Goal: Information Seeking & Learning: Compare options

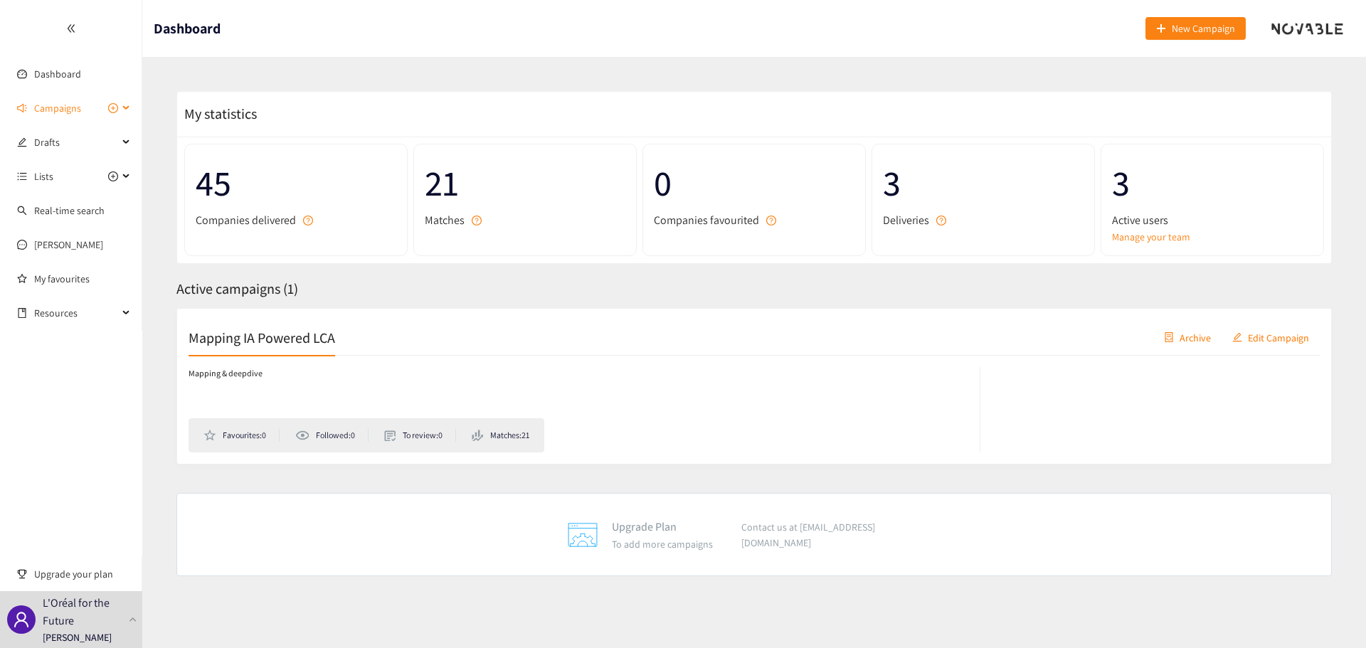
click at [46, 107] on span "Campaigns" at bounding box center [57, 108] width 47 height 28
click at [66, 142] on link "Mapping IA Powered LCA" at bounding box center [86, 142] width 105 height 13
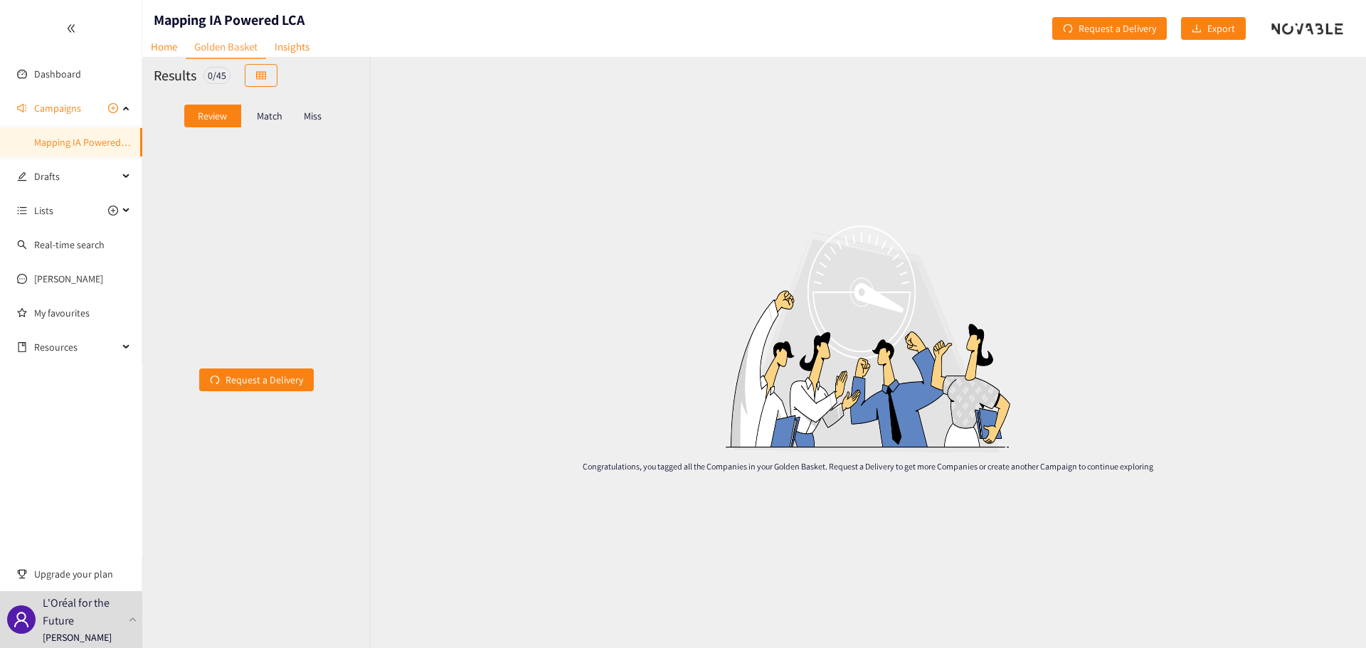
click at [275, 107] on div "Match" at bounding box center [269, 116] width 57 height 23
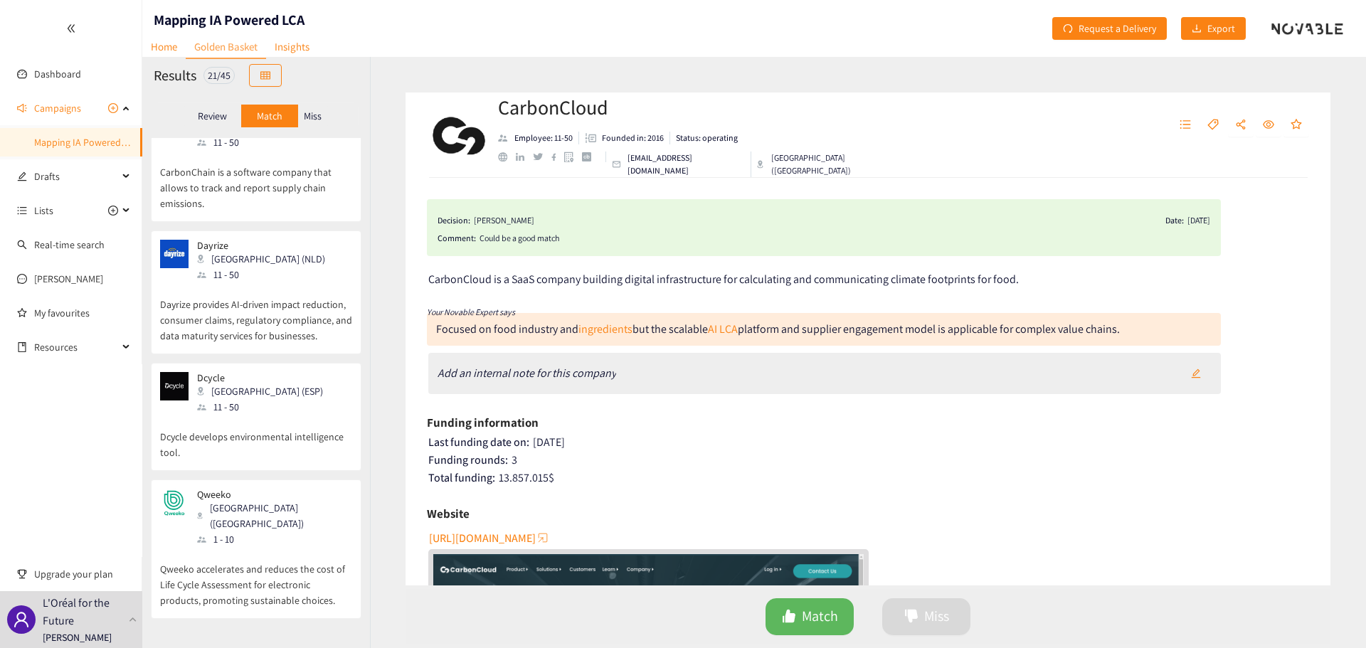
scroll to position [396, 0]
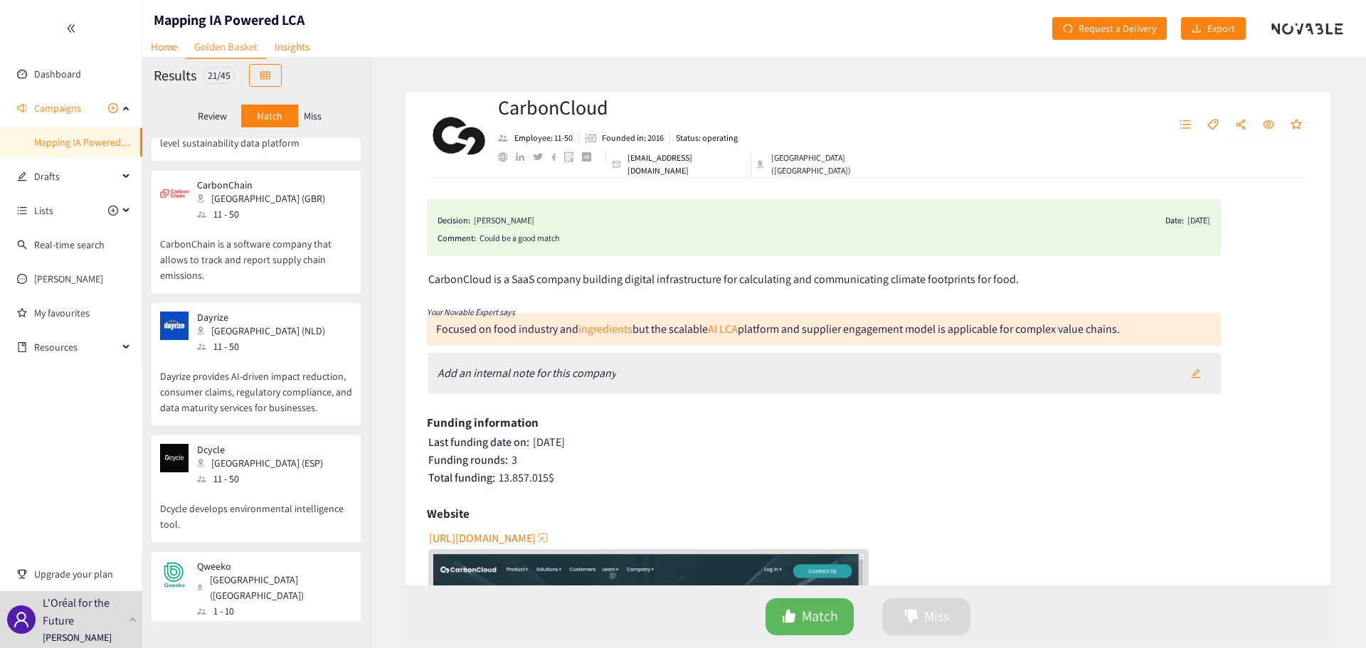
click at [207, 551] on div "Qweeko Paris ([GEOGRAPHIC_DATA]) 1 - 10 Qweeko accelerates and reduces the cost…" at bounding box center [256, 620] width 211 height 139
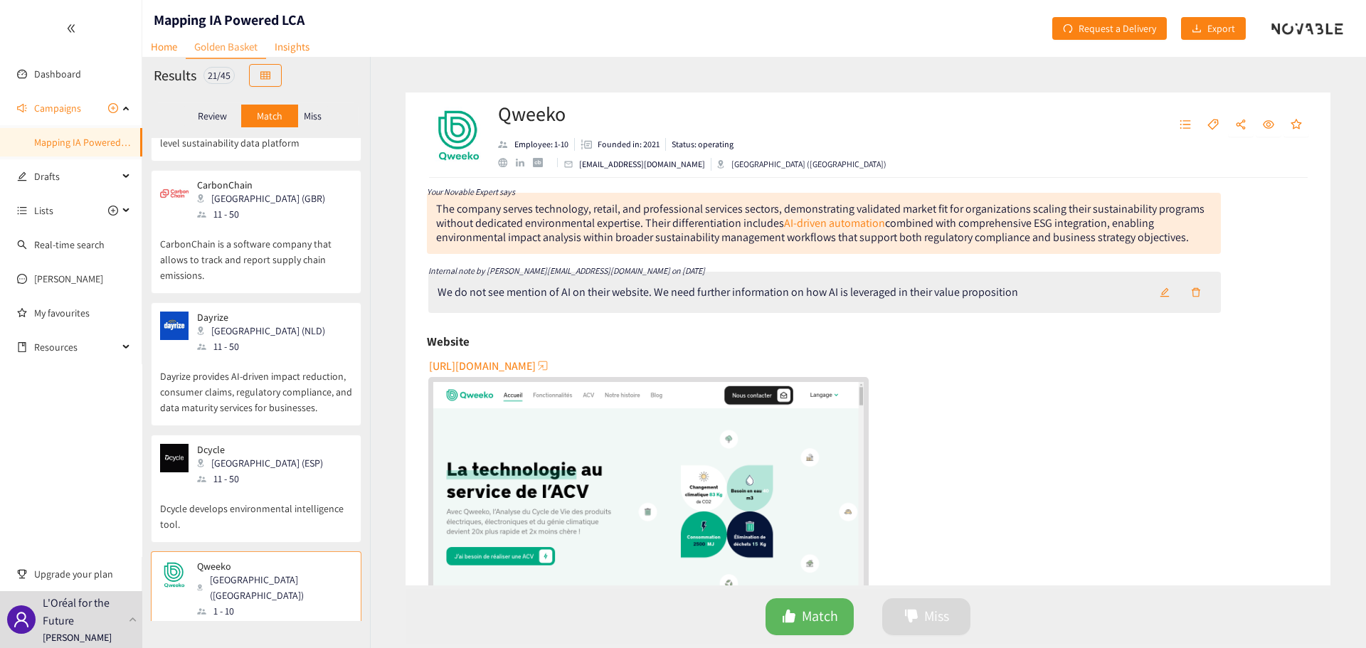
scroll to position [71, 0]
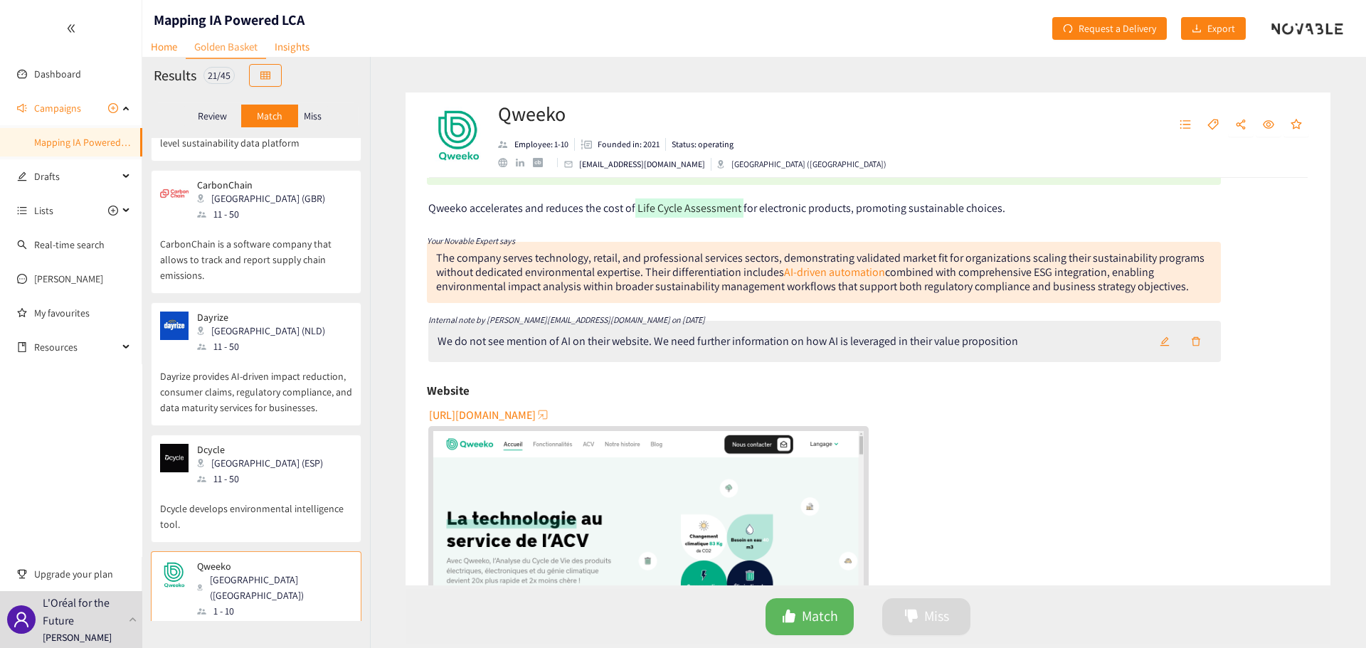
click at [1004, 436] on div "[URL][DOMAIN_NAME]" at bounding box center [868, 540] width 881 height 275
click at [954, 462] on div "[URL][DOMAIN_NAME]" at bounding box center [868, 540] width 881 height 275
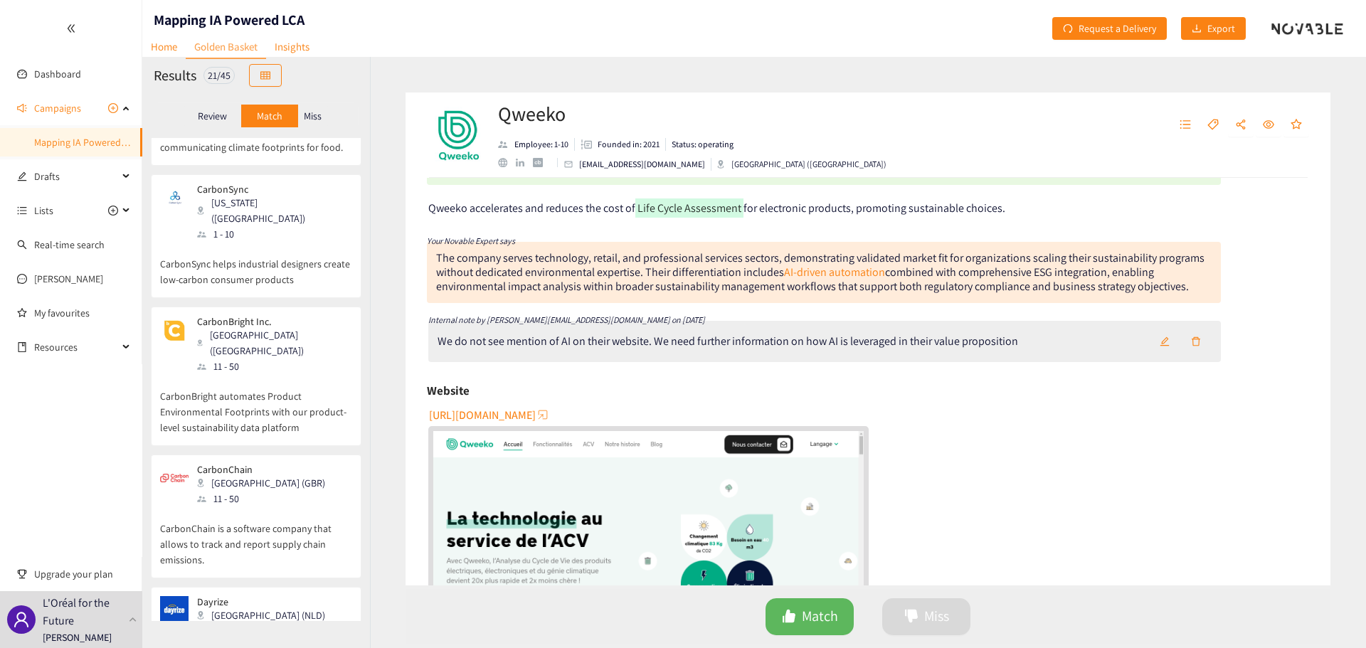
scroll to position [0, 0]
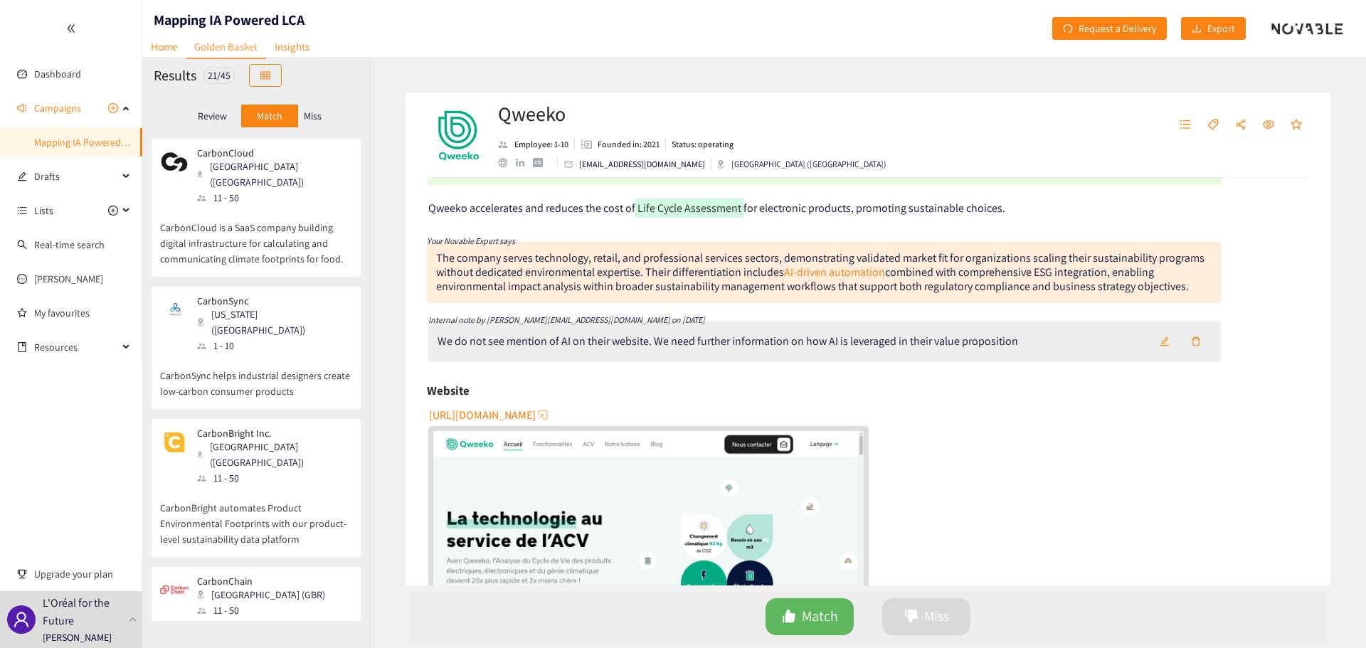
click at [282, 206] on p "CarbonCloud is a SaaS company building digital infrastructure for calculating a…" at bounding box center [256, 236] width 192 height 61
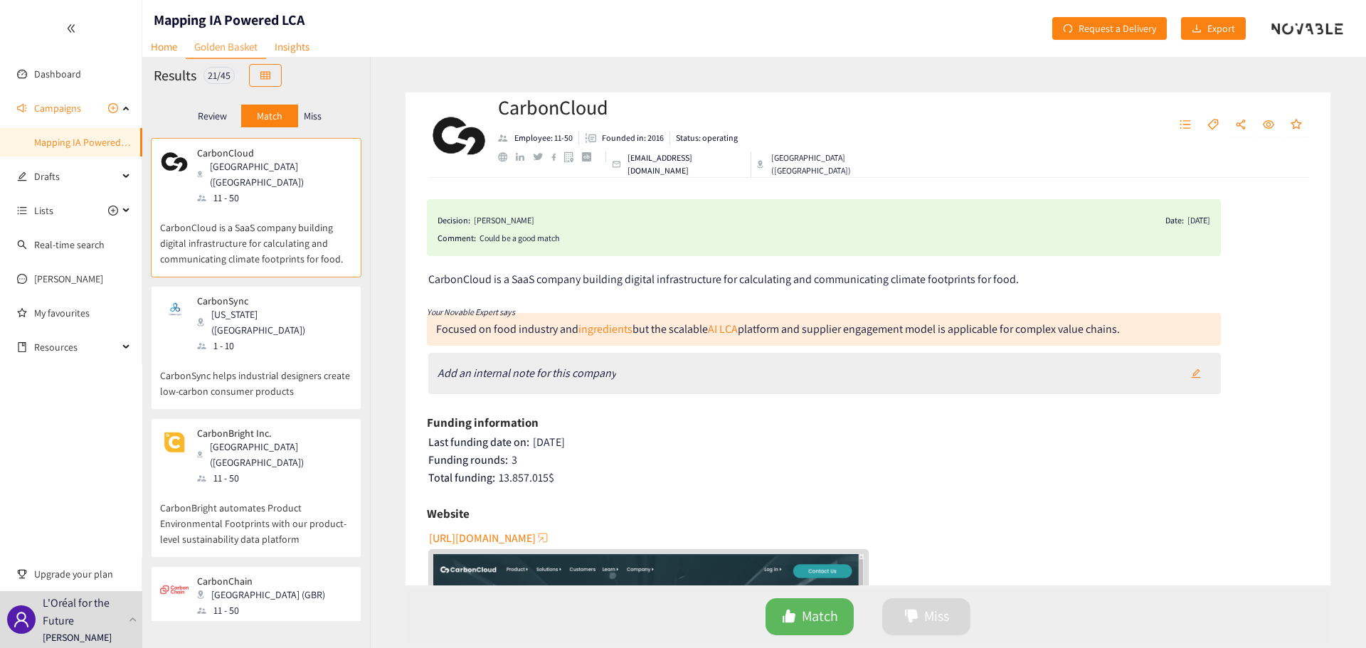
click at [248, 307] on div "[US_STATE] ([GEOGRAPHIC_DATA])" at bounding box center [274, 322] width 154 height 31
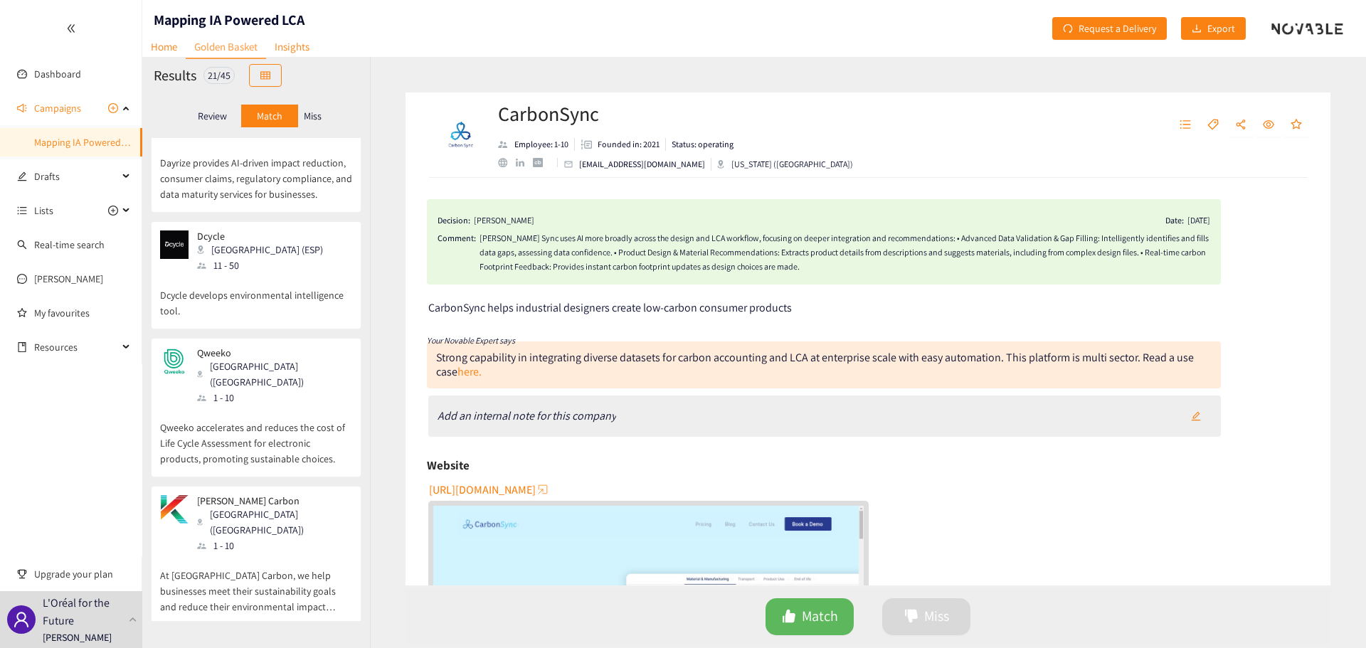
scroll to position [538, 0]
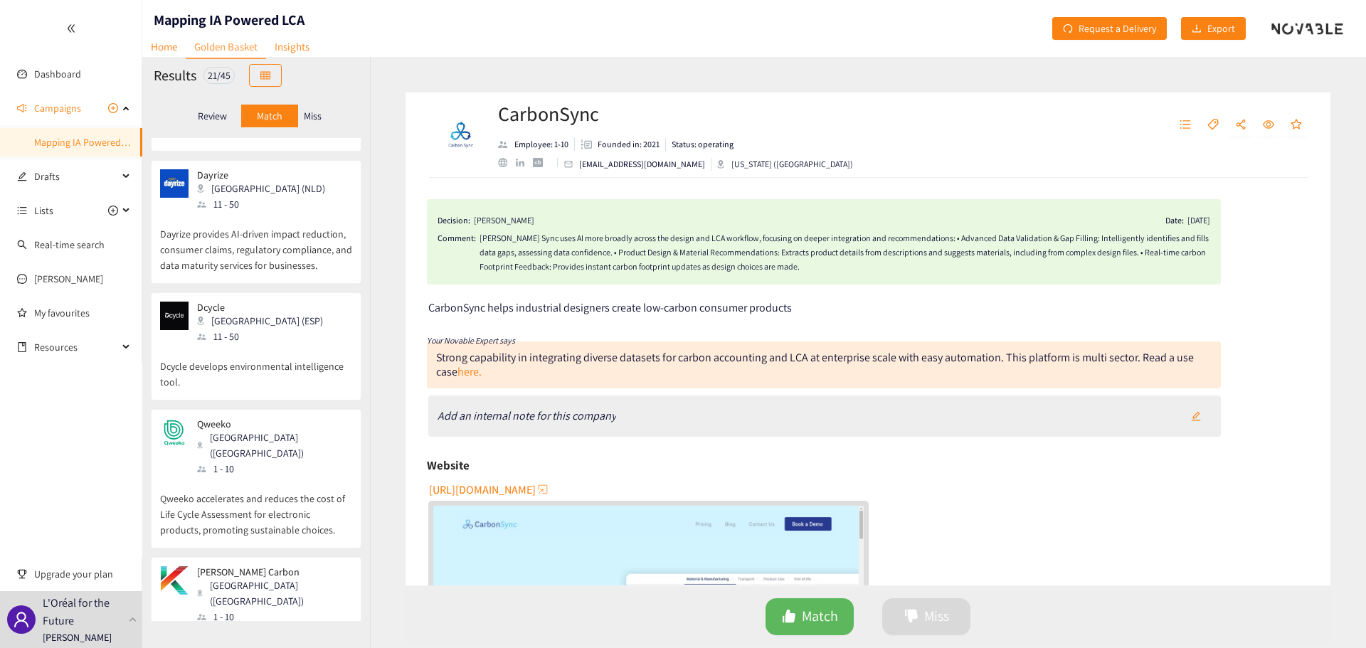
click at [302, 418] on div "Qweeko Paris ([GEOGRAPHIC_DATA]) 1 - 10" at bounding box center [256, 447] width 192 height 58
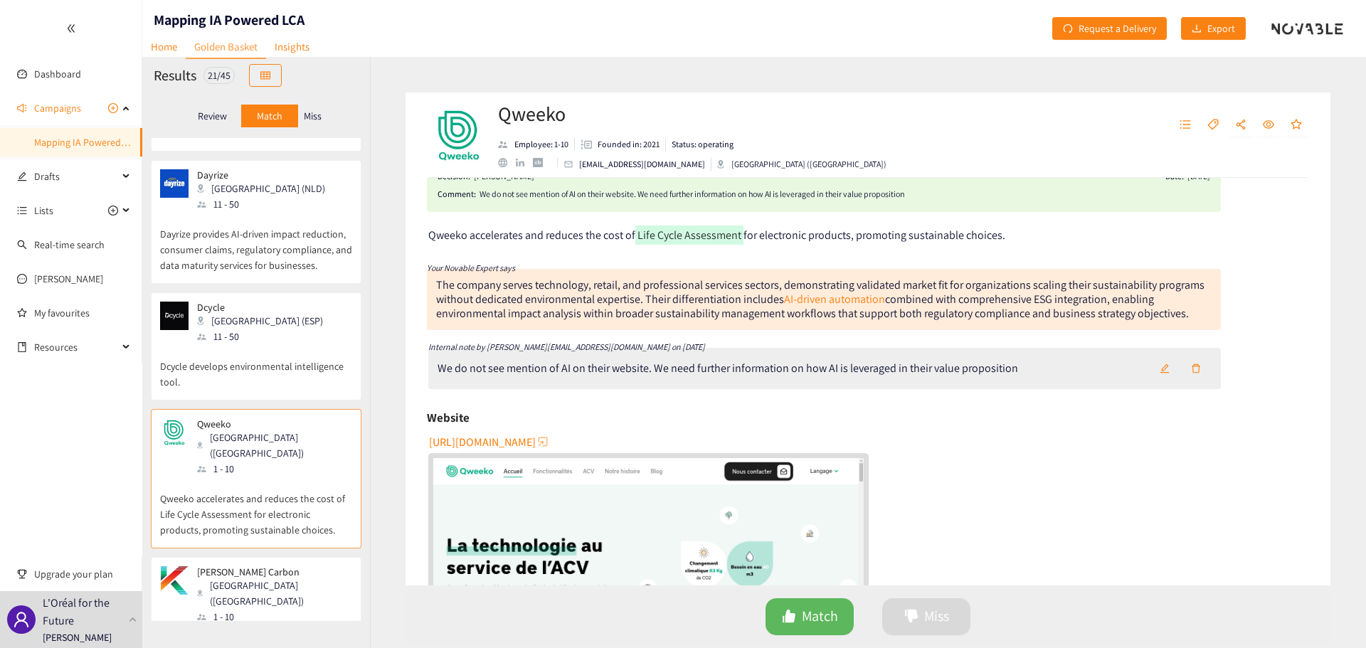
scroll to position [213, 0]
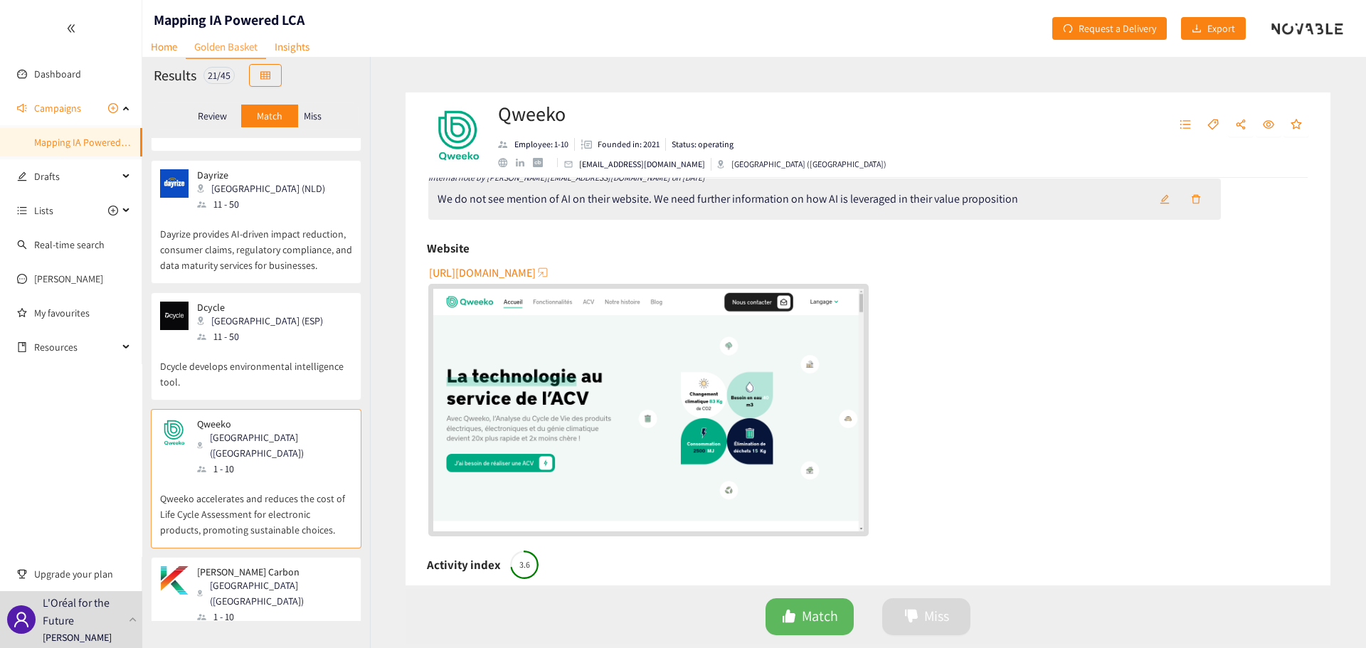
click at [499, 267] on span "[URL][DOMAIN_NAME]" at bounding box center [482, 273] width 107 height 18
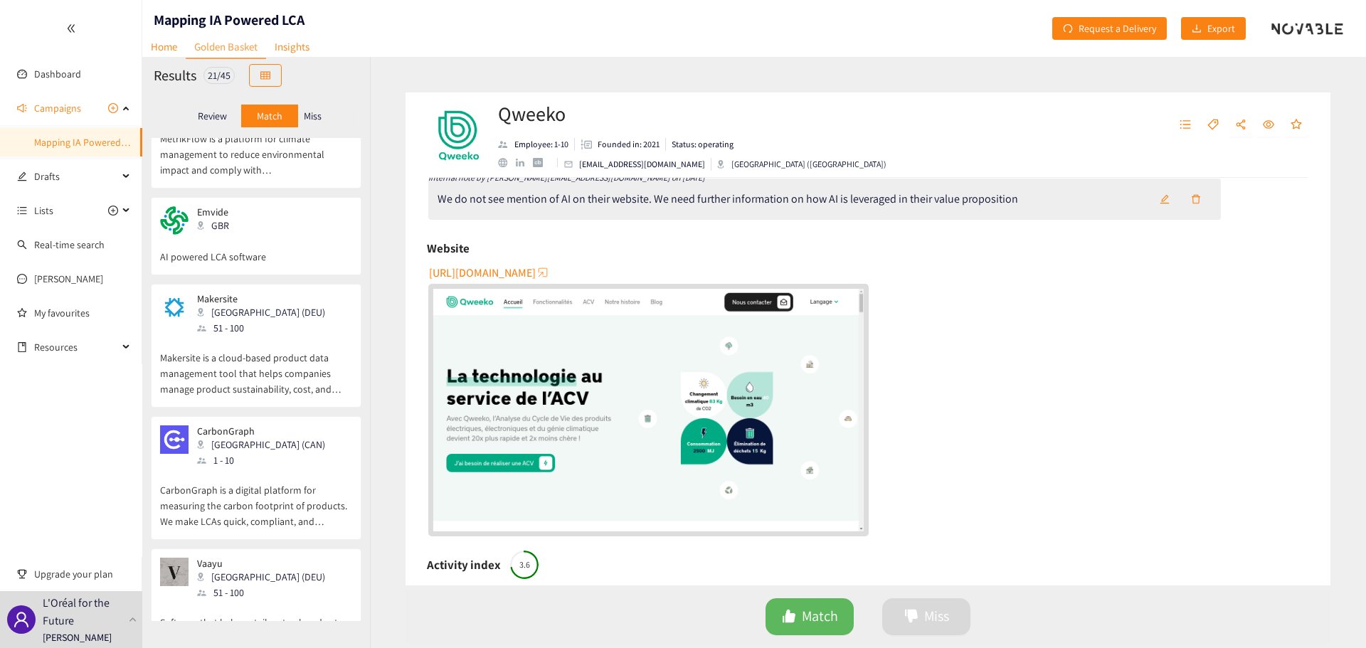
scroll to position [1250, 0]
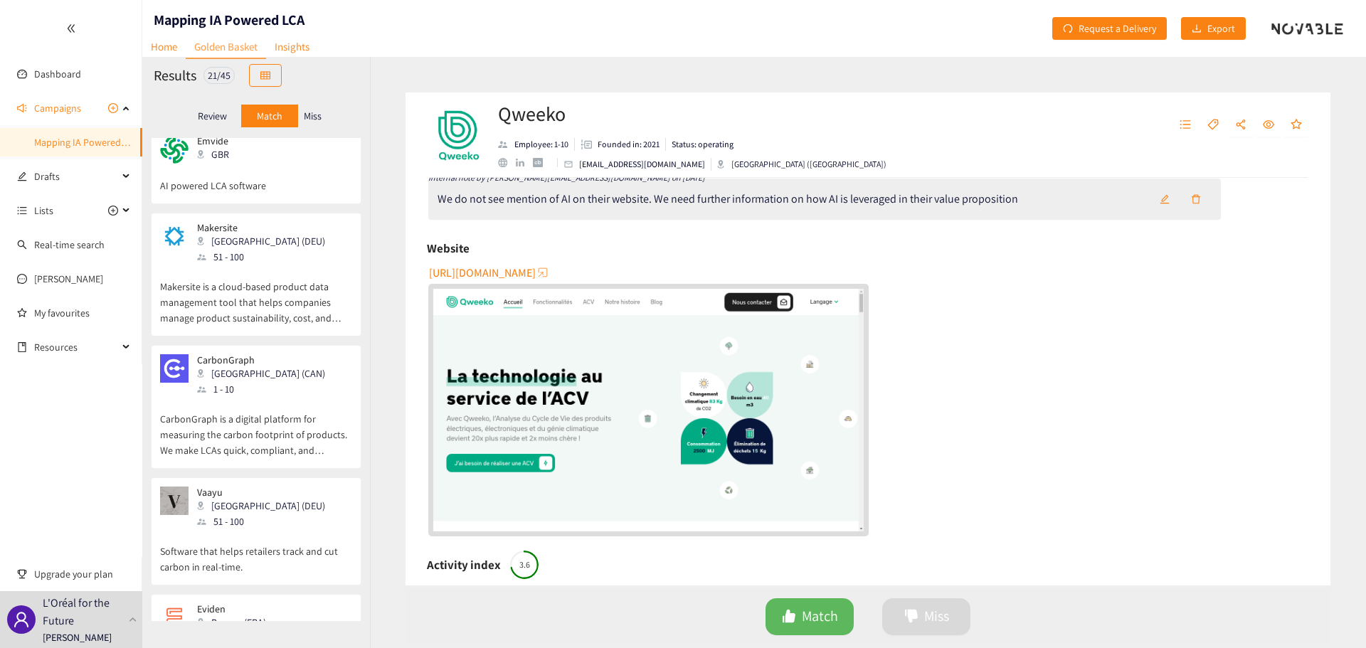
click at [228, 354] on p "CarbonGraph" at bounding box center [261, 359] width 128 height 11
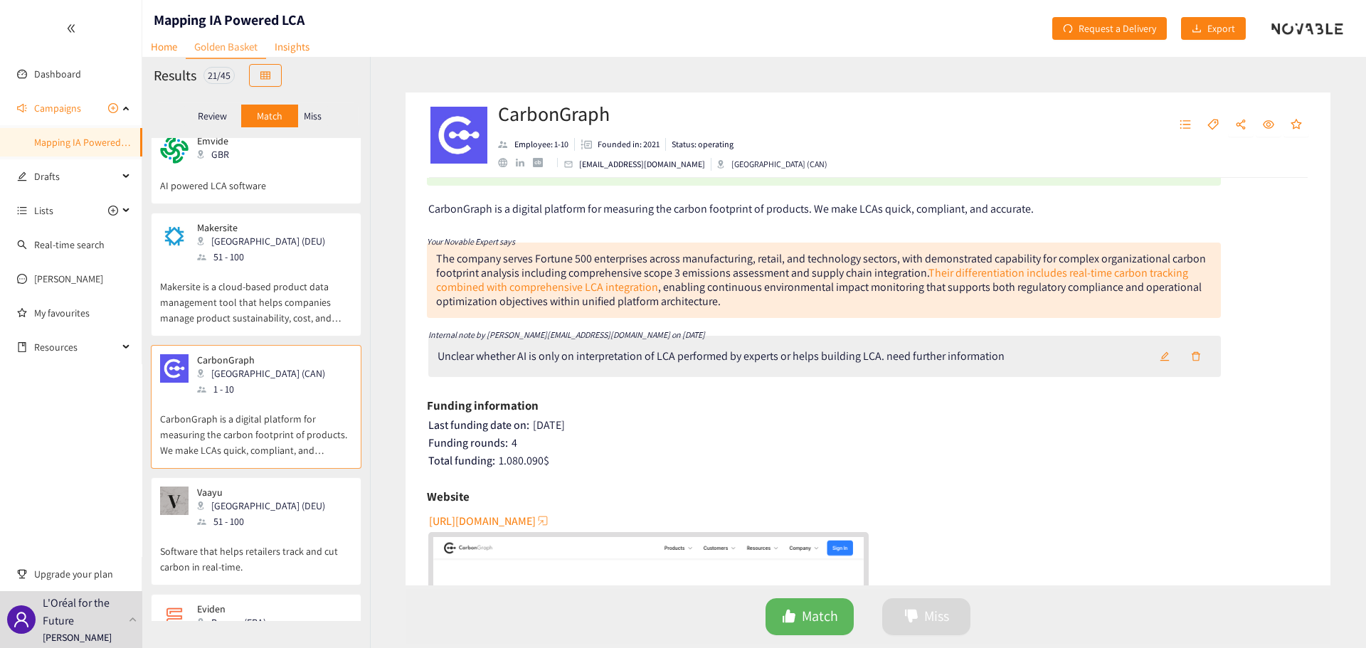
scroll to position [213, 0]
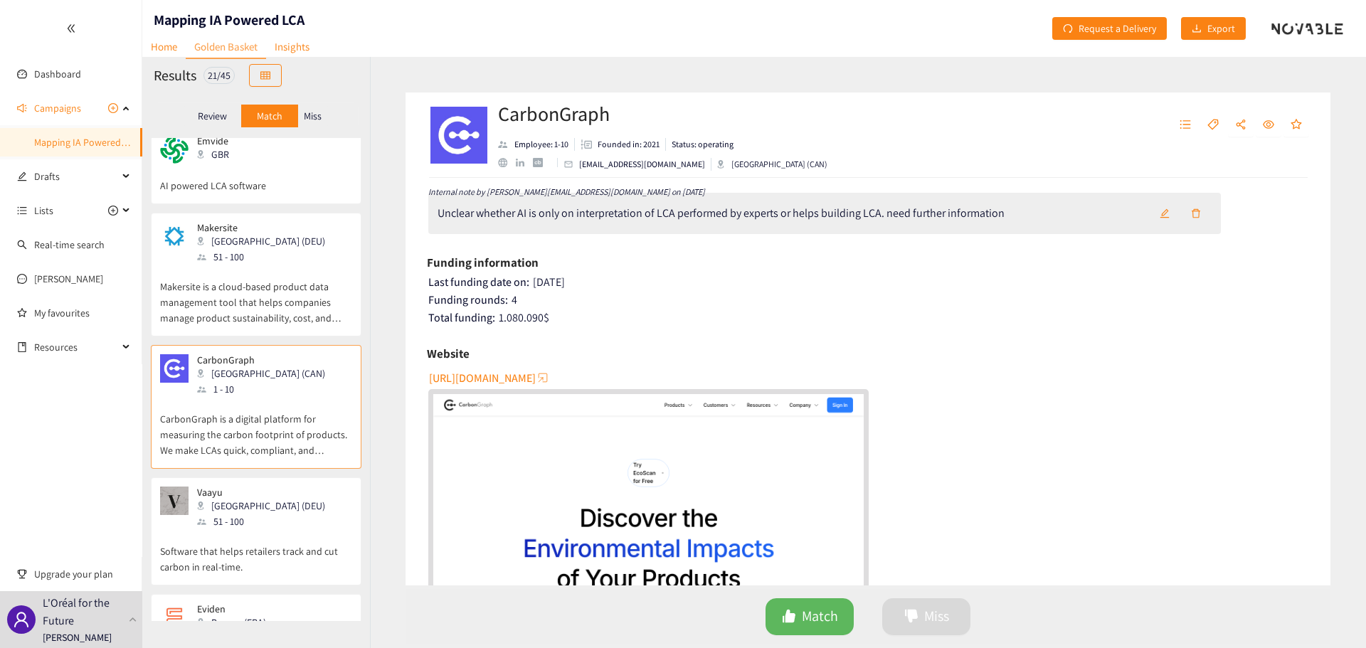
click at [501, 376] on span "[URL][DOMAIN_NAME]" at bounding box center [482, 378] width 107 height 18
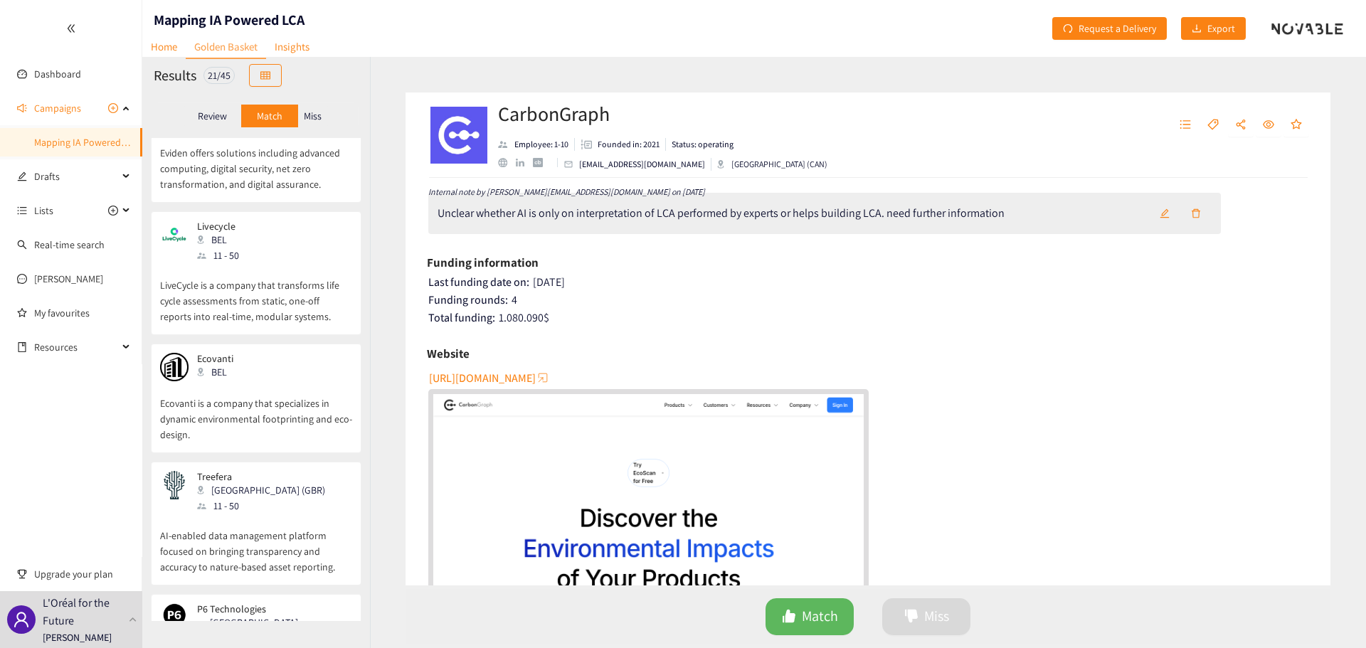
scroll to position [1849, 0]
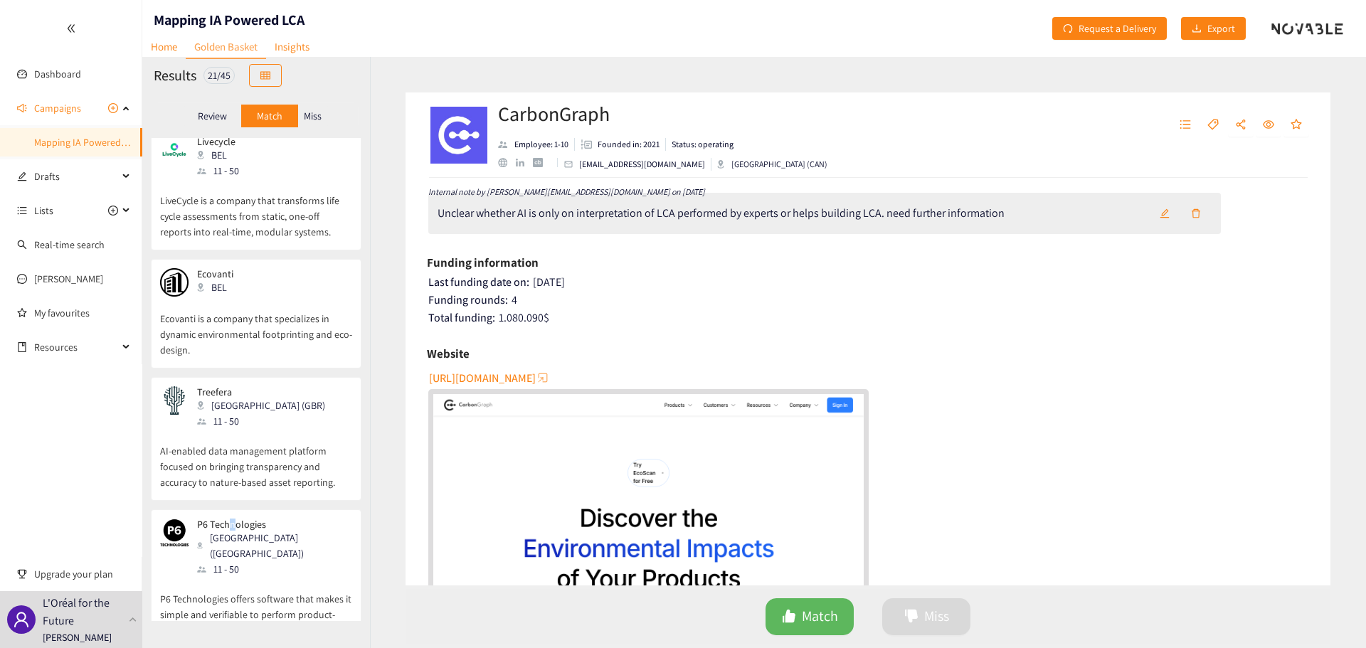
click at [233, 431] on div "CarbonCloud [GEOGRAPHIC_DATA] (SWE) 11 - 50 CarbonCloud is a SaaS company build…" at bounding box center [256, 379] width 228 height 483
click at [243, 519] on p "P6 Technologies" at bounding box center [269, 524] width 145 height 11
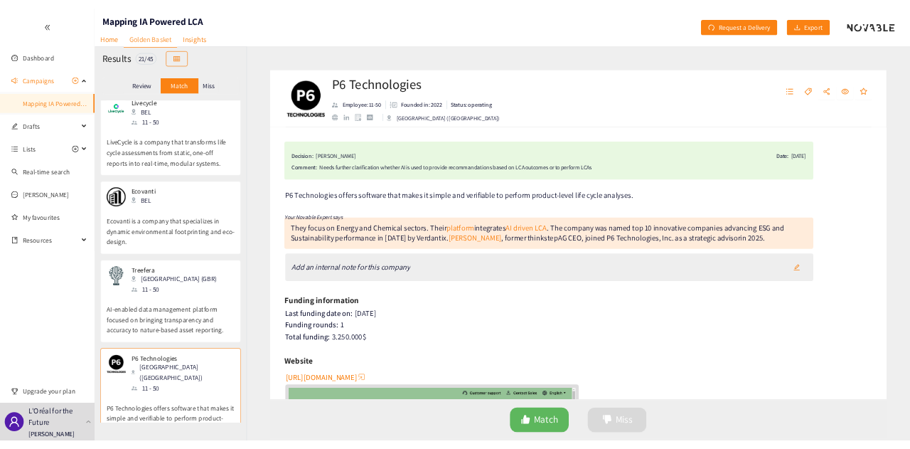
scroll to position [71, 0]
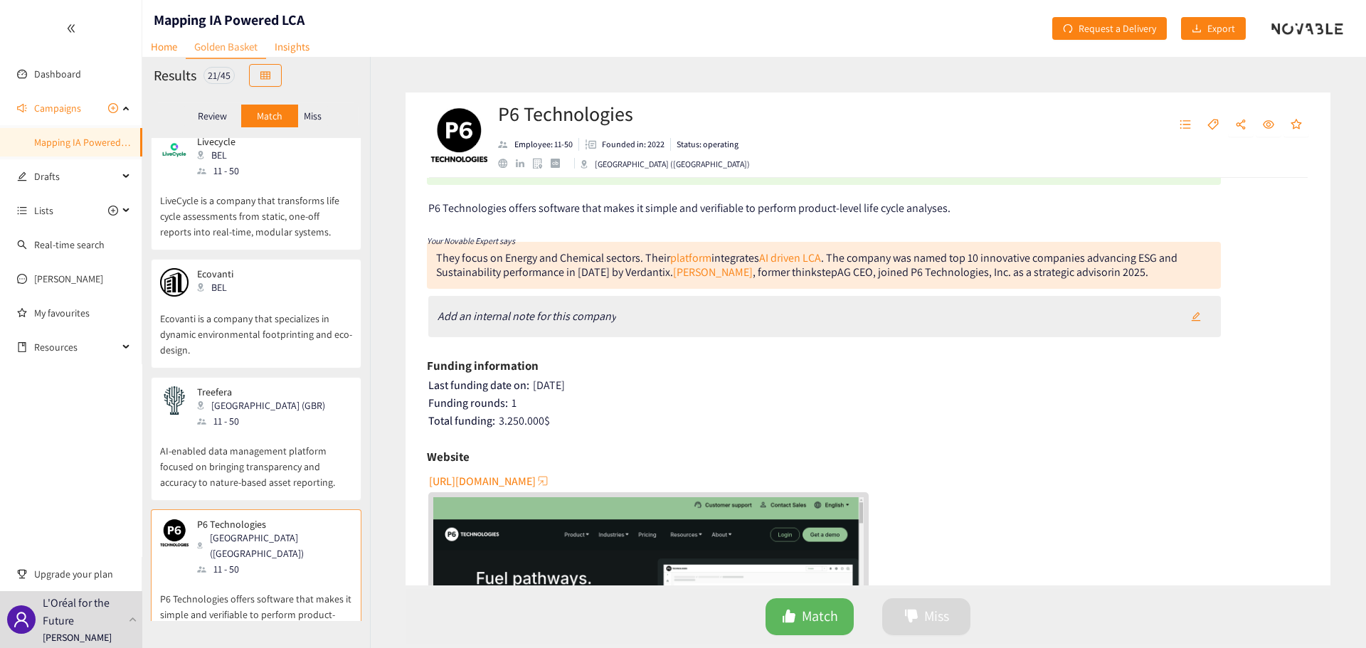
click at [504, 476] on span "[URL][DOMAIN_NAME]" at bounding box center [482, 481] width 107 height 18
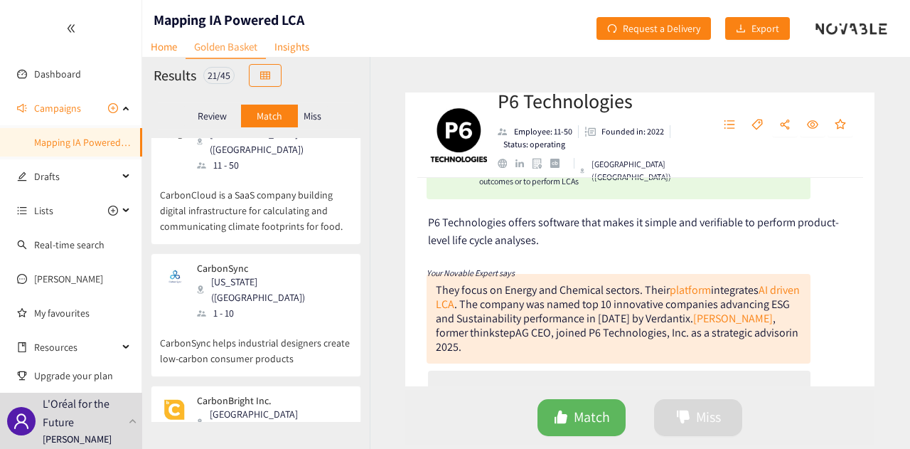
scroll to position [0, 0]
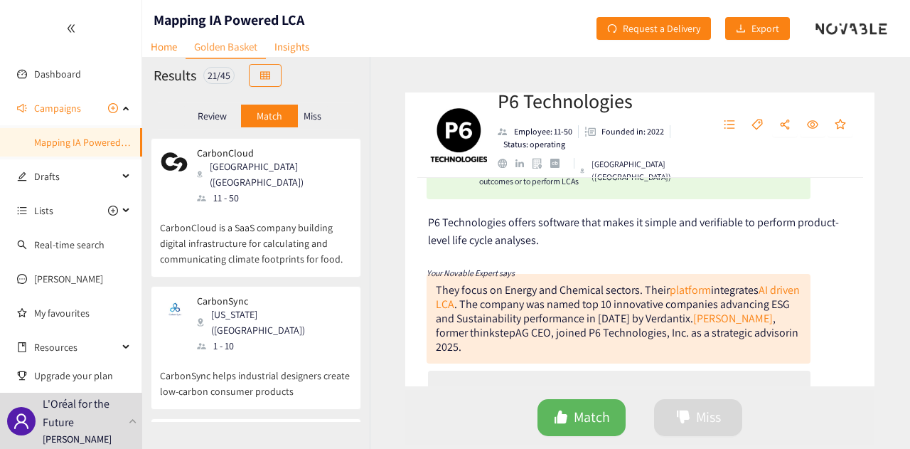
click at [306, 181] on div "CarbonCloud [GEOGRAPHIC_DATA] ([GEOGRAPHIC_DATA]) 11 - 50" at bounding box center [256, 176] width 192 height 58
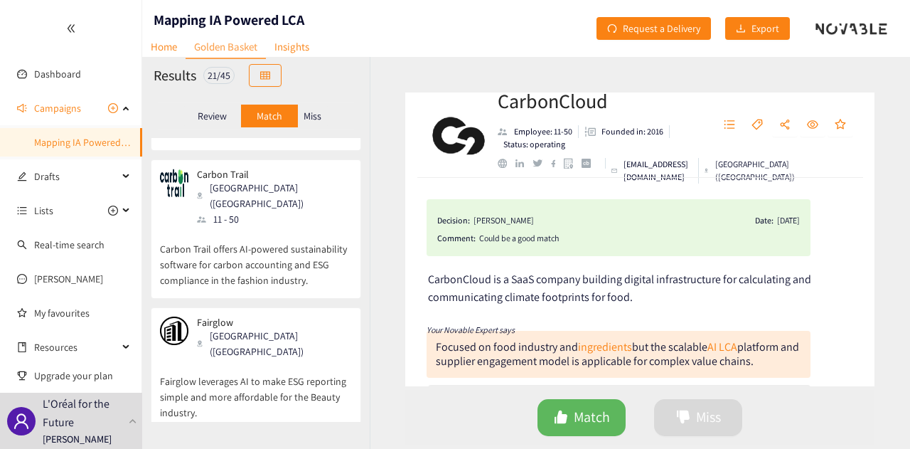
scroll to position [2363, 0]
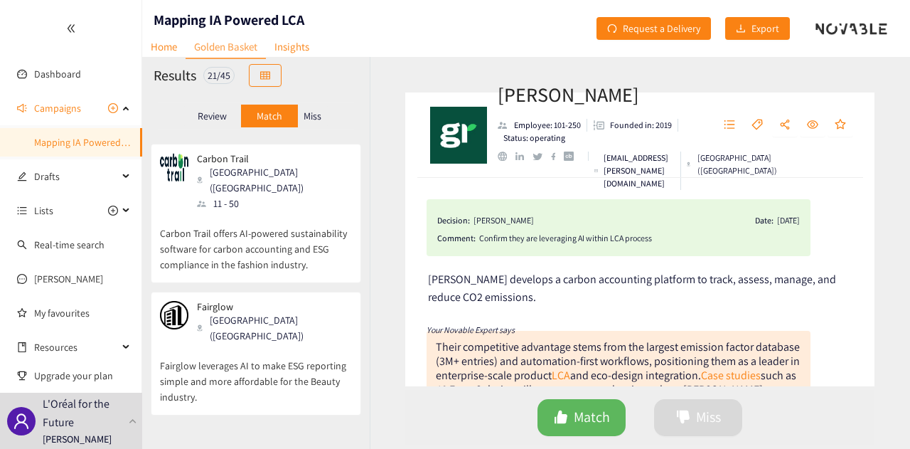
click at [252, 312] on div "[GEOGRAPHIC_DATA] ([GEOGRAPHIC_DATA])" at bounding box center [274, 327] width 154 height 31
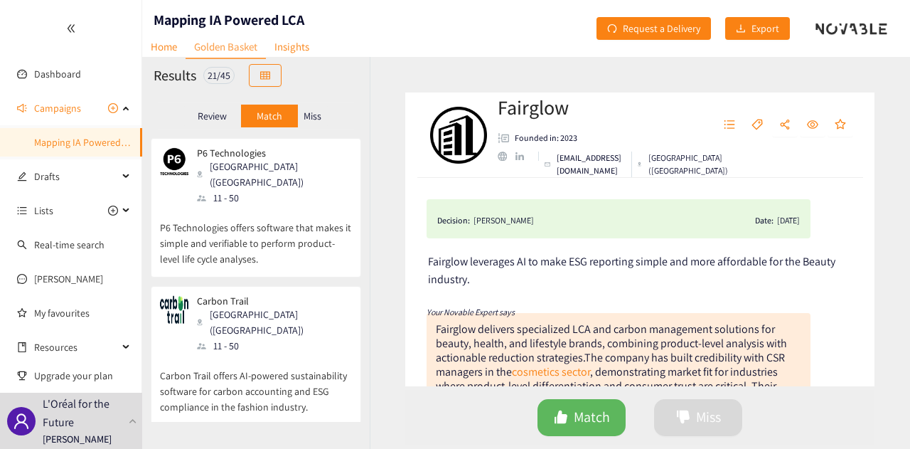
scroll to position [2150, 0]
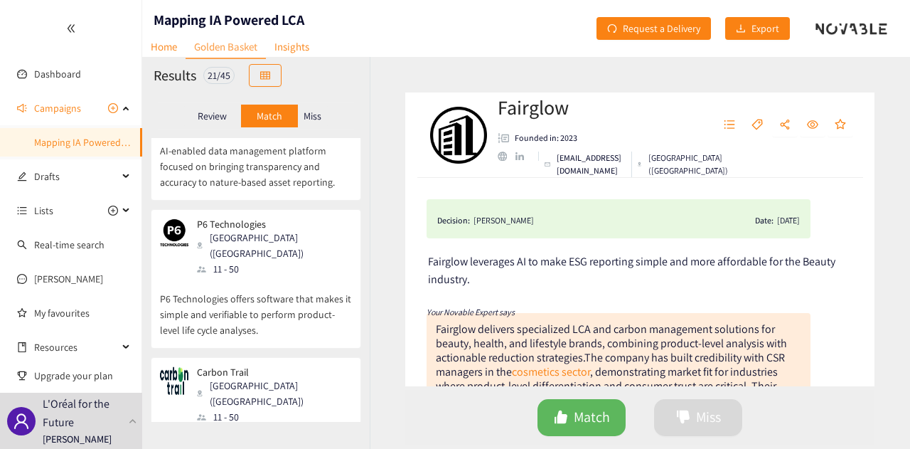
click at [285, 366] on div "Carbon Trail [GEOGRAPHIC_DATA] ([GEOGRAPHIC_DATA]) 11 - 50" at bounding box center [256, 395] width 192 height 58
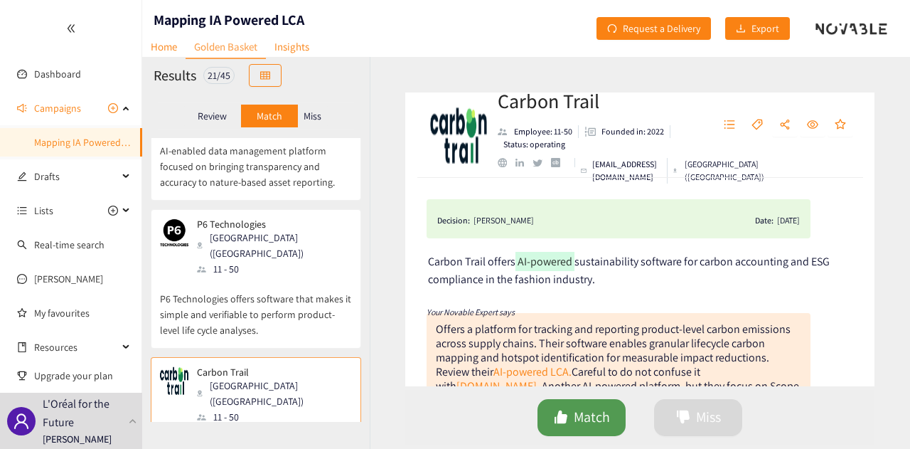
click at [590, 403] on button "Match" at bounding box center [582, 417] width 88 height 37
click at [647, 312] on div "Your Novable Expert says" at bounding box center [619, 311] width 384 height 18
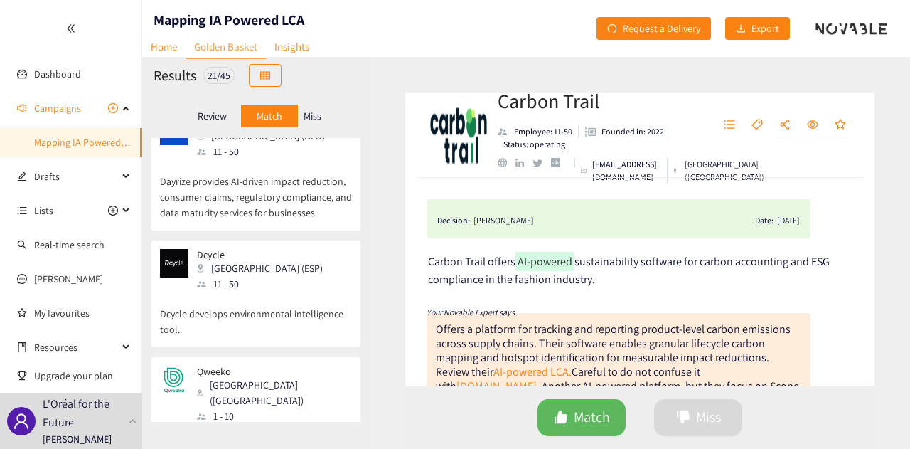
scroll to position [585, 0]
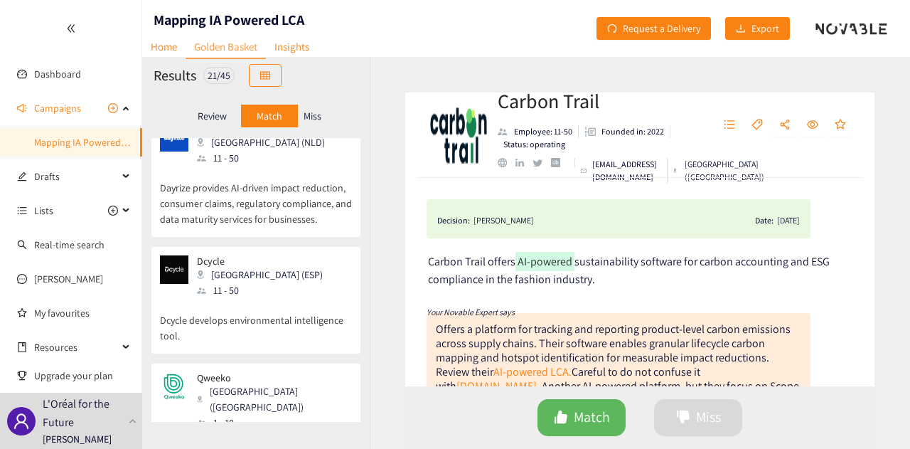
click at [280, 372] on div "Qweeko Paris ([GEOGRAPHIC_DATA]) 1 - 10" at bounding box center [256, 401] width 192 height 58
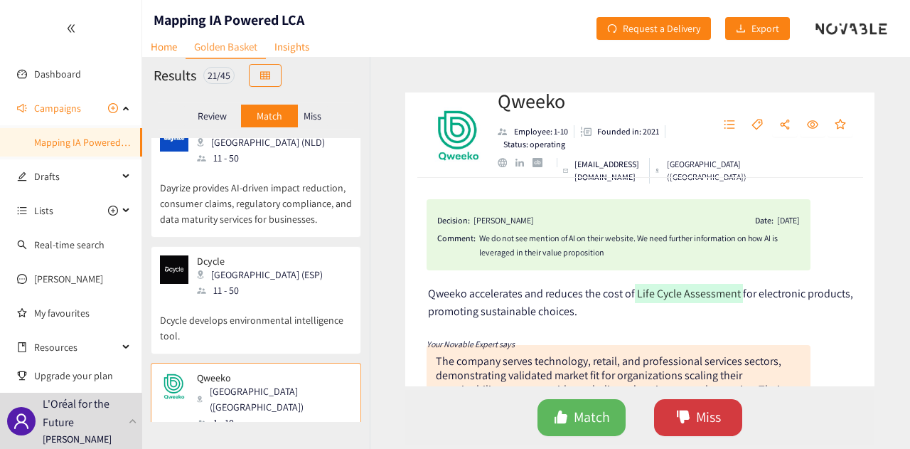
click at [674, 423] on button "Miss" at bounding box center [698, 417] width 88 height 37
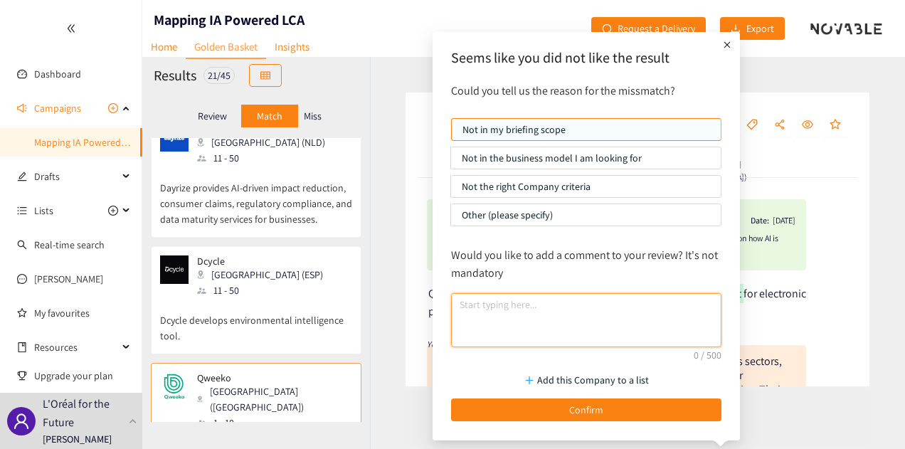
click at [467, 306] on textarea at bounding box center [586, 320] width 270 height 54
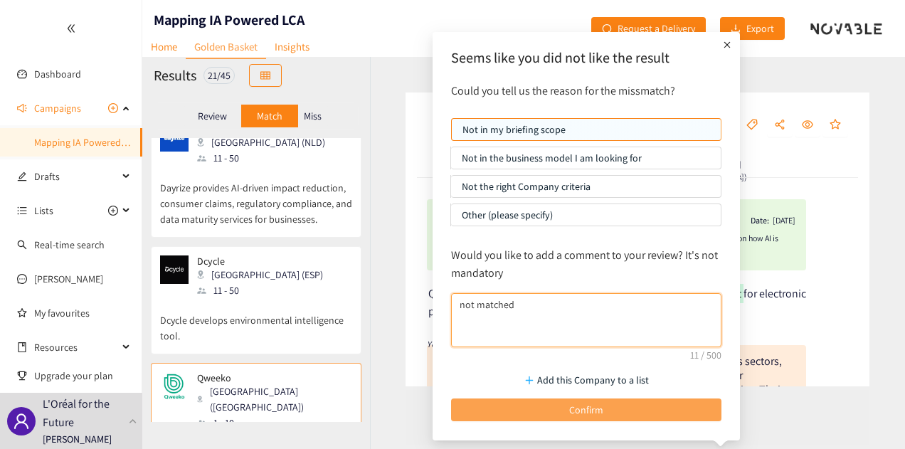
type textarea "not matched"
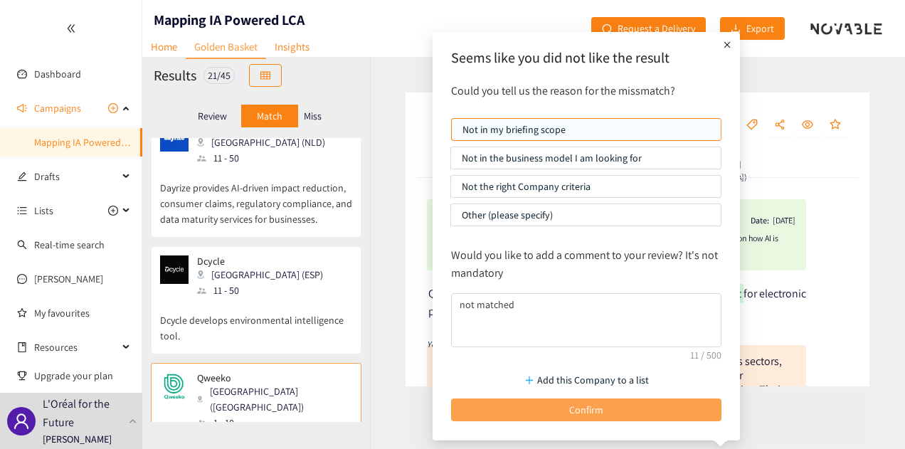
click at [585, 398] on button "Confirm" at bounding box center [586, 409] width 270 height 23
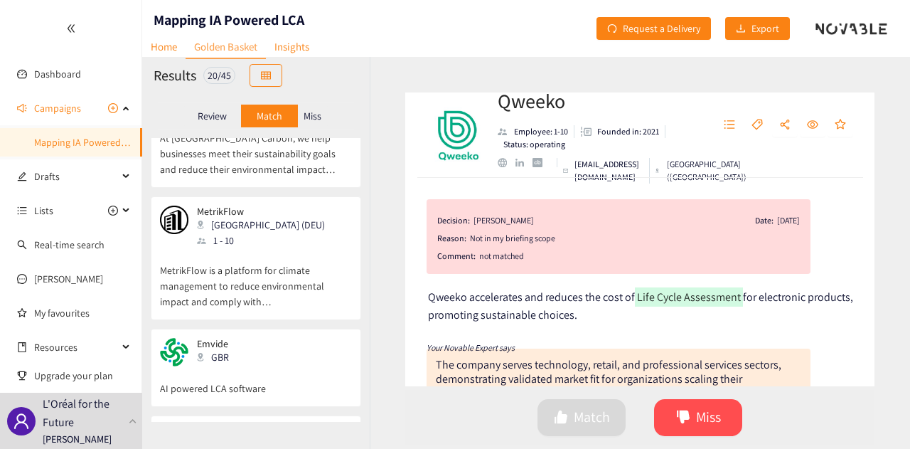
scroll to position [0, 0]
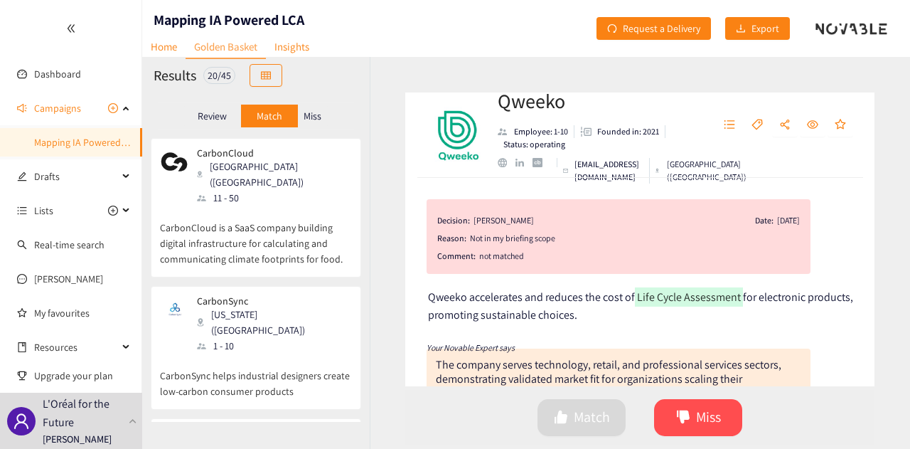
click at [314, 184] on div "CarbonCloud [GEOGRAPHIC_DATA] ([GEOGRAPHIC_DATA]) 11 - 50" at bounding box center [256, 176] width 192 height 58
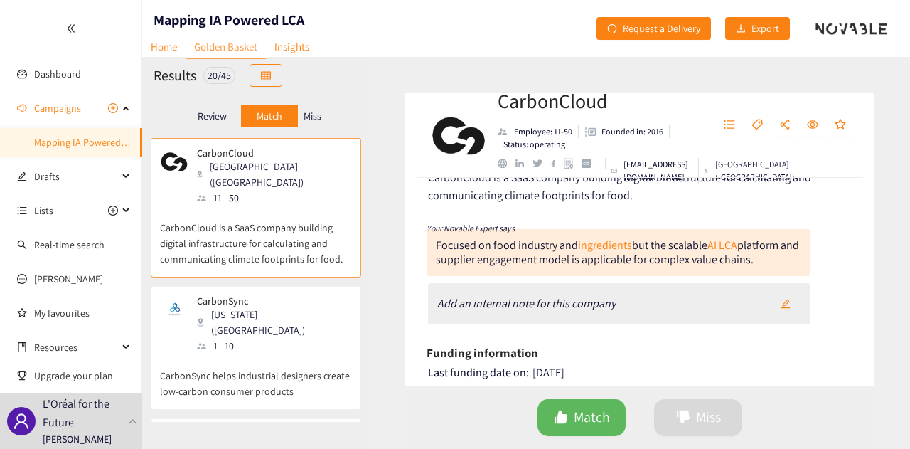
scroll to position [71, 0]
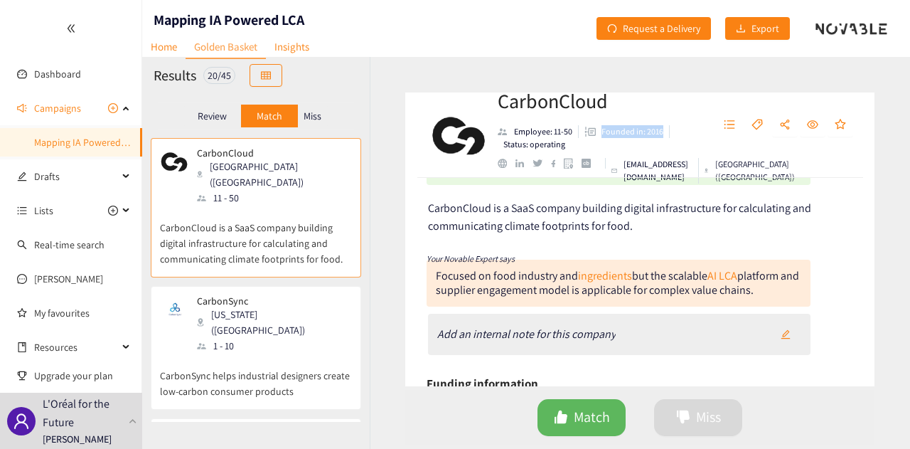
drag, startPoint x: 663, startPoint y: 134, endPoint x: 598, endPoint y: 140, distance: 65.0
click at [598, 140] on ul "Employee: 11-50 Founded in: 2016 Status: operating" at bounding box center [597, 138] width 199 height 26
click at [641, 147] on ul "Employee: 11-50 Founded in: 2016 Status: operating" at bounding box center [597, 138] width 199 height 26
click at [211, 338] on div "1 - 10" at bounding box center [274, 346] width 154 height 16
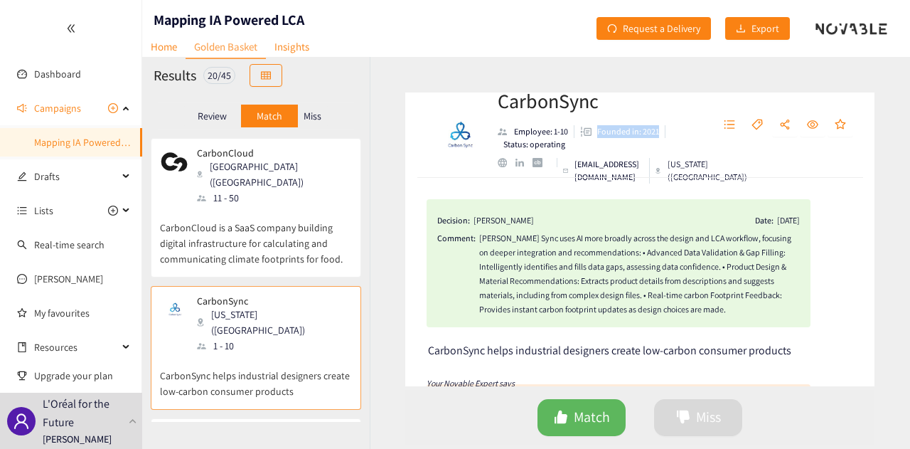
drag, startPoint x: 657, startPoint y: 130, endPoint x: 596, endPoint y: 130, distance: 61.2
click at [596, 130] on li "Founded in: 2021" at bounding box center [620, 131] width 91 height 13
drag, startPoint x: 641, startPoint y: 254, endPoint x: 765, endPoint y: 255, distance: 124.5
click at [765, 255] on div "[PERSON_NAME] Sync uses AI more broadly across the design and LCA workflow, foc…" at bounding box center [639, 273] width 321 height 85
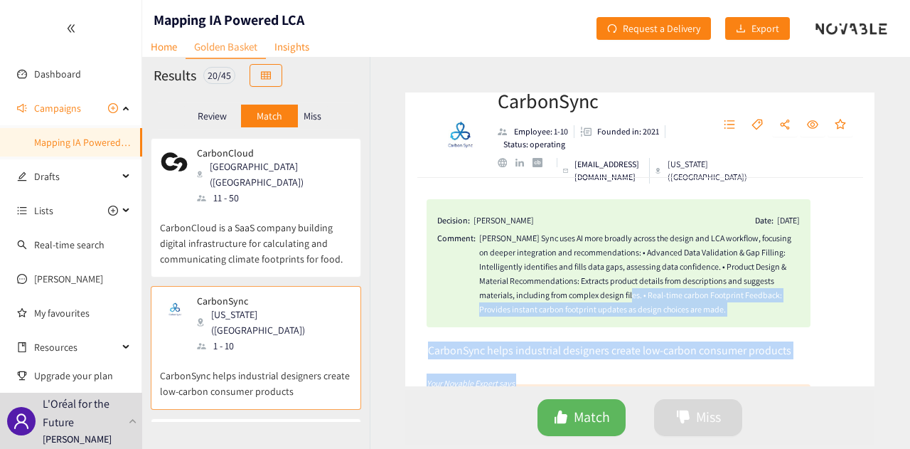
drag, startPoint x: 650, startPoint y: 297, endPoint x: 681, endPoint y: 297, distance: 31.3
click at [91, 1] on section "Dashboard Campaigns Mapping IA Powered LCA Drafts Lists Real-time search [PERSO…" at bounding box center [455, 224] width 910 height 449
click at [580, 328] on div "Decision: [PERSON_NAME] Date: [DATE] Comment: [PERSON_NAME] Sync uses AI more b…" at bounding box center [639, 282] width 469 height 208
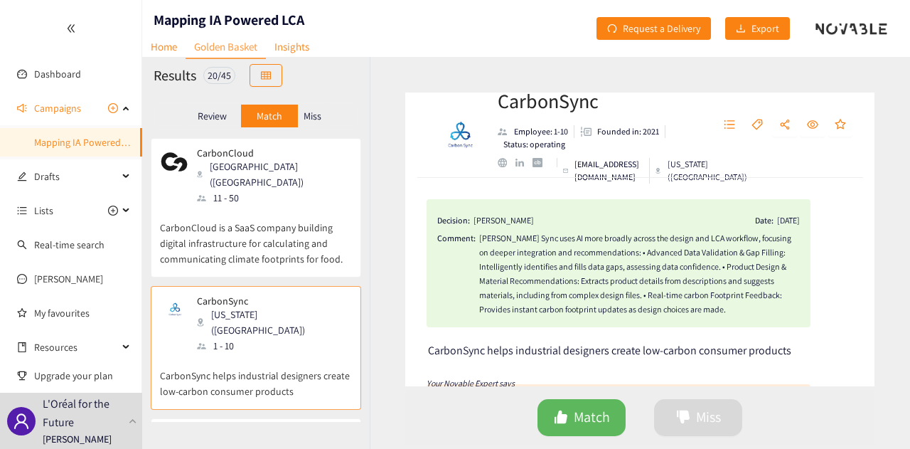
click at [448, 301] on span "Comment:" at bounding box center [456, 273] width 38 height 85
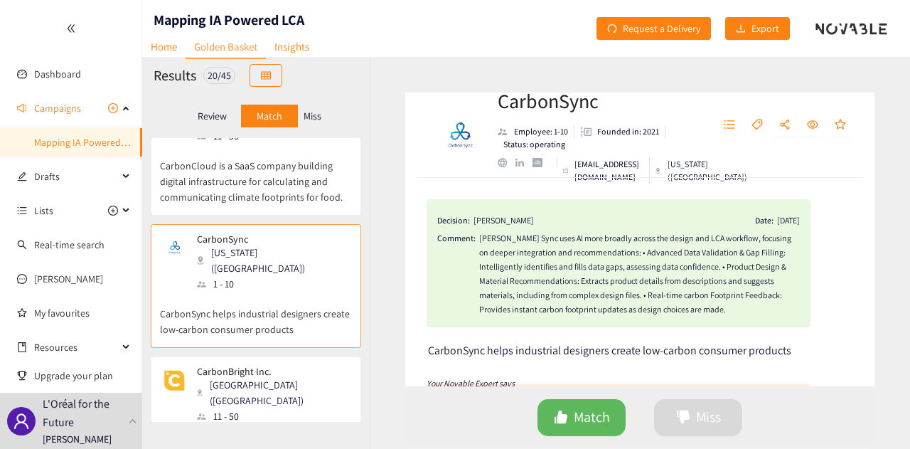
scroll to position [142, 0]
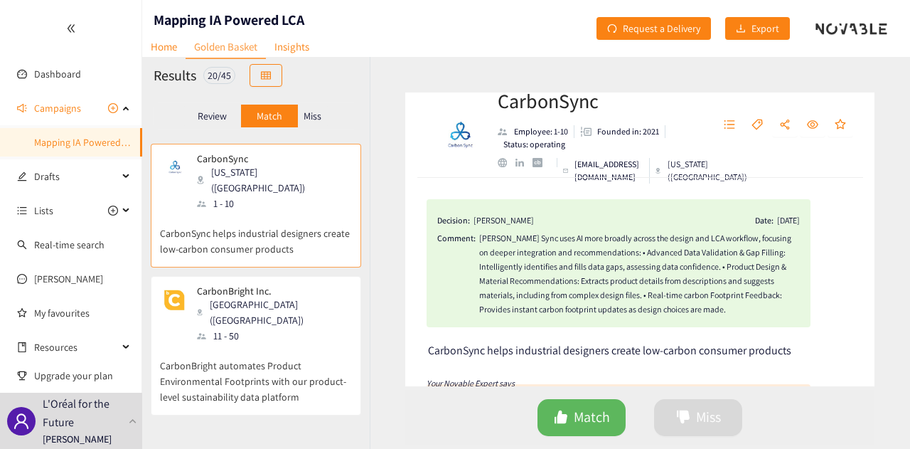
click at [313, 285] on div "CarbonBright Inc. [GEOGRAPHIC_DATA] ([GEOGRAPHIC_DATA]) 11 - 50" at bounding box center [256, 314] width 192 height 58
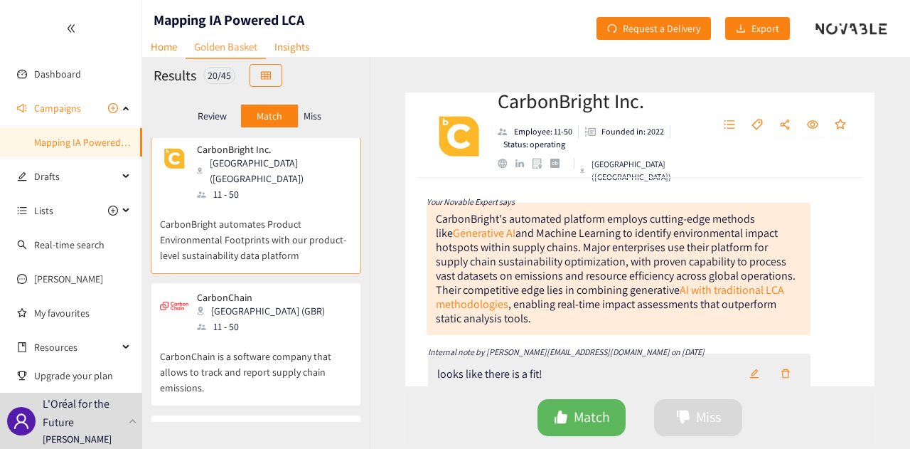
scroll to position [285, 0]
click at [250, 318] on div "11 - 50" at bounding box center [265, 326] width 137 height 16
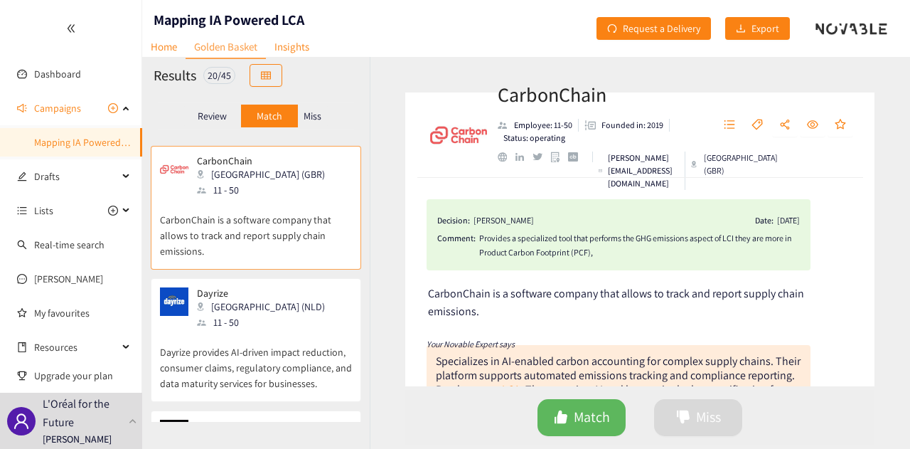
scroll to position [427, 0]
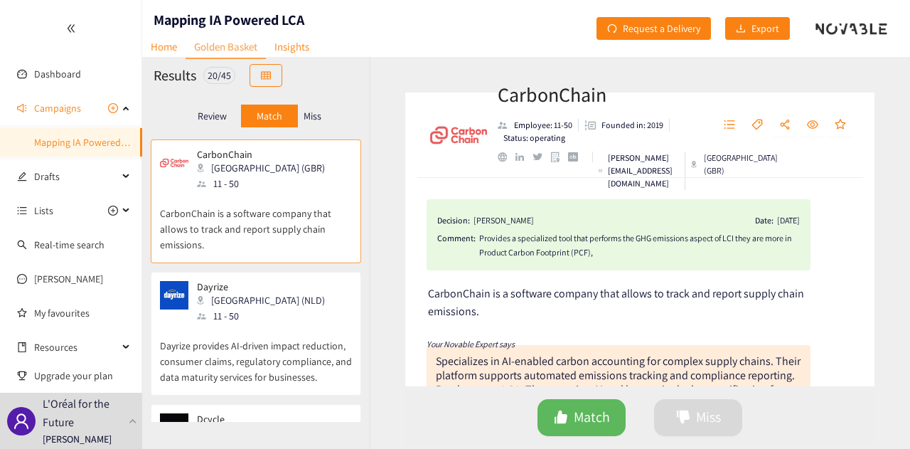
click at [245, 308] on div "11 - 50" at bounding box center [265, 316] width 137 height 16
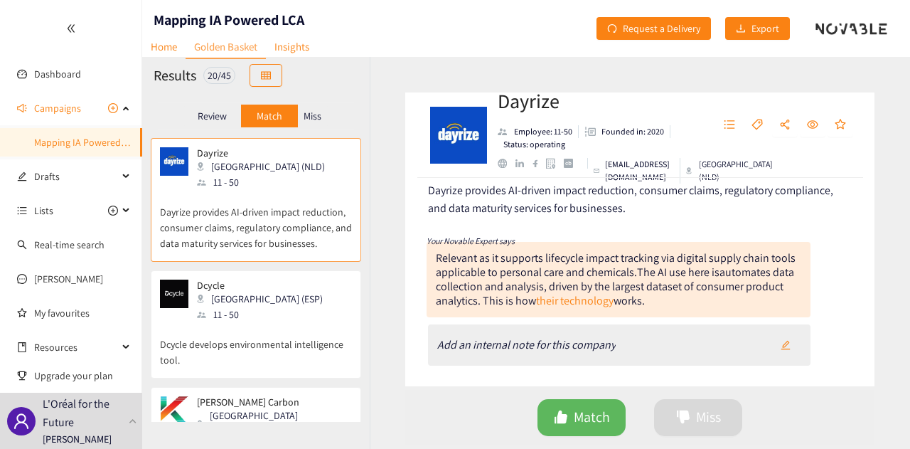
scroll to position [569, 0]
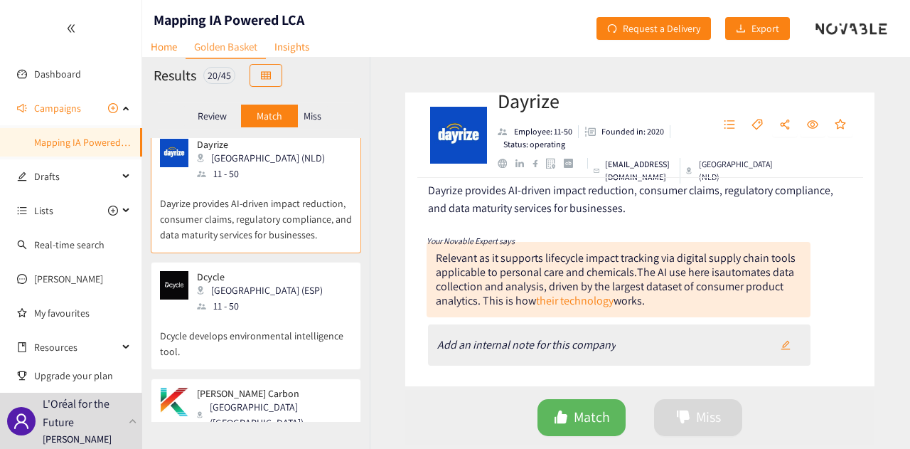
click at [248, 282] on div "[GEOGRAPHIC_DATA] (ESP)" at bounding box center [264, 290] width 134 height 16
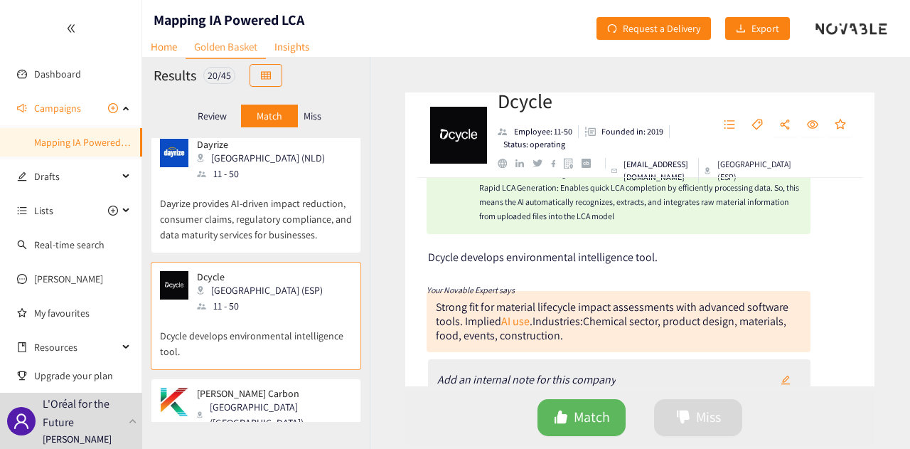
scroll to position [142, 0]
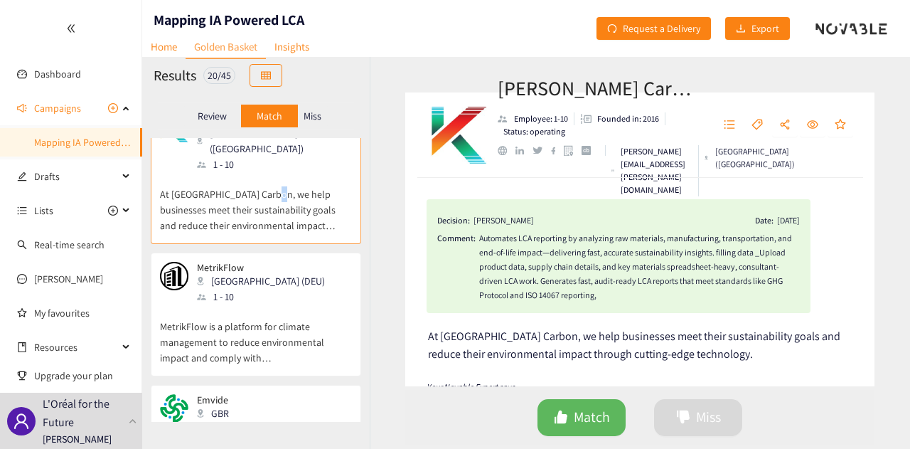
scroll to position [854, 0]
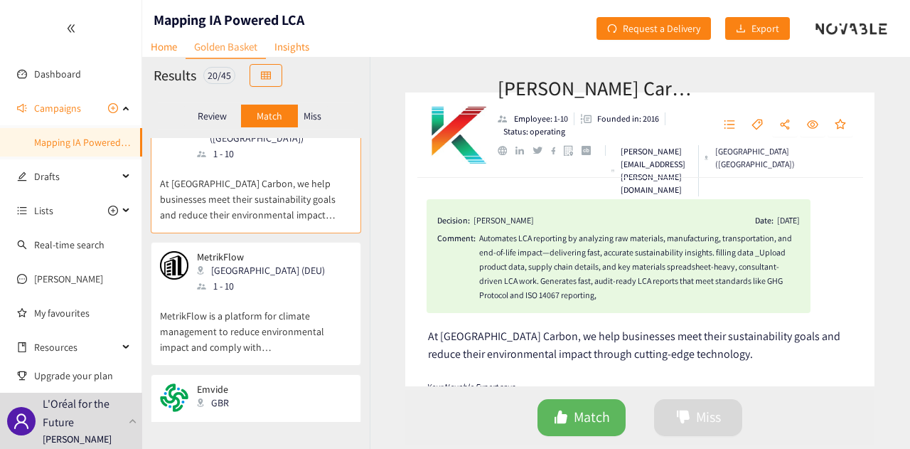
click at [289, 294] on p "MetrikFlow is a platform for climate management to reduce environmental impact …" at bounding box center [256, 324] width 192 height 61
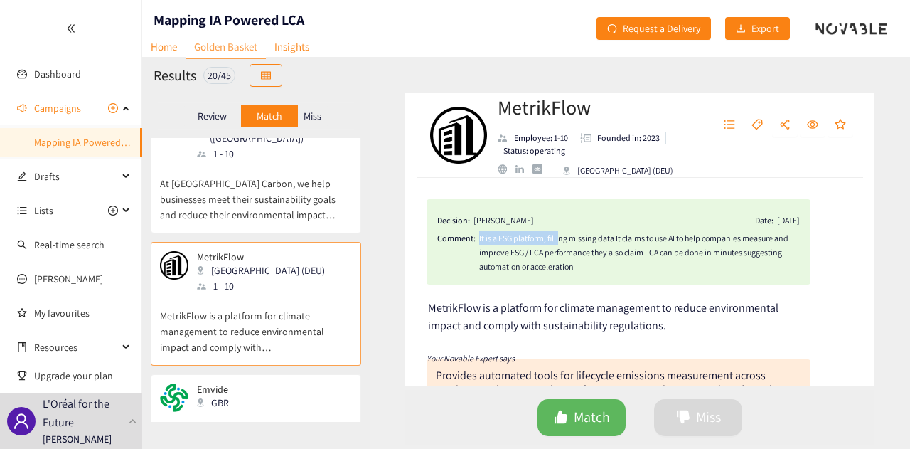
drag, startPoint x: 479, startPoint y: 238, endPoint x: 561, endPoint y: 234, distance: 81.2
click at [561, 234] on div "It is a ESG platform, filling missing data It claims to use AI to help companie…" at bounding box center [639, 252] width 321 height 43
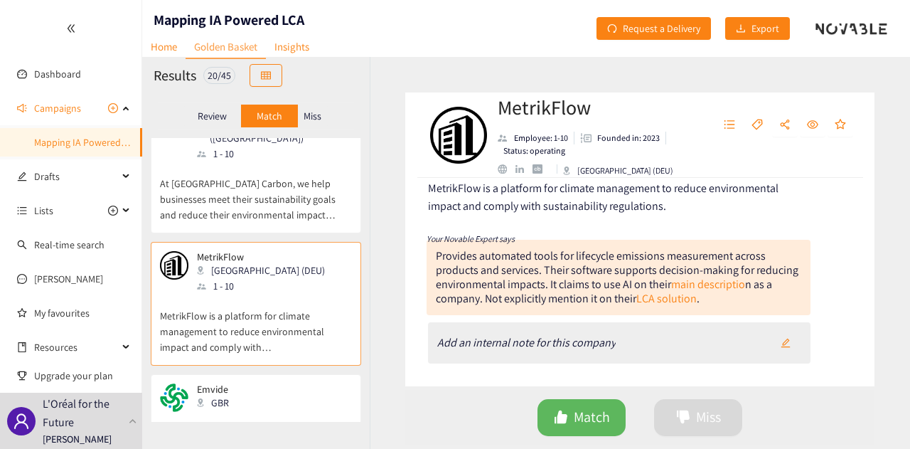
scroll to position [142, 0]
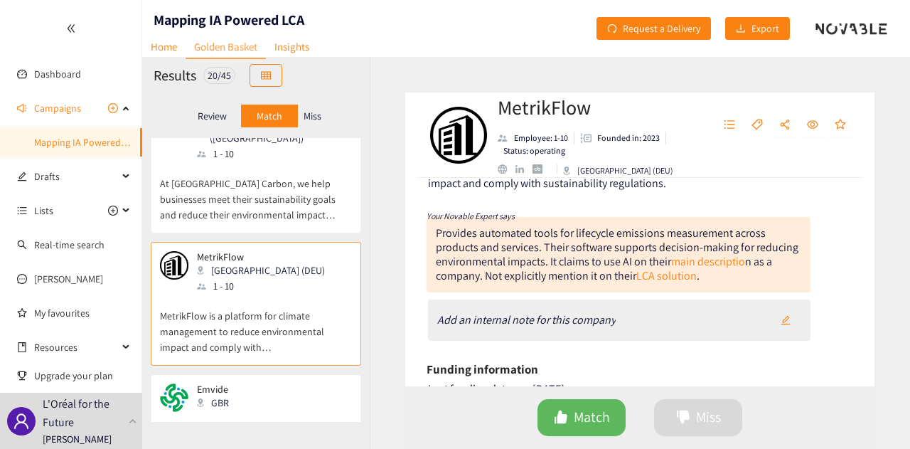
click at [252, 412] on p "AI powered LCA software" at bounding box center [256, 427] width 192 height 30
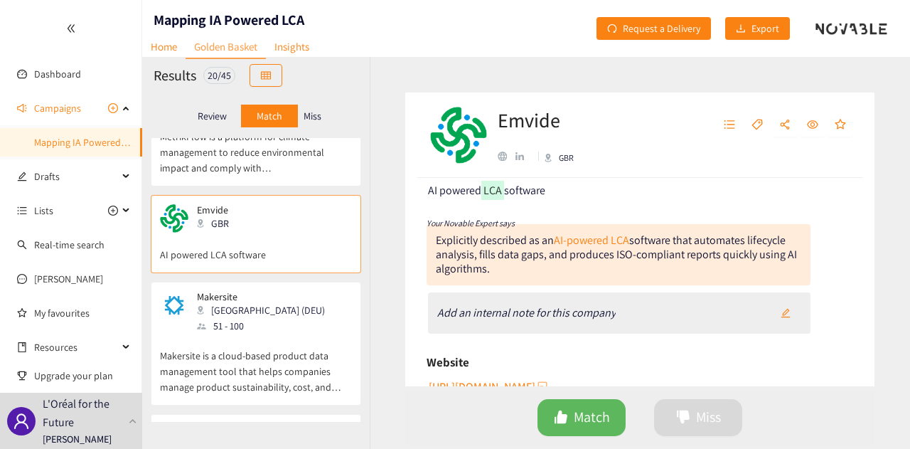
scroll to position [1067, 0]
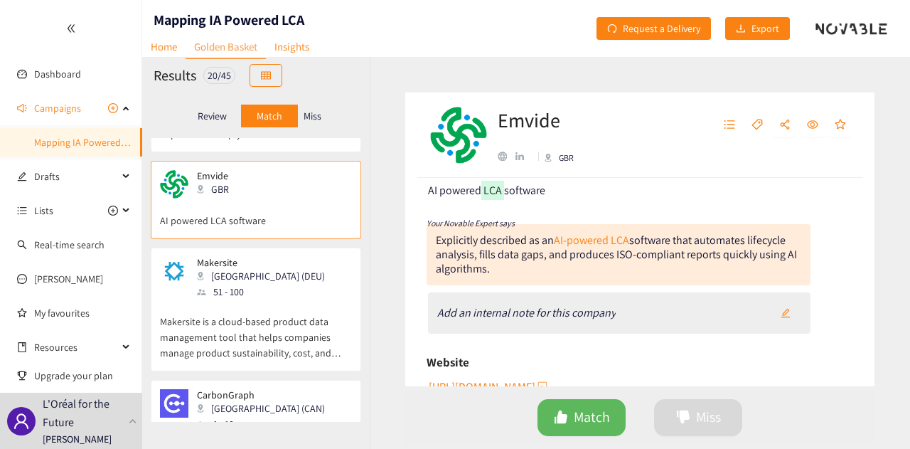
click at [294, 257] on div "Makersite [GEOGRAPHIC_DATA] (DEU) 51 - 100" at bounding box center [256, 278] width 192 height 43
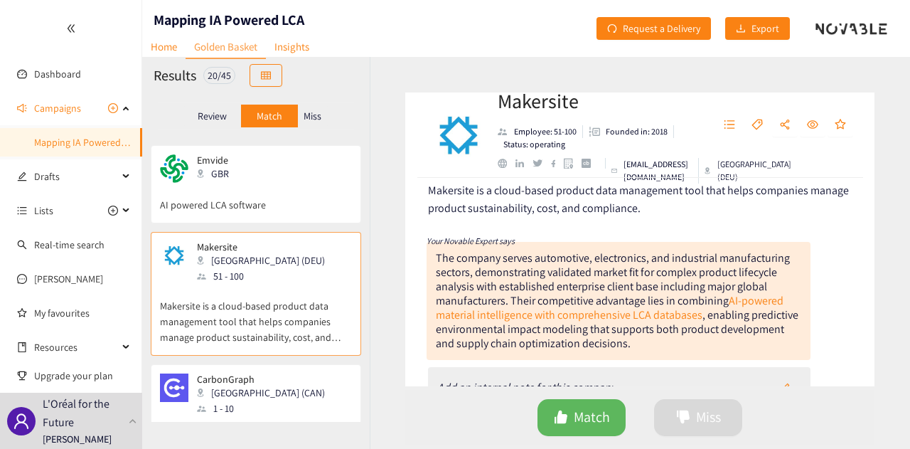
scroll to position [1138, 0]
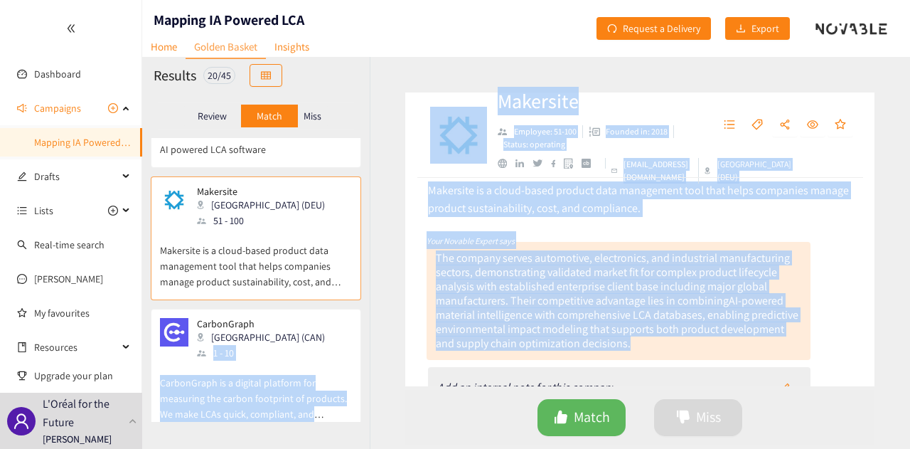
drag, startPoint x: 282, startPoint y: 280, endPoint x: 387, endPoint y: 378, distance: 143.4
click at [387, 378] on div "Results 20 / 45 Review Match Miss CarbonCloud [GEOGRAPHIC_DATA] ([GEOGRAPHIC_DA…" at bounding box center [526, 253] width 768 height 392
click at [386, 376] on div "Makersite Employee: 51-100 Founded in: 2018 Status: operating [EMAIL_ADDRESS][D…" at bounding box center [640, 253] width 541 height 392
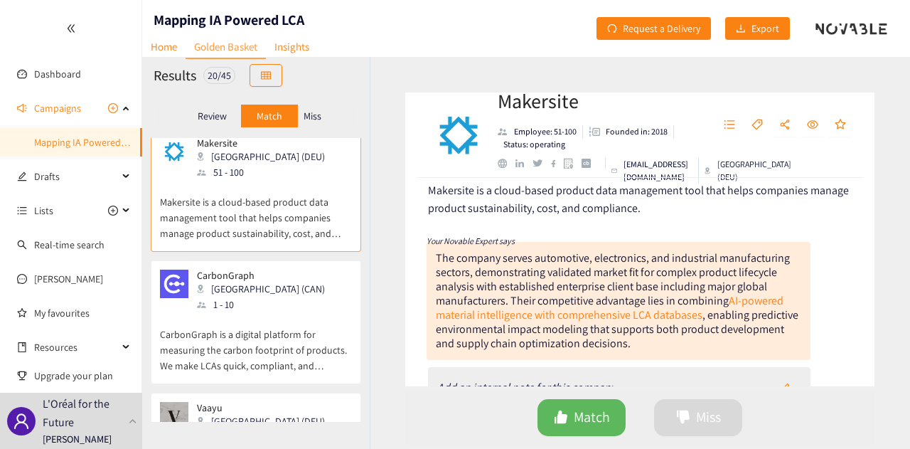
scroll to position [1209, 0]
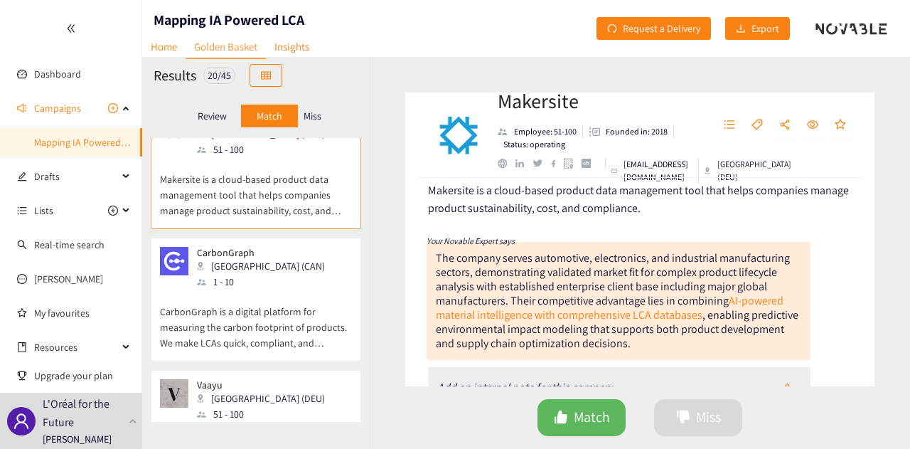
click at [286, 247] on div "CarbonGraph Toronto ([GEOGRAPHIC_DATA]) 1 - 10" at bounding box center [256, 268] width 192 height 43
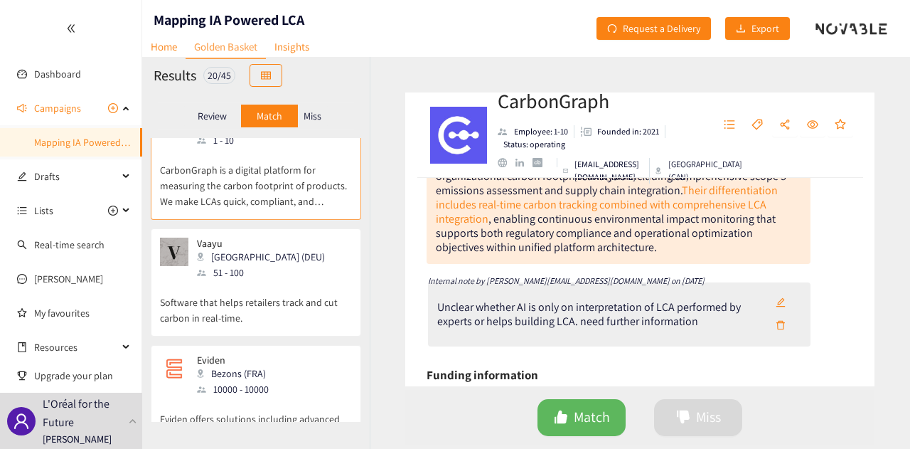
scroll to position [1351, 0]
click at [284, 237] on div "[PERSON_NAME] (DEU) 51 - 100" at bounding box center [256, 258] width 192 height 43
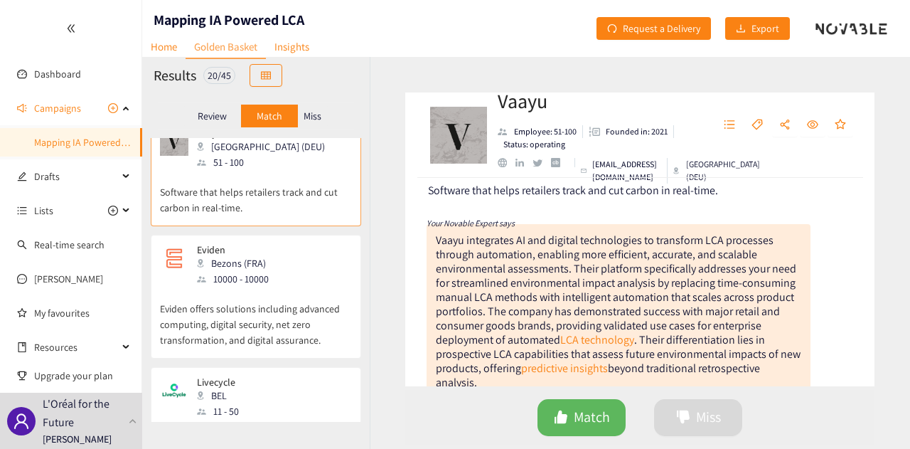
scroll to position [1494, 0]
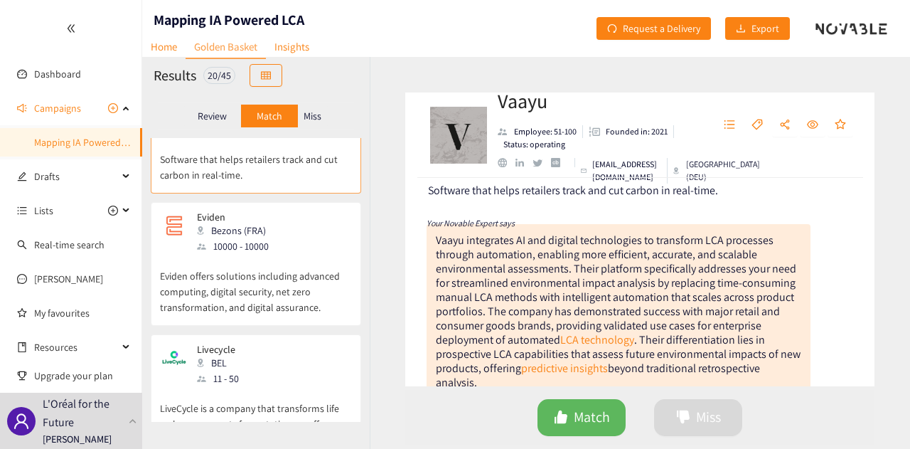
click at [296, 211] on div "Eviden Bezons (FRA) 10000 - 10000" at bounding box center [256, 232] width 192 height 43
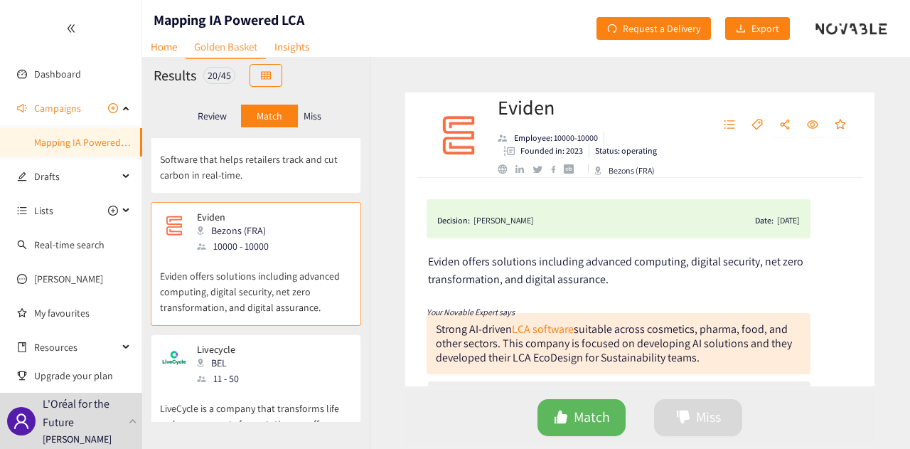
scroll to position [71, 0]
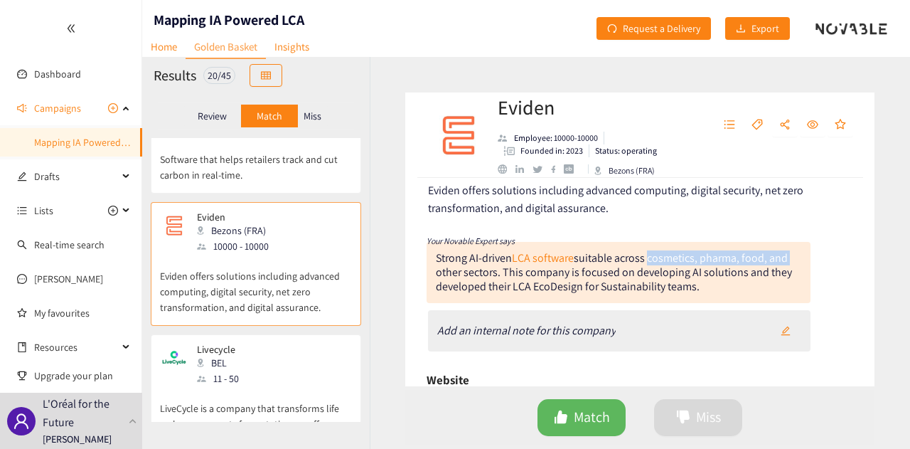
drag, startPoint x: 649, startPoint y: 259, endPoint x: 787, endPoint y: 262, distance: 138.7
click at [787, 262] on div "Strong AI-driven LCA software suitable across cosmetics, pharma, food, and othe…" at bounding box center [614, 271] width 356 height 43
click at [579, 272] on div "Strong AI-driven LCA software suitable across cosmetics, pharma, food, and othe…" at bounding box center [614, 271] width 356 height 43
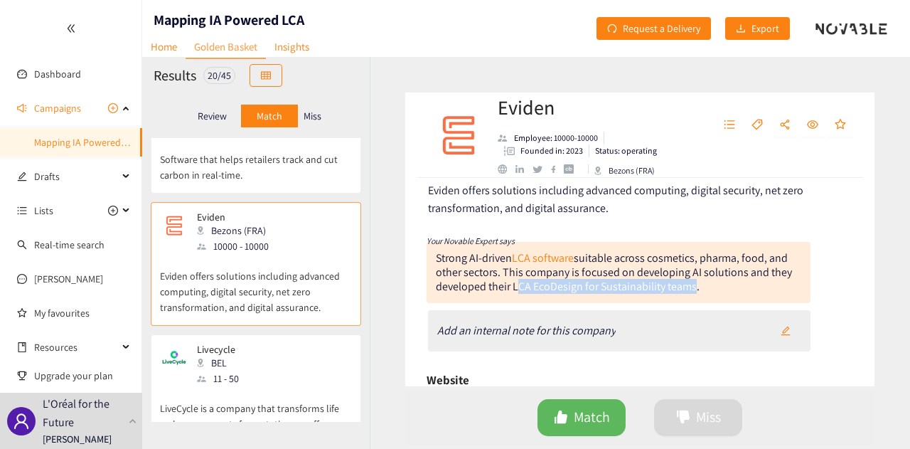
drag, startPoint x: 514, startPoint y: 288, endPoint x: 688, endPoint y: 292, distance: 174.3
click at [688, 292] on div "Strong AI-driven LCA software suitable across cosmetics, pharma, food, and othe…" at bounding box center [614, 271] width 356 height 43
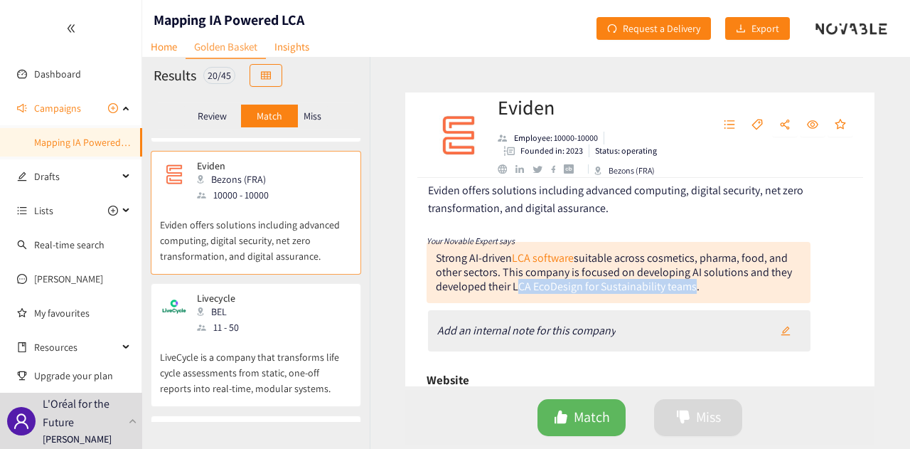
scroll to position [1565, 0]
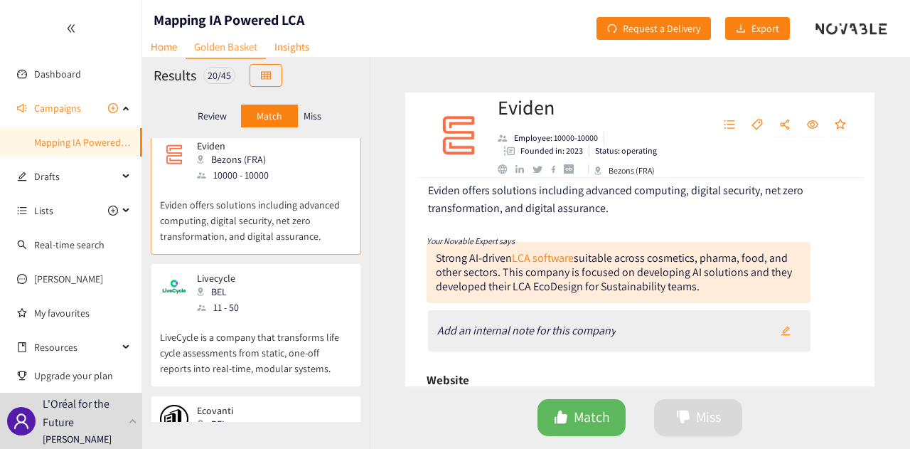
click at [282, 272] on div "Livecycle BEL 11 - 50" at bounding box center [256, 293] width 192 height 43
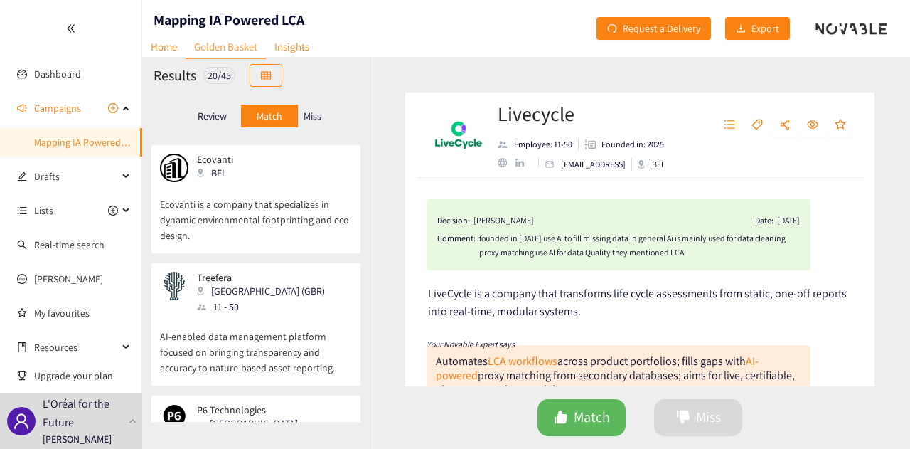
scroll to position [1921, 0]
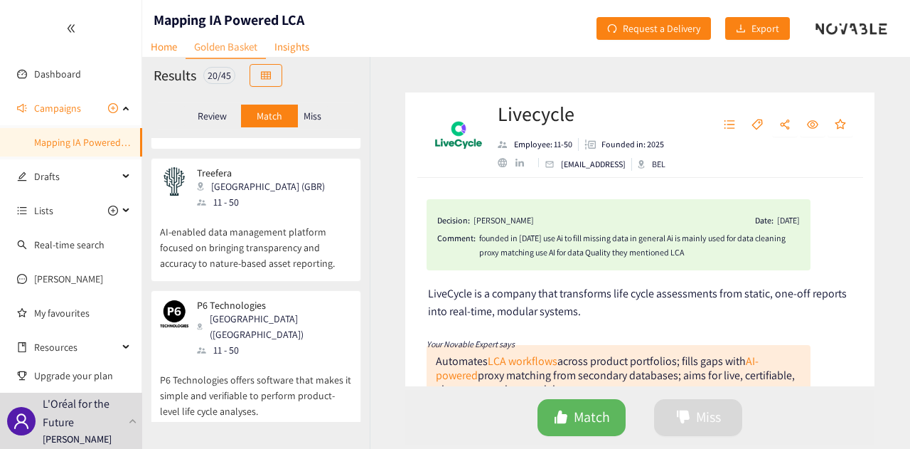
click at [274, 299] on div "P6 Technologies [GEOGRAPHIC_DATA] ([GEOGRAPHIC_DATA]) 11 - 50" at bounding box center [256, 328] width 192 height 58
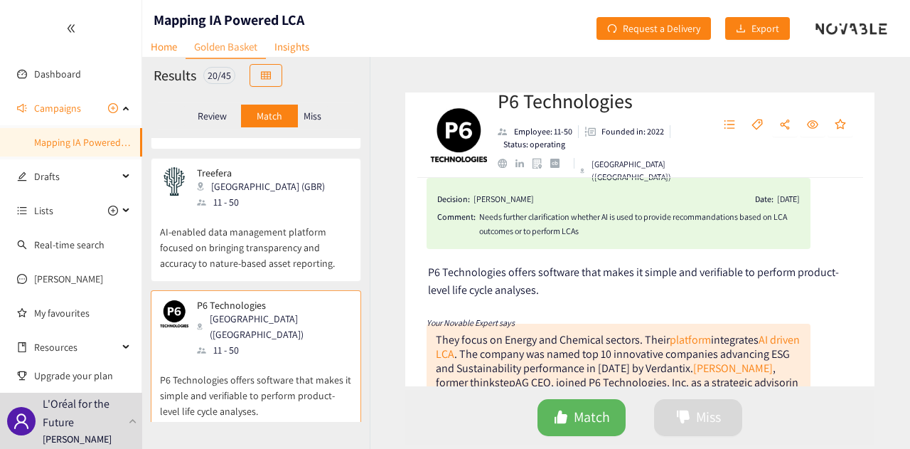
scroll to position [0, 0]
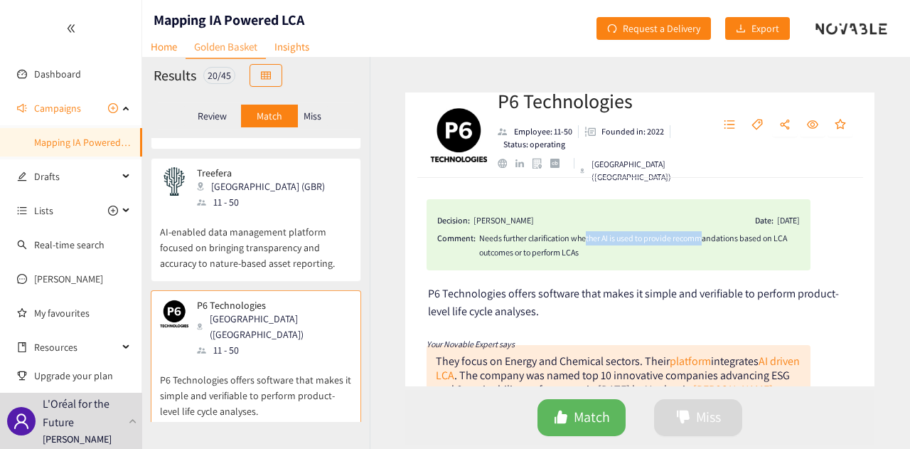
drag, startPoint x: 586, startPoint y: 235, endPoint x: 704, endPoint y: 241, distance: 118.2
click at [704, 241] on div "Needs further clarification whether AI is used to provide recommandations based…" at bounding box center [639, 245] width 321 height 28
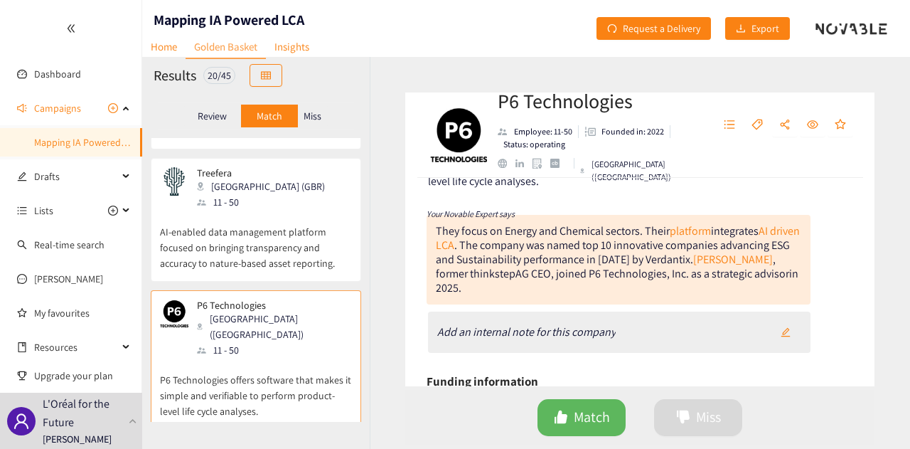
scroll to position [142, 0]
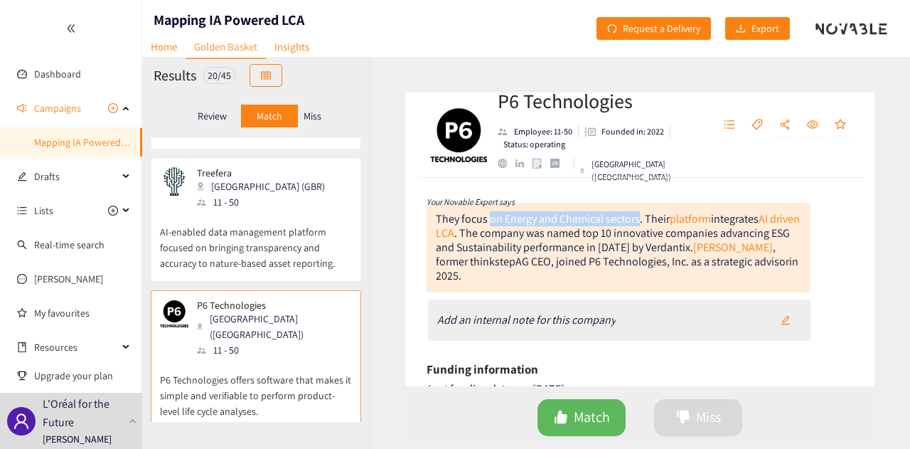
drag, startPoint x: 639, startPoint y: 221, endPoint x: 492, endPoint y: 221, distance: 147.2
click at [492, 221] on div "They focus on Energy and Chemical sectors. Their platform integrates AI driven …" at bounding box center [618, 247] width 364 height 72
click at [575, 228] on div "They focus on Energy and Chemical sectors. Their platform integrates AI driven …" at bounding box center [618, 247] width 364 height 72
drag, startPoint x: 486, startPoint y: 250, endPoint x: 578, endPoint y: 253, distance: 92.5
click at [578, 253] on div "amed top 10 innovative companies advancing ESG and Sustainability performance i…" at bounding box center [613, 239] width 354 height 29
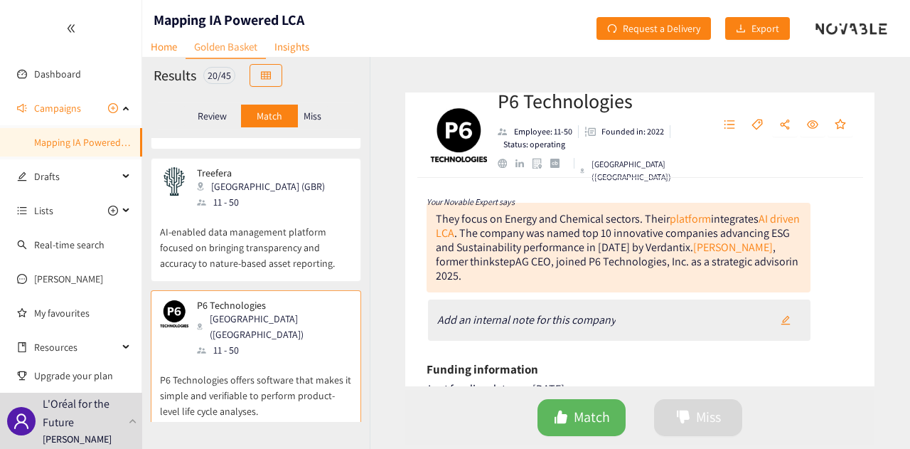
click at [525, 260] on div ", former thinkstep" at bounding box center [606, 254] width 340 height 29
drag, startPoint x: 437, startPoint y: 248, endPoint x: 523, endPoint y: 250, distance: 86.1
click at [523, 250] on div "amed top 10 innovative companies advancing ESG and Sustainability performance i…" at bounding box center [613, 239] width 354 height 29
click at [568, 253] on div "amed top 10 innovative companies advancing ESG and Sustainability performance i…" at bounding box center [613, 239] width 354 height 29
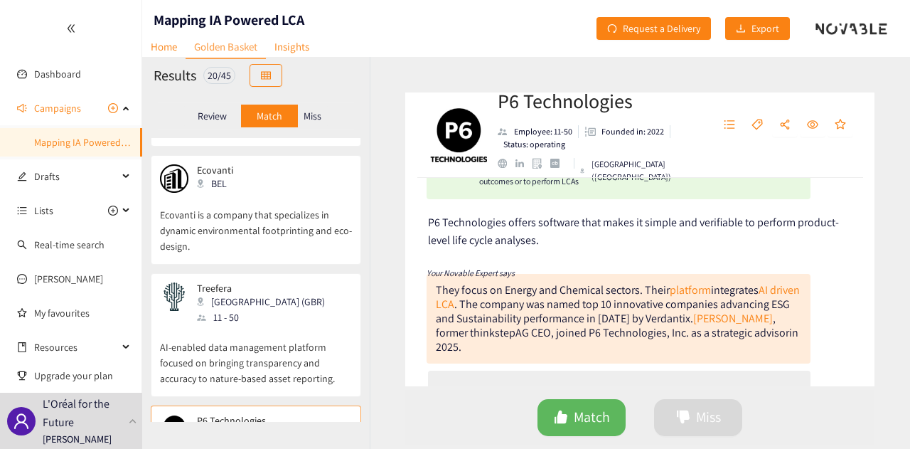
scroll to position [1707, 0]
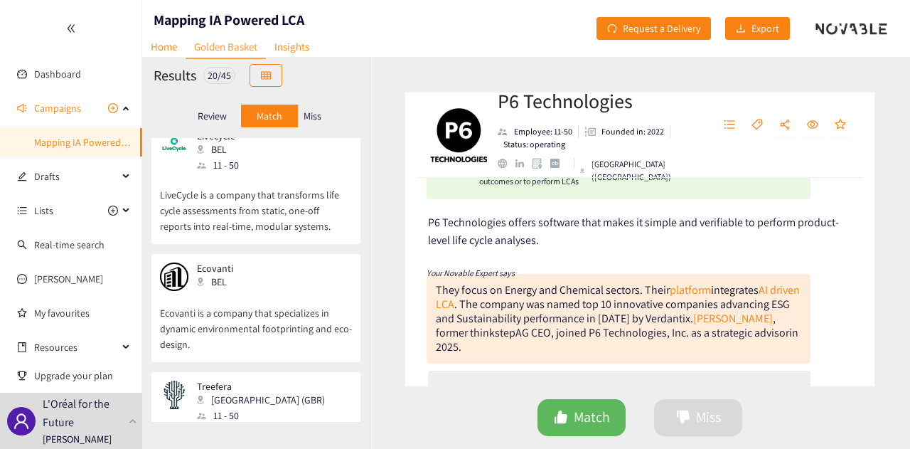
click at [266, 408] on div "11 - 50" at bounding box center [265, 416] width 137 height 16
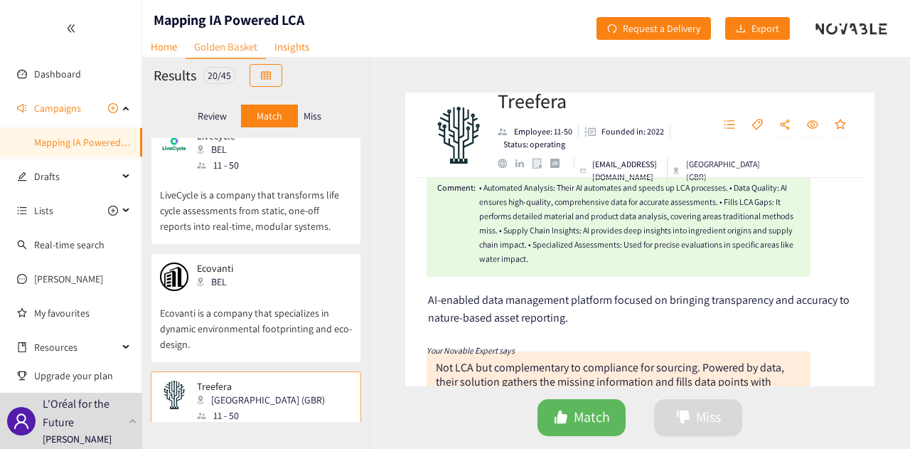
scroll to position [213, 0]
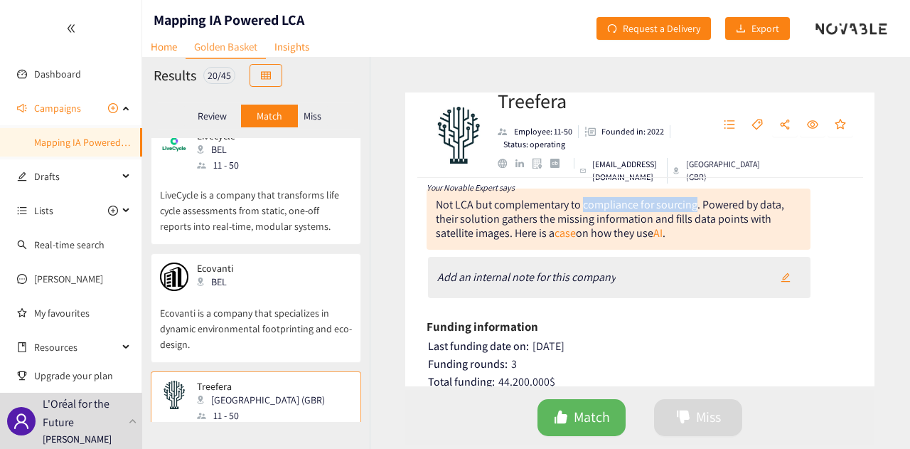
drag, startPoint x: 582, startPoint y: 206, endPoint x: 695, endPoint y: 204, distance: 113.1
click at [695, 204] on div "Not LCA but complementary to compliance for sourcing. Powered by data, their so…" at bounding box center [610, 218] width 349 height 43
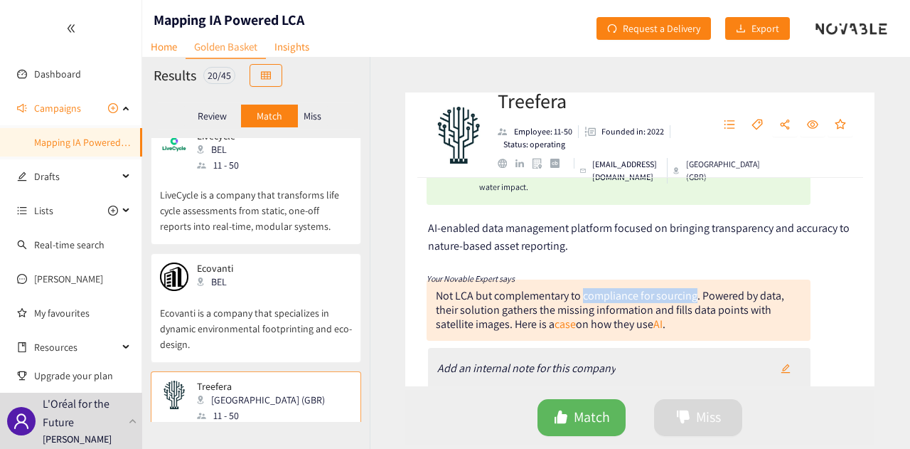
scroll to position [142, 0]
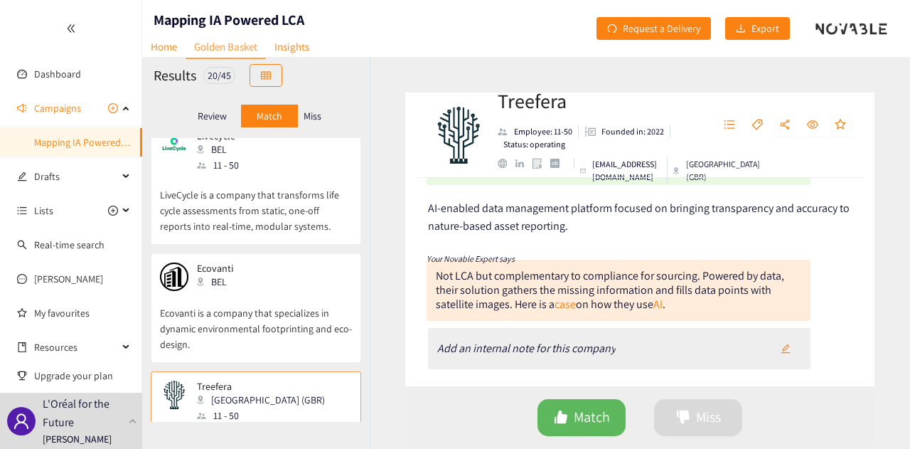
click at [586, 244] on div "Decision: [PERSON_NAME] Date: [DATE] Comment: • Automated Analysis: Their AI au…" at bounding box center [639, 282] width 469 height 208
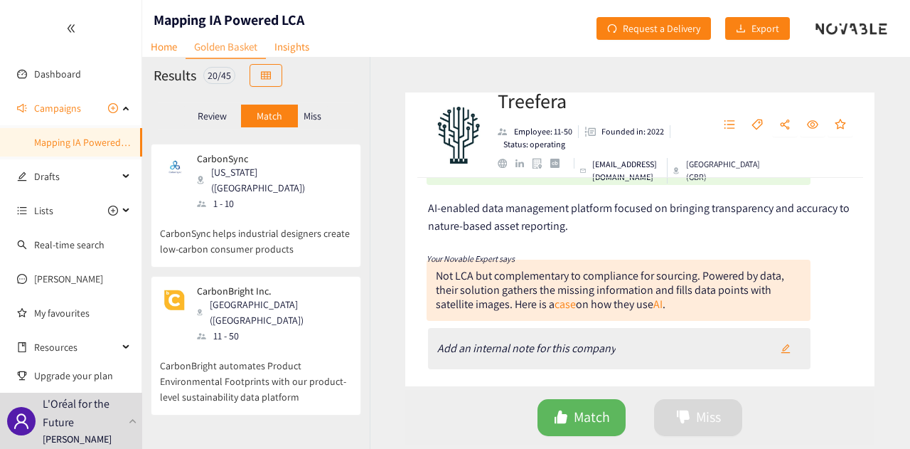
click at [304, 285] on div "CarbonBright Inc. [GEOGRAPHIC_DATA] ([GEOGRAPHIC_DATA]) 11 - 50" at bounding box center [256, 314] width 192 height 58
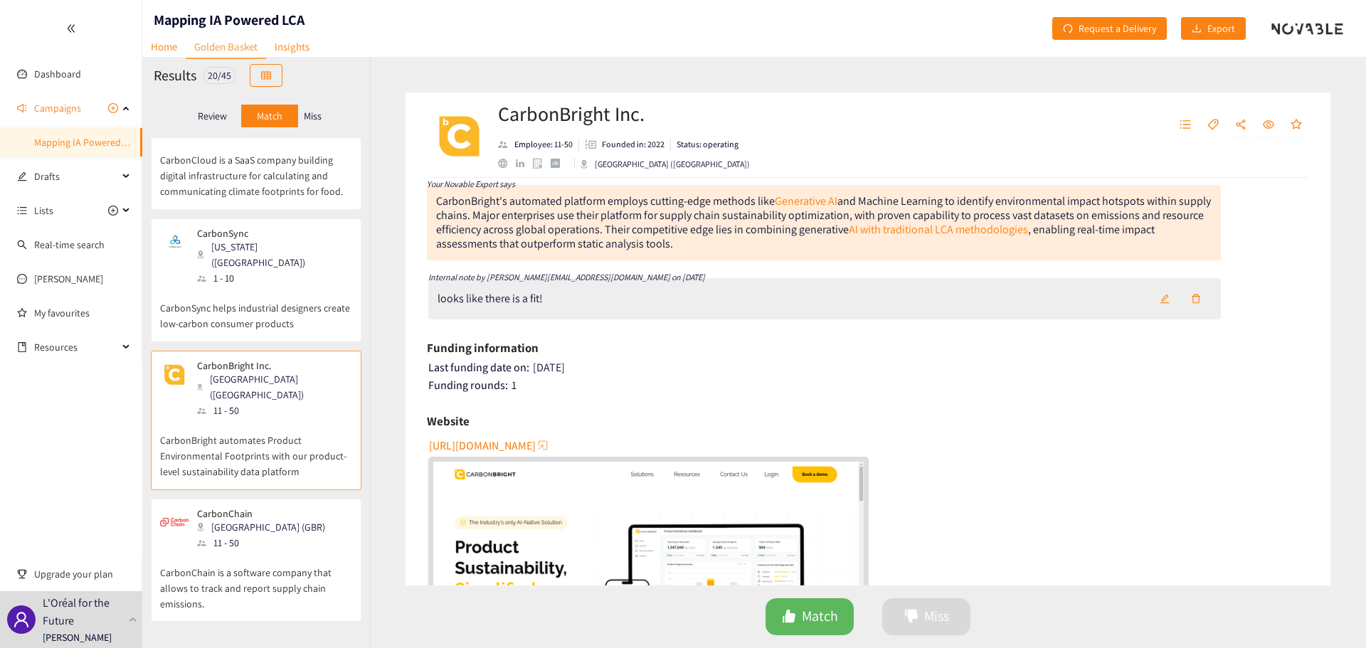
scroll to position [0, 0]
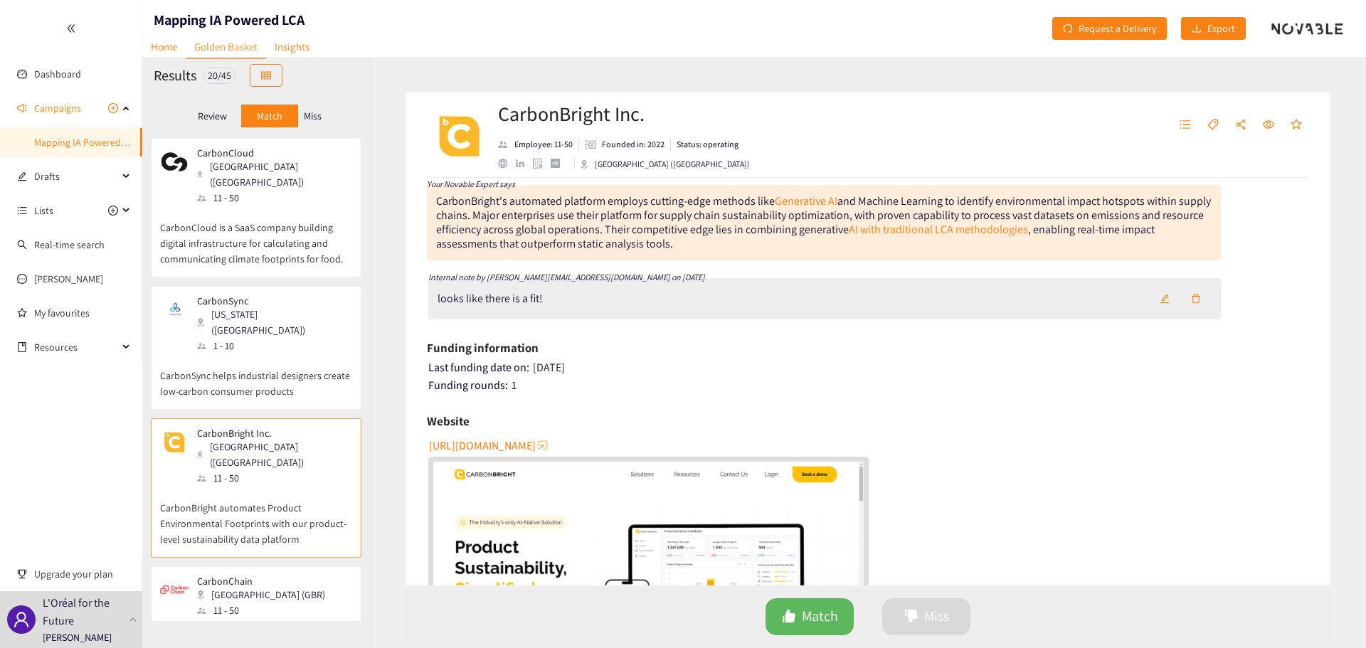
click at [312, 169] on div "CarbonCloud [GEOGRAPHIC_DATA] ([GEOGRAPHIC_DATA]) 11 - 50" at bounding box center [256, 176] width 192 height 58
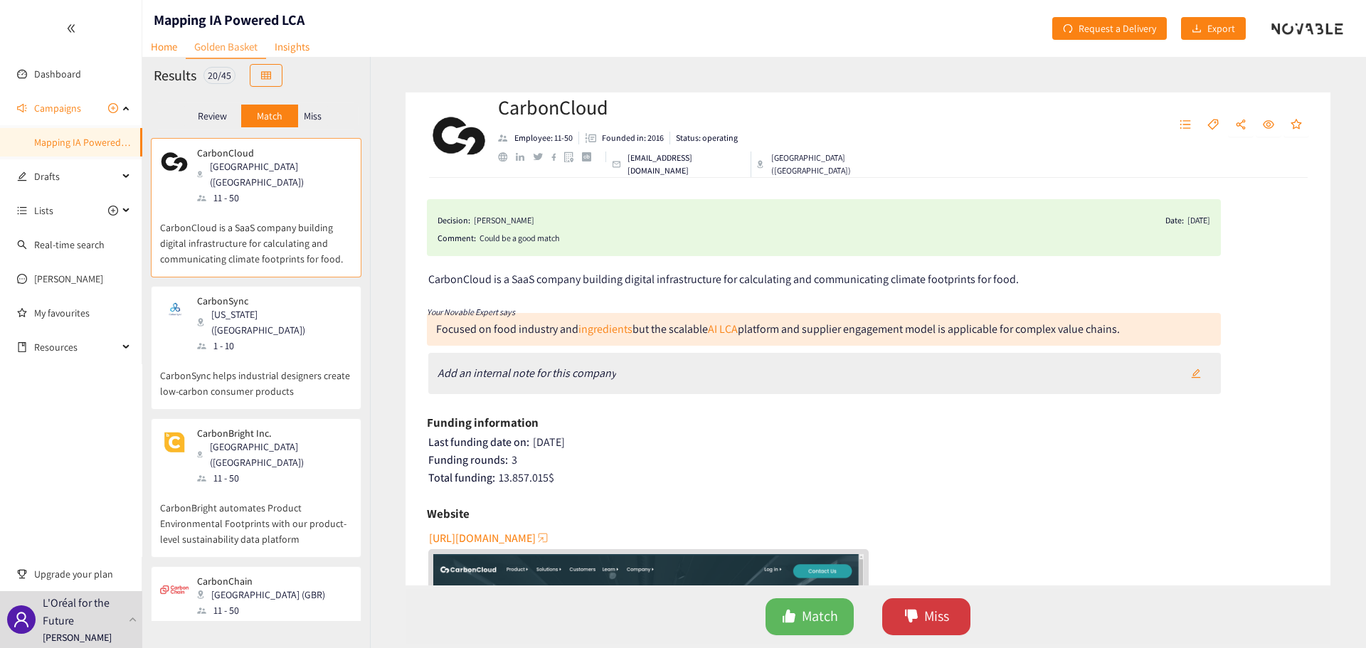
click at [920, 609] on button "Miss" at bounding box center [926, 616] width 88 height 37
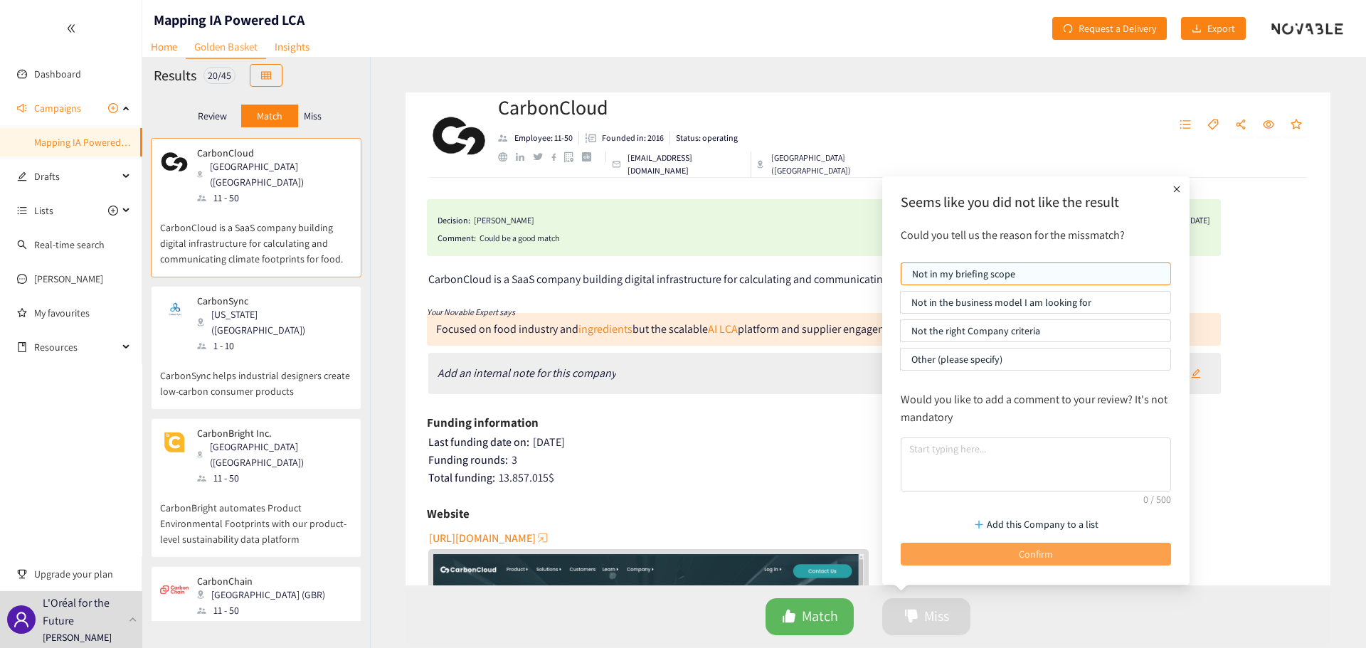
click at [988, 551] on button "Confirm" at bounding box center [1036, 554] width 270 height 23
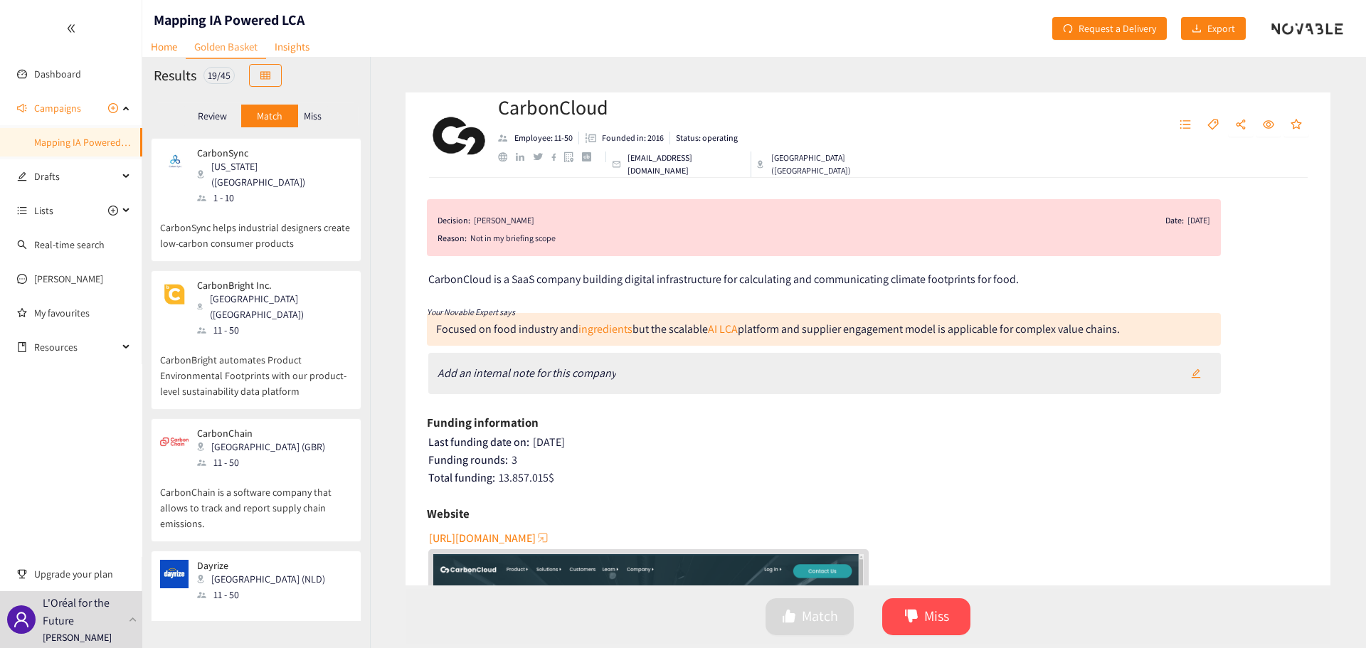
click at [317, 166] on div "CarbonSync [US_STATE] ([GEOGRAPHIC_DATA]) 1 - 10" at bounding box center [256, 176] width 192 height 58
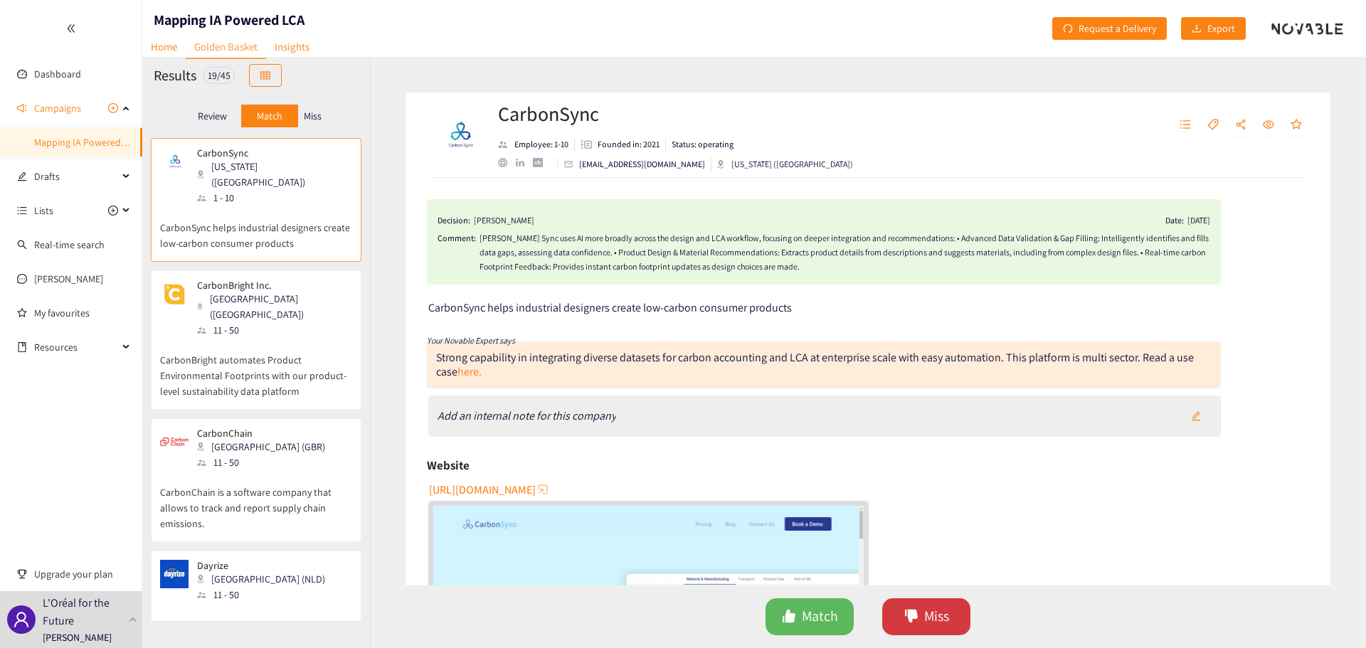
click at [927, 615] on span "Miss" at bounding box center [936, 616] width 25 height 22
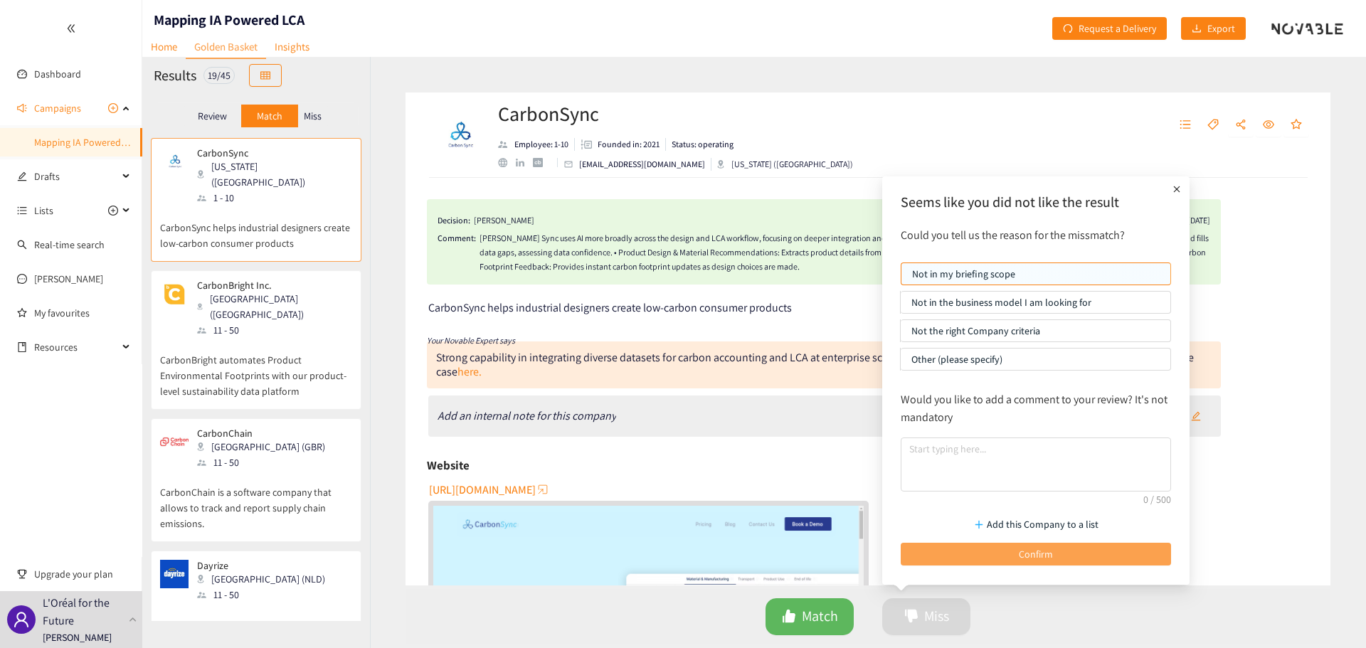
click at [1016, 553] on button "Confirm" at bounding box center [1036, 554] width 270 height 23
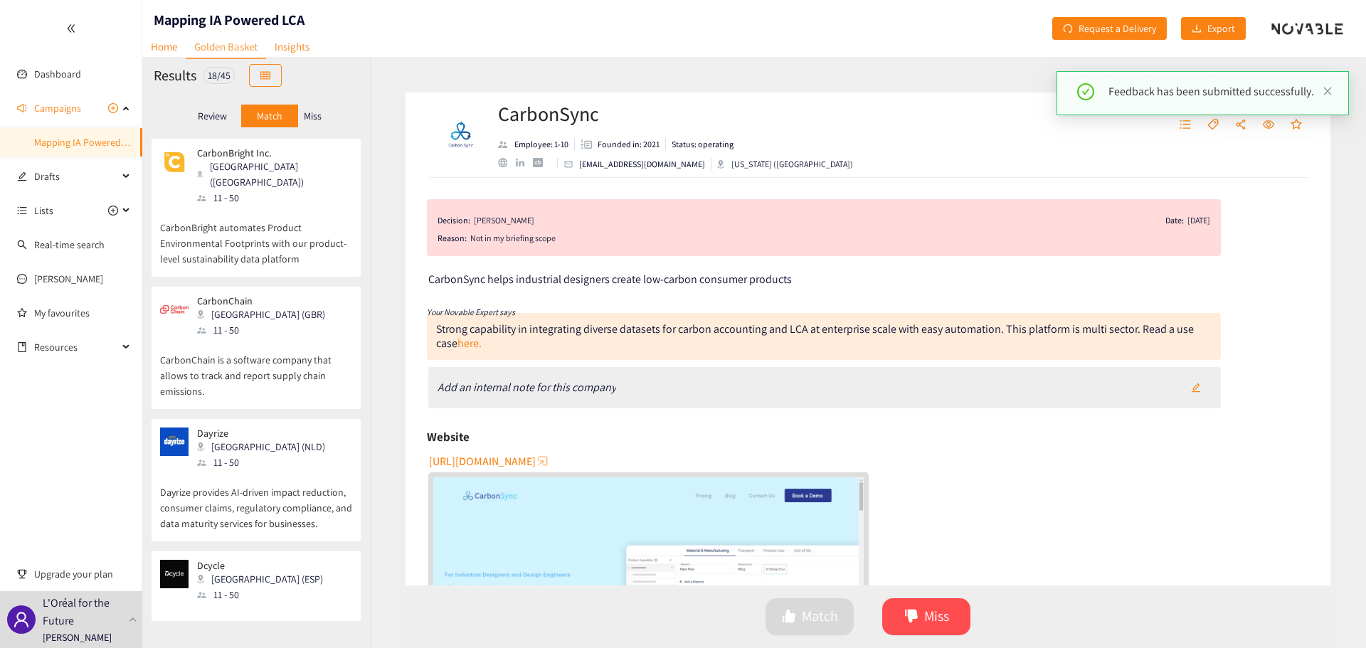
click at [303, 317] on div "CarbonChain London (GBR) 11 - 50" at bounding box center [256, 316] width 192 height 43
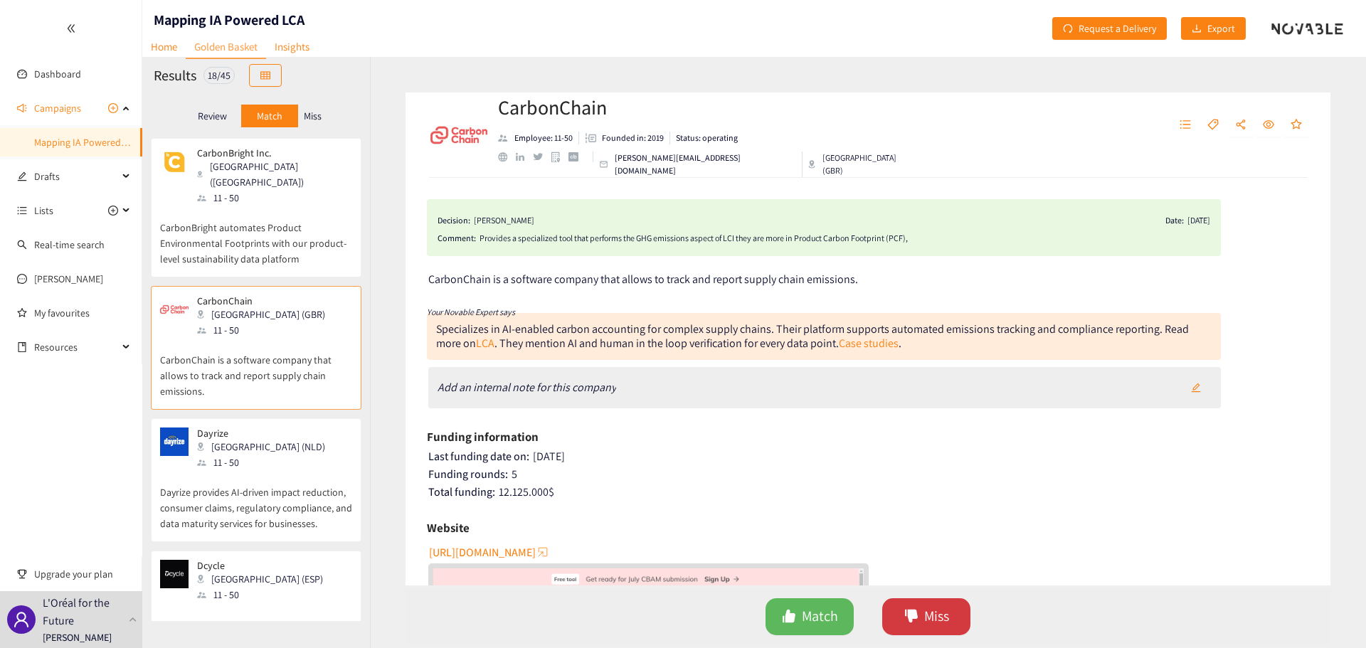
click at [918, 616] on icon "dislike" at bounding box center [911, 616] width 14 height 14
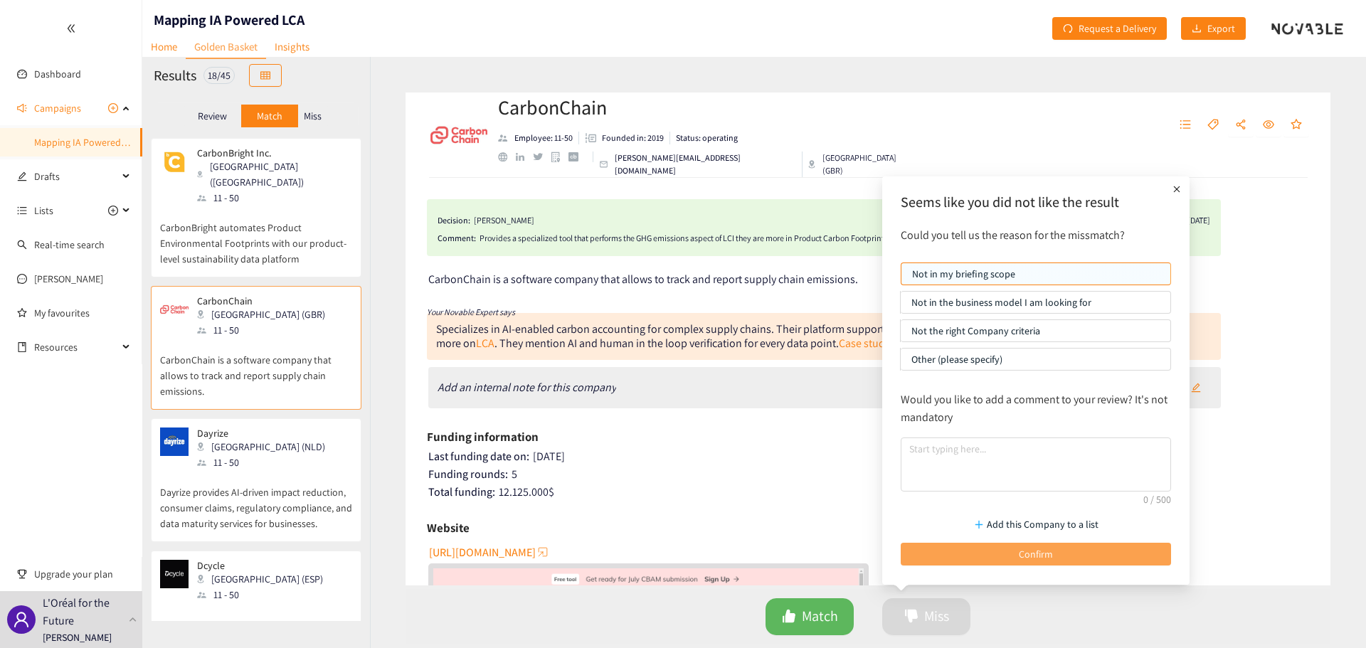
click at [951, 555] on button "Confirm" at bounding box center [1036, 554] width 270 height 23
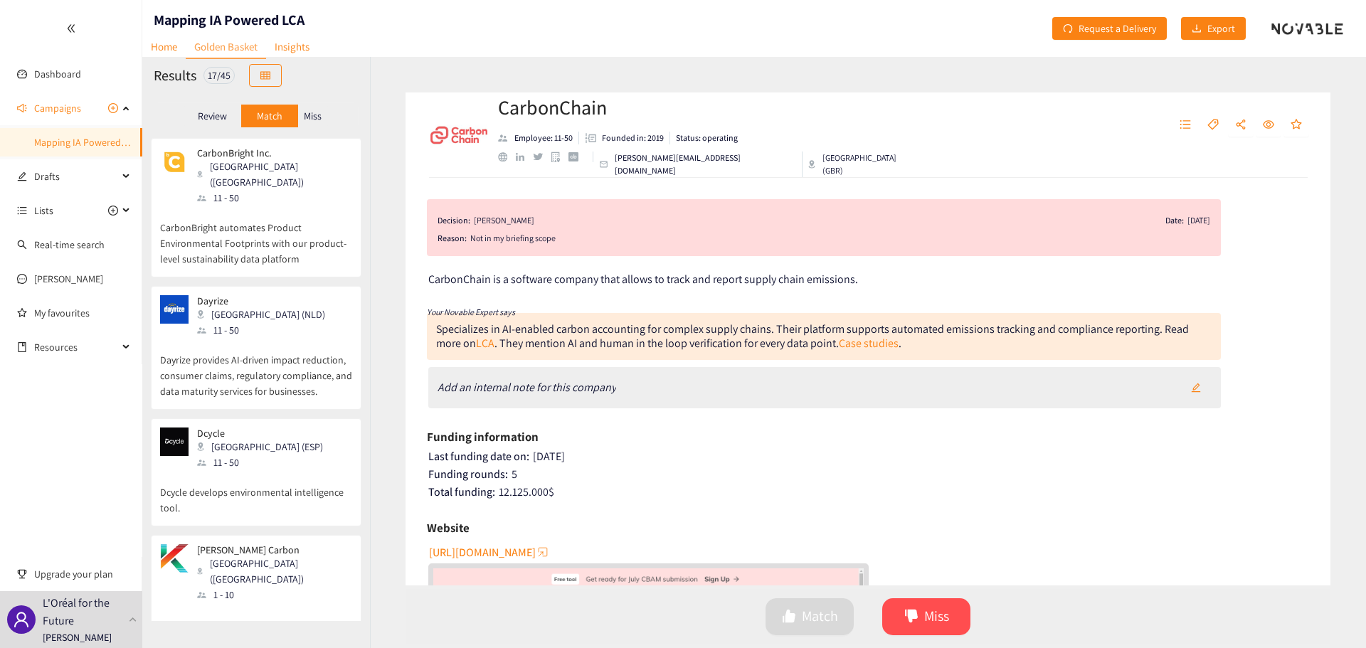
click at [297, 302] on div "Dayrize [GEOGRAPHIC_DATA] (NLD) 11 - 50" at bounding box center [256, 316] width 192 height 43
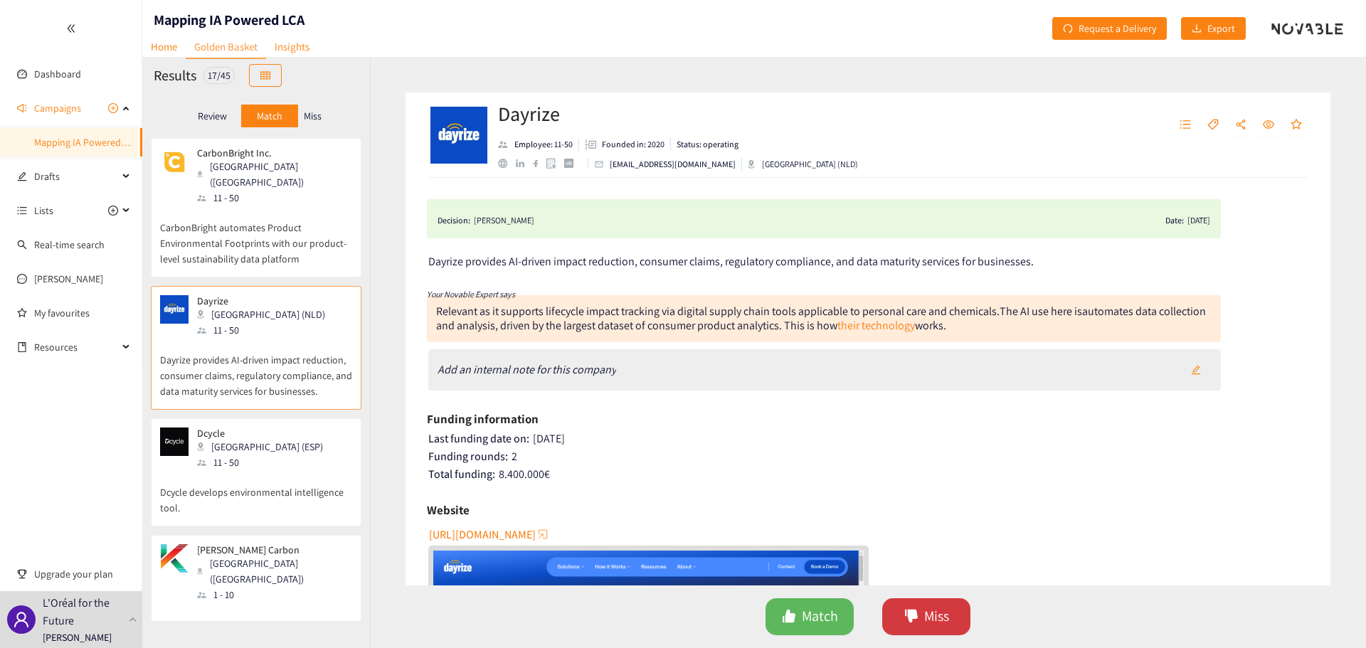
click at [944, 618] on span "Miss" at bounding box center [936, 616] width 25 height 22
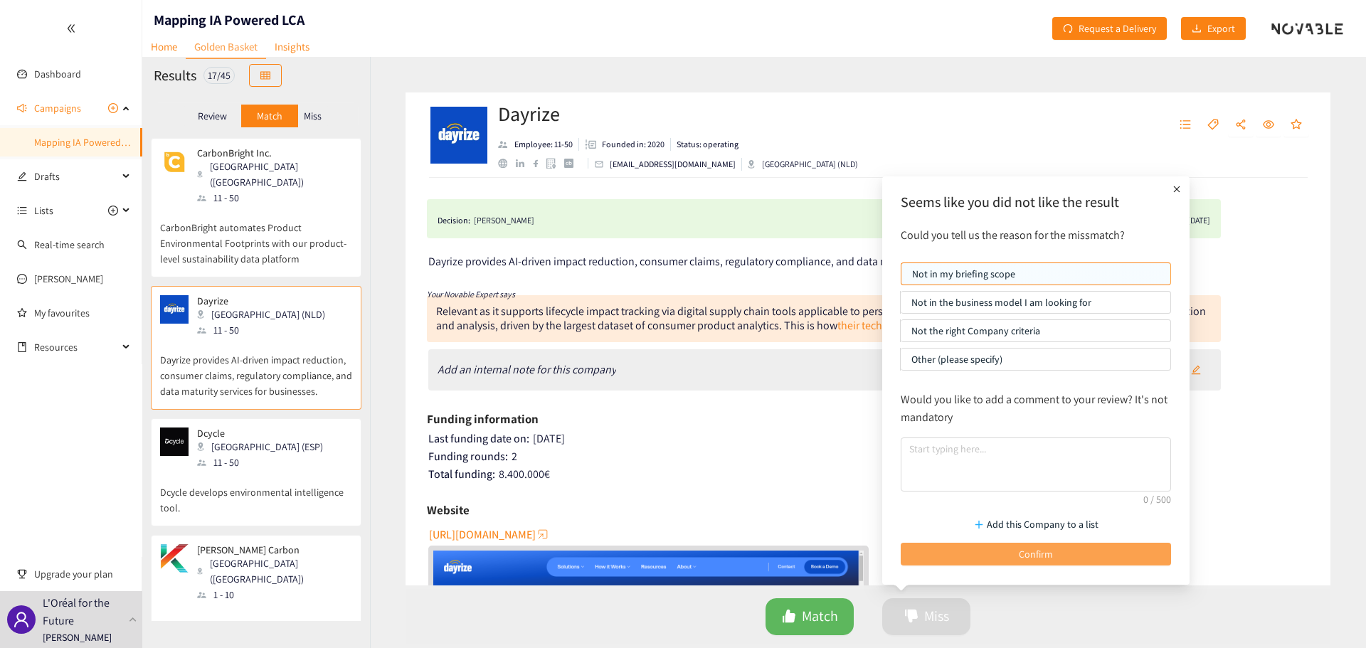
click at [994, 550] on button "Confirm" at bounding box center [1036, 554] width 270 height 23
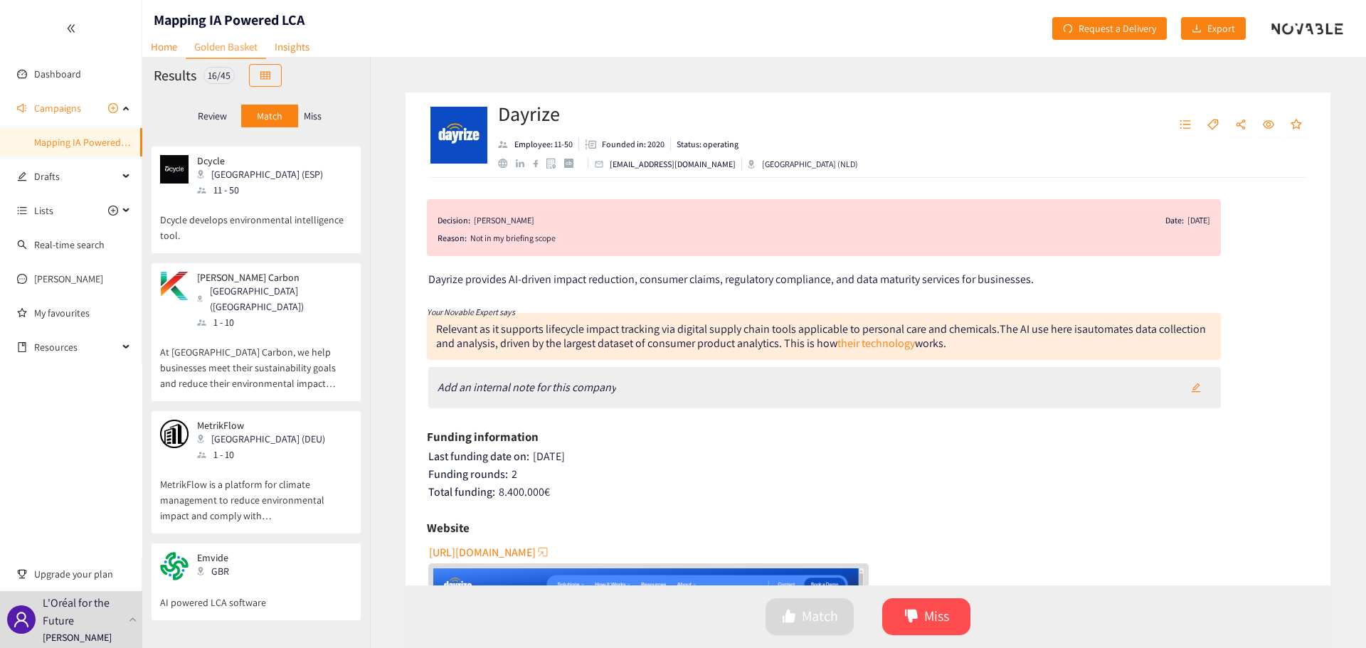
scroll to position [142, 0]
click at [306, 418] on div "MetrikFlow Berlin (DEU) 1 - 10" at bounding box center [256, 439] width 192 height 43
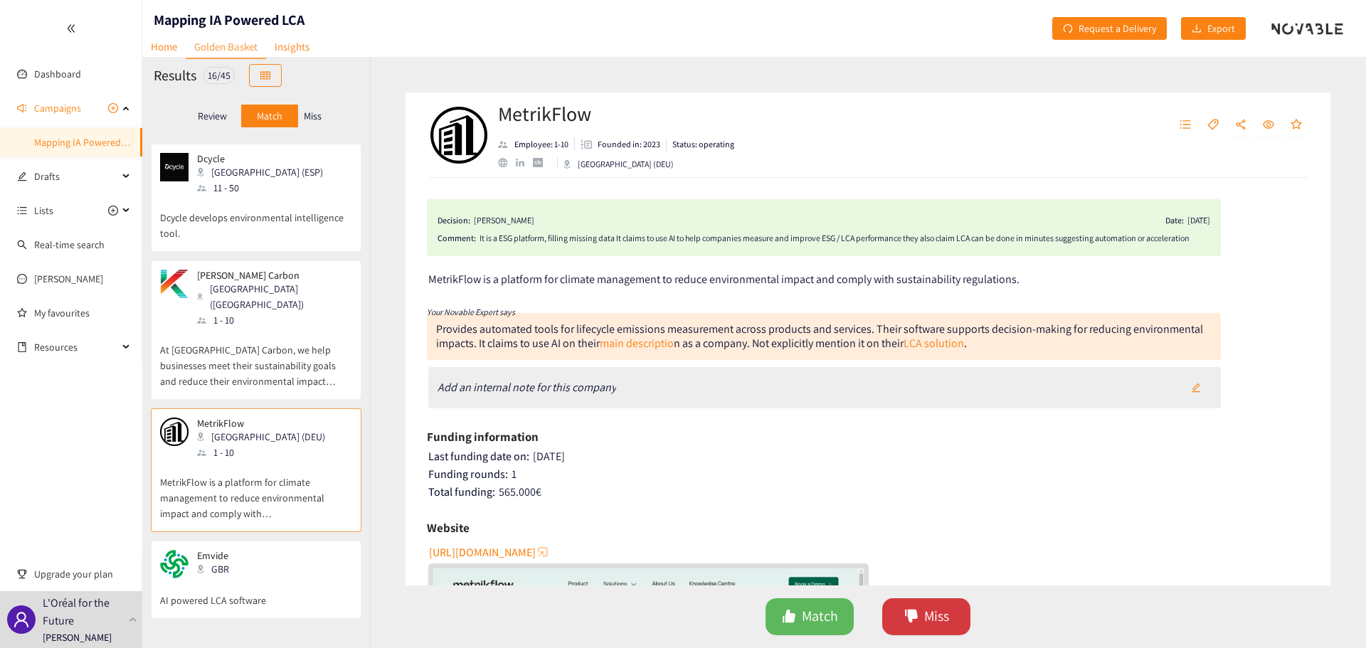
click at [925, 620] on span "Miss" at bounding box center [936, 616] width 25 height 22
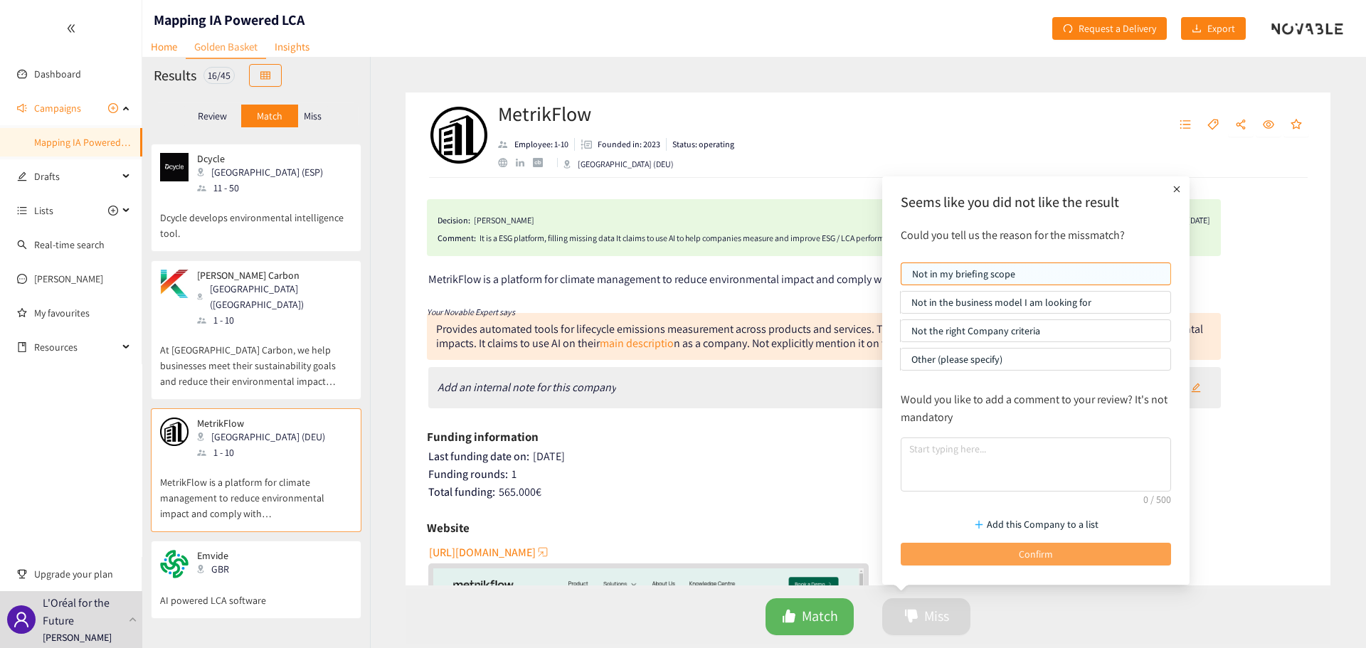
click at [992, 551] on button "Confirm" at bounding box center [1036, 554] width 270 height 23
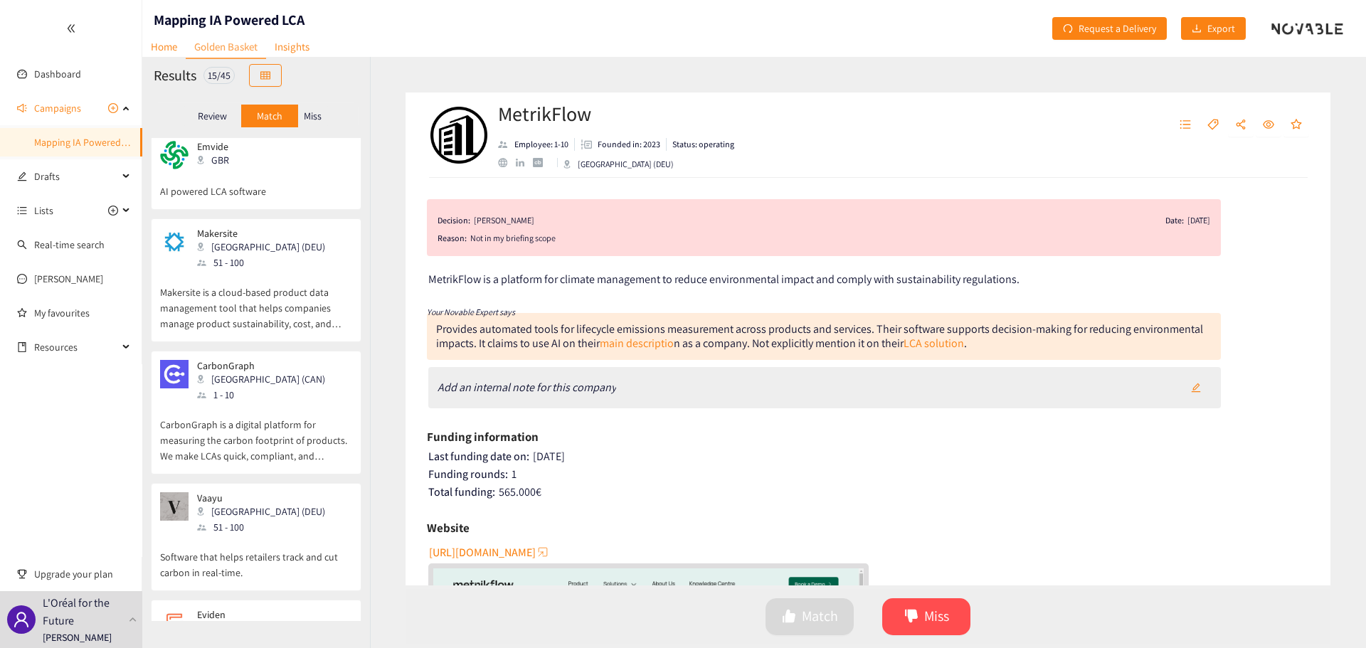
scroll to position [427, 0]
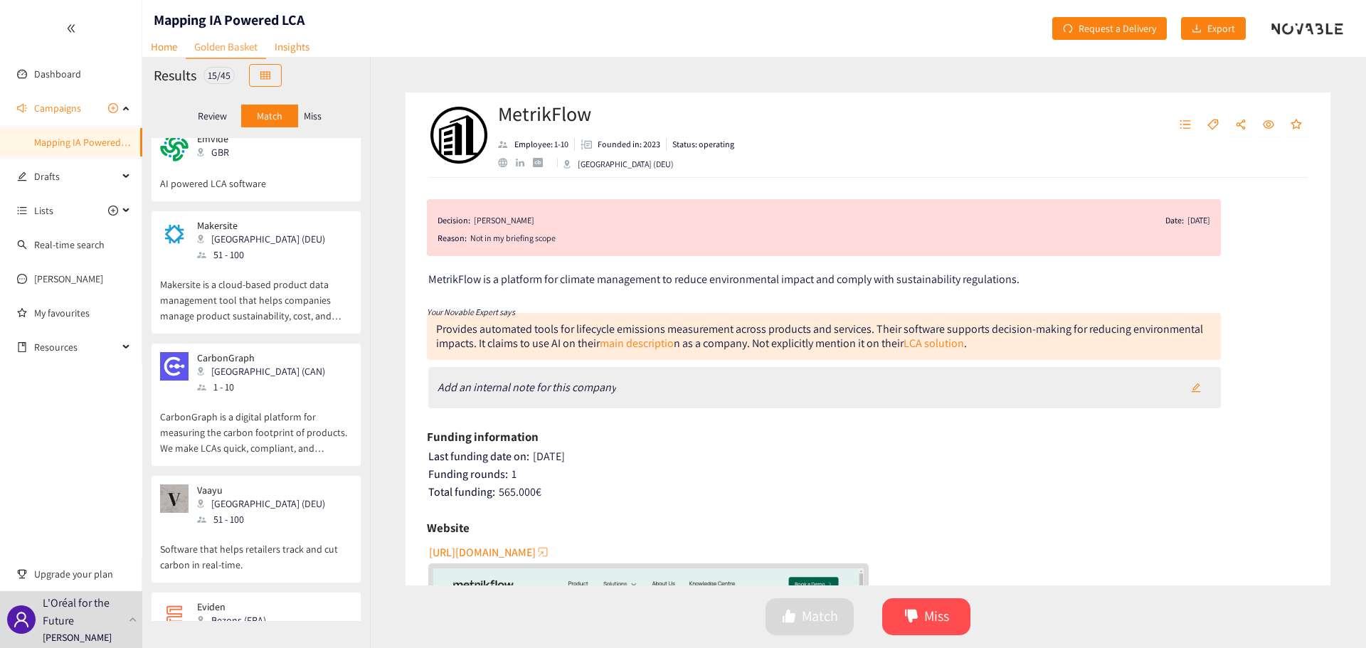
click at [304, 211] on div "Makersite [GEOGRAPHIC_DATA] (DEU) 51 - 100 Makersite is a cloud-based product d…" at bounding box center [256, 273] width 211 height 124
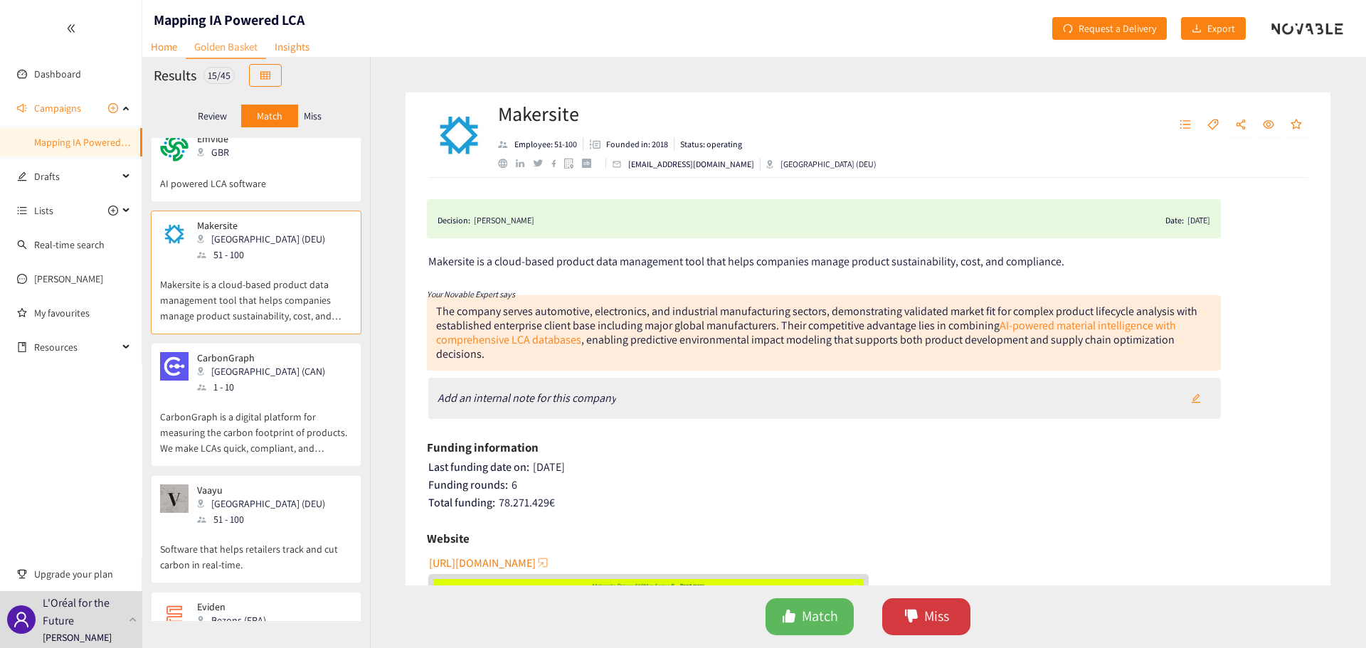
click at [938, 616] on span "Miss" at bounding box center [936, 616] width 25 height 22
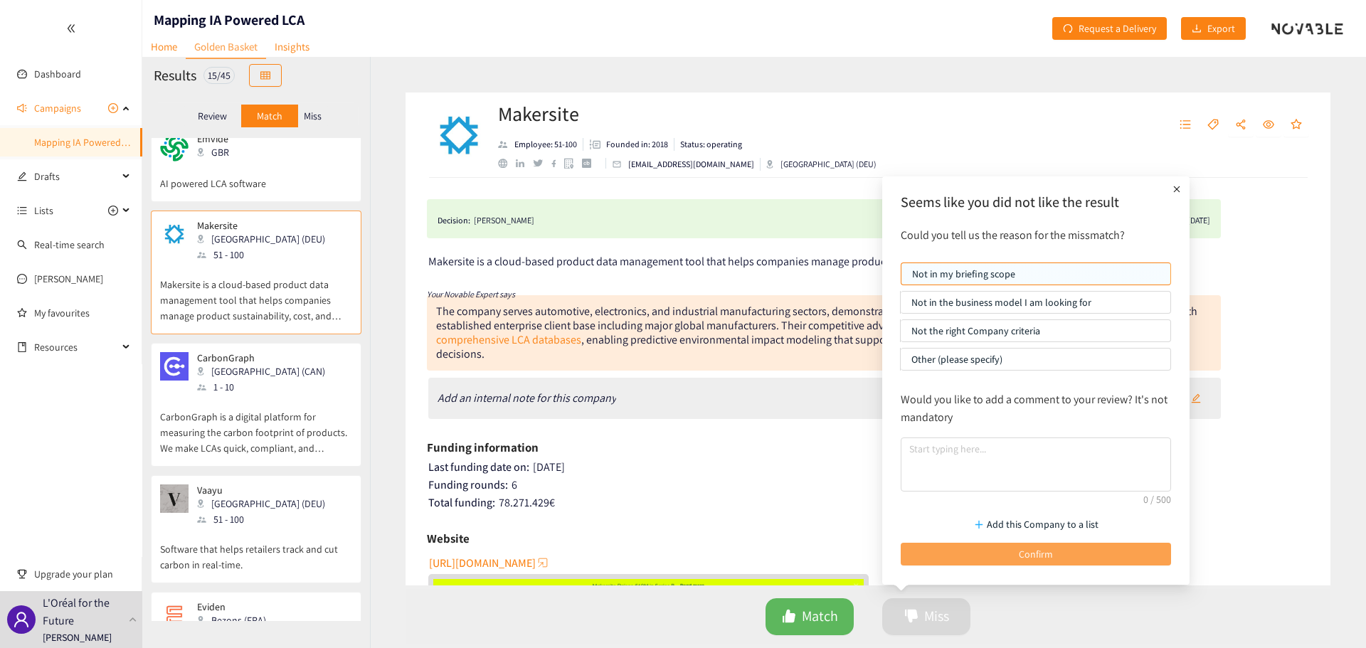
click at [1002, 543] on button "Confirm" at bounding box center [1036, 554] width 270 height 23
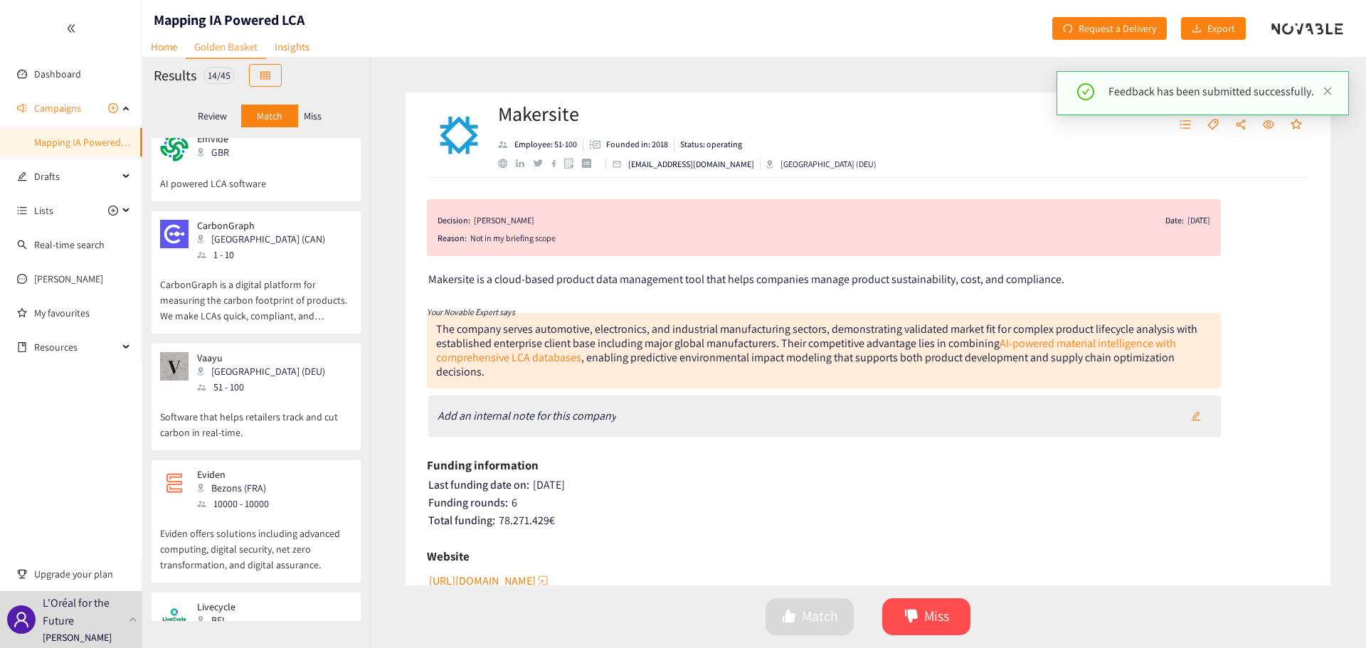
click at [302, 352] on div "[PERSON_NAME] (DEU) 51 - 100" at bounding box center [256, 373] width 192 height 43
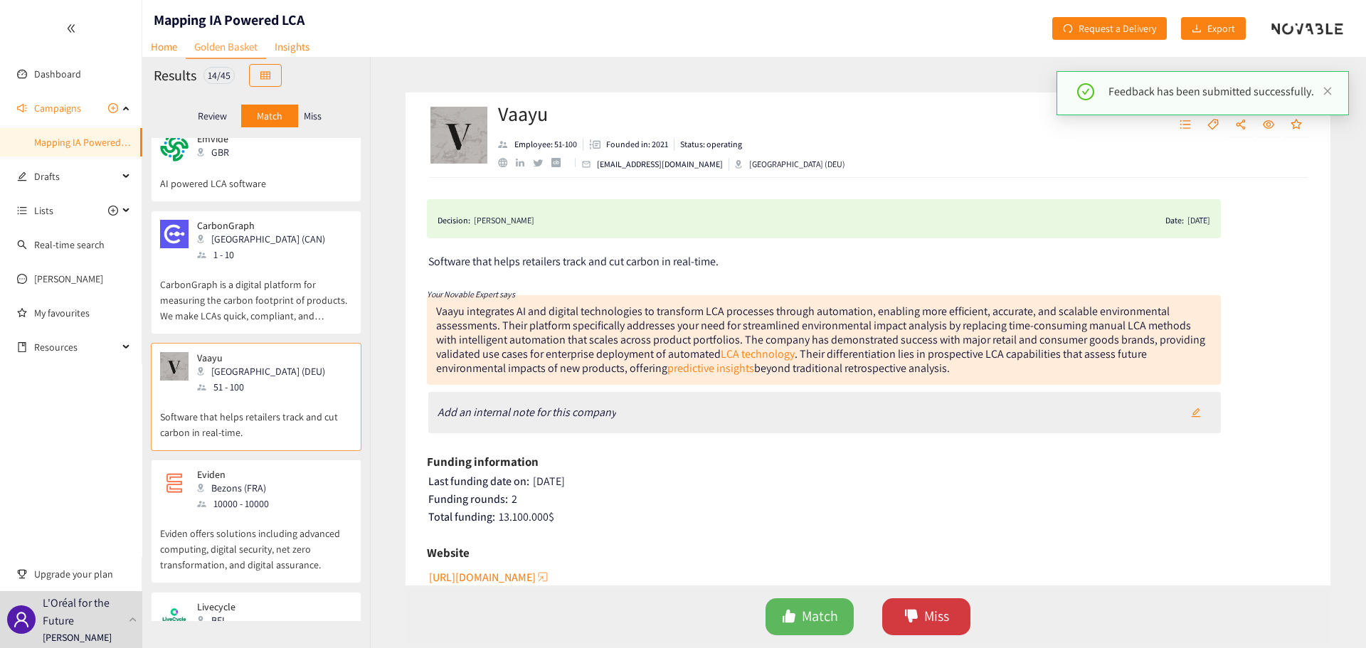
click at [938, 617] on span "Miss" at bounding box center [936, 616] width 25 height 22
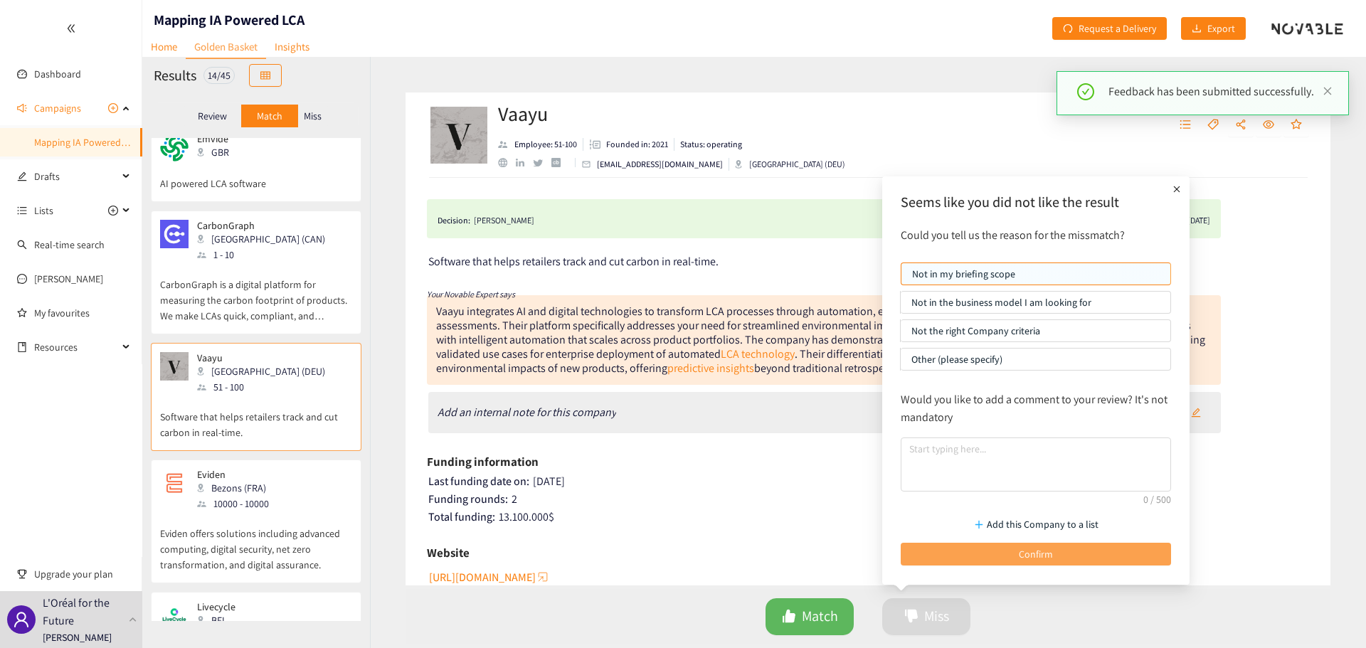
click at [960, 548] on button "Confirm" at bounding box center [1036, 554] width 270 height 23
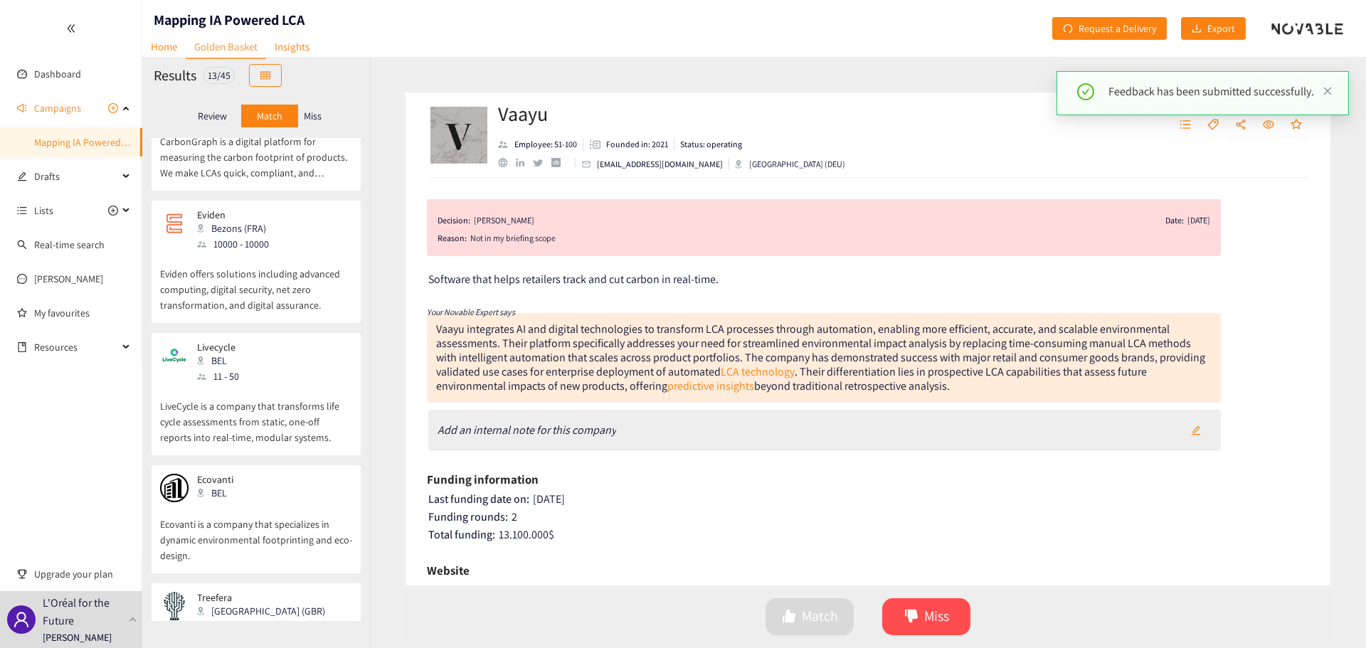
scroll to position [640, 0]
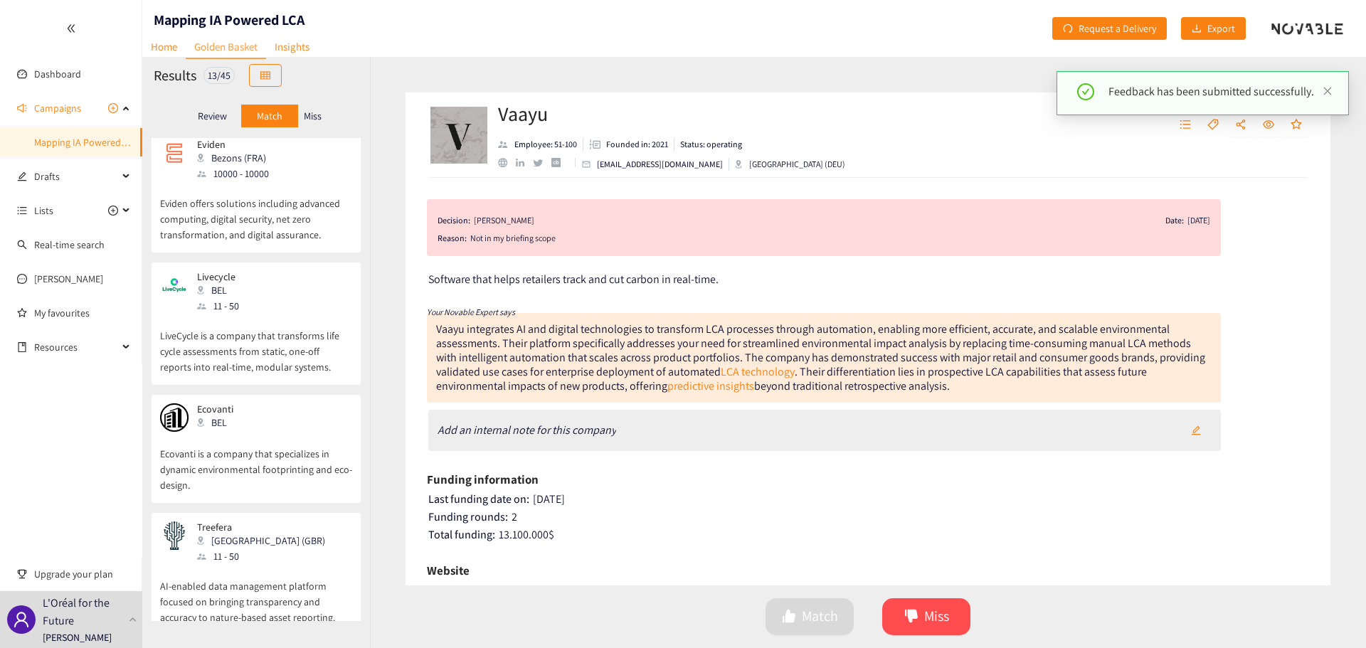
click at [292, 271] on div "Livecycle BEL 11 - 50" at bounding box center [256, 292] width 192 height 43
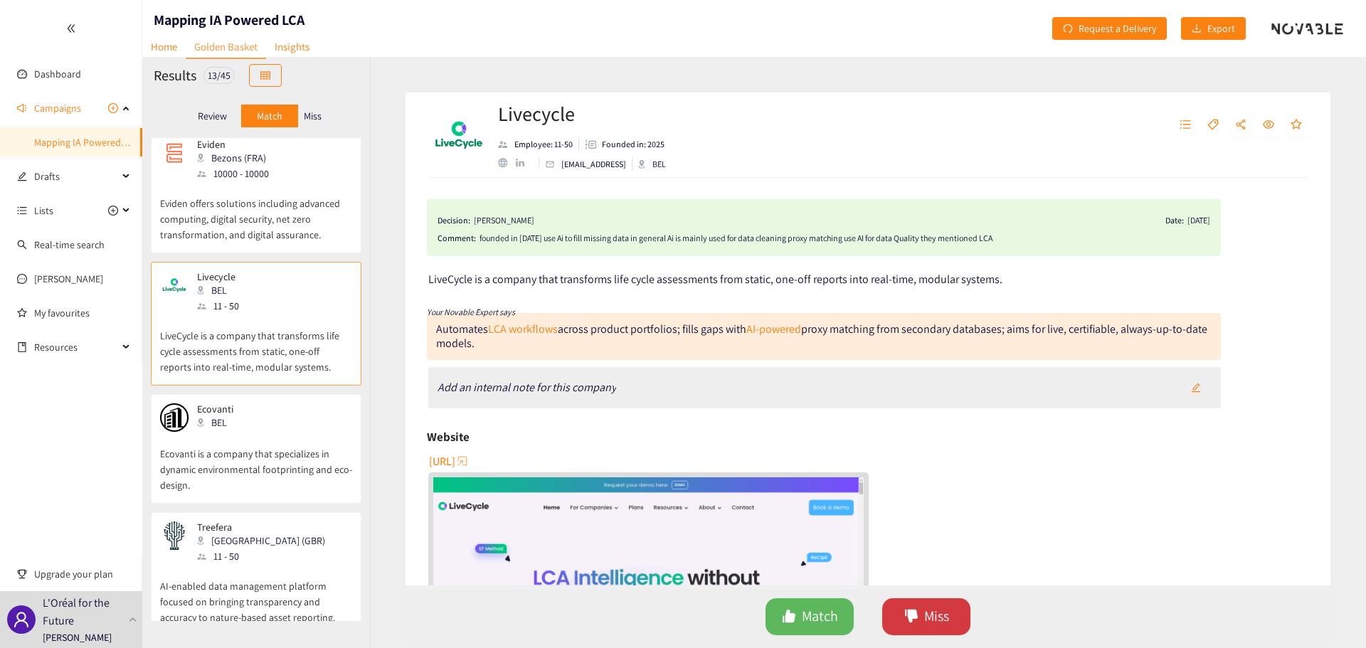
click at [939, 610] on span "Miss" at bounding box center [936, 616] width 25 height 22
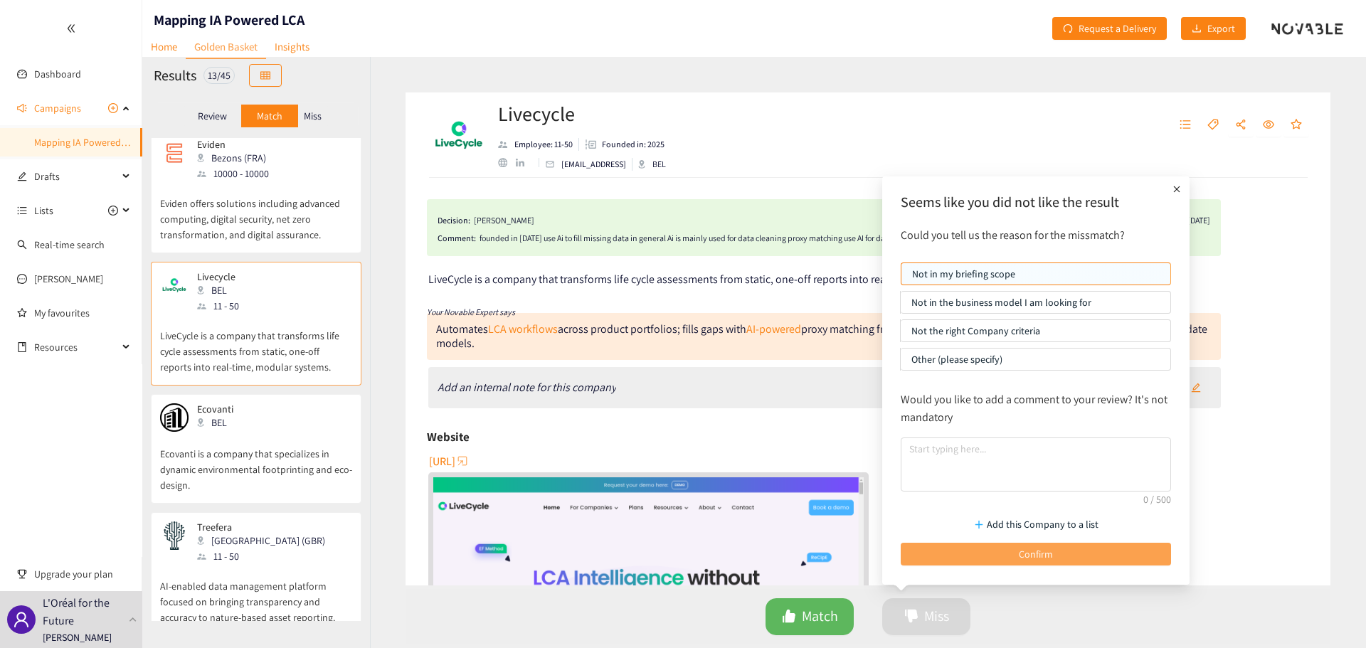
click at [959, 552] on button "Confirm" at bounding box center [1036, 554] width 270 height 23
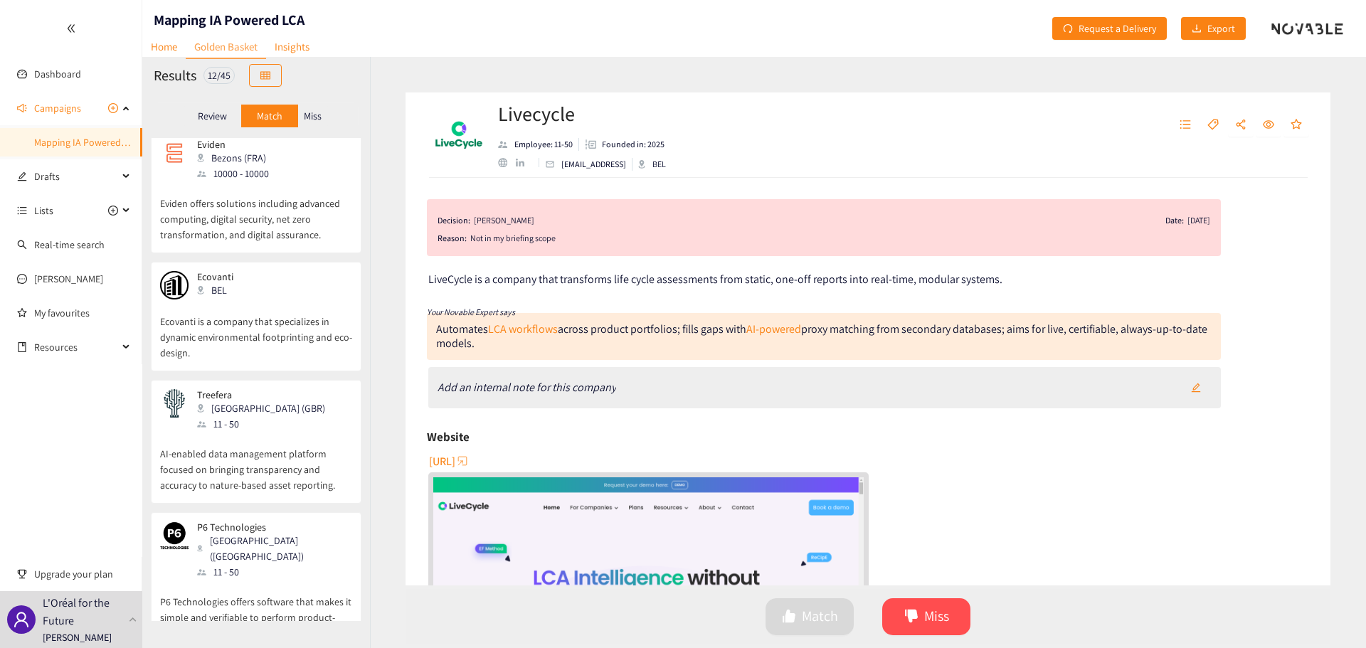
click at [300, 392] on div "Treefera [GEOGRAPHIC_DATA] (GBR) 11 - 50" at bounding box center [256, 410] width 192 height 43
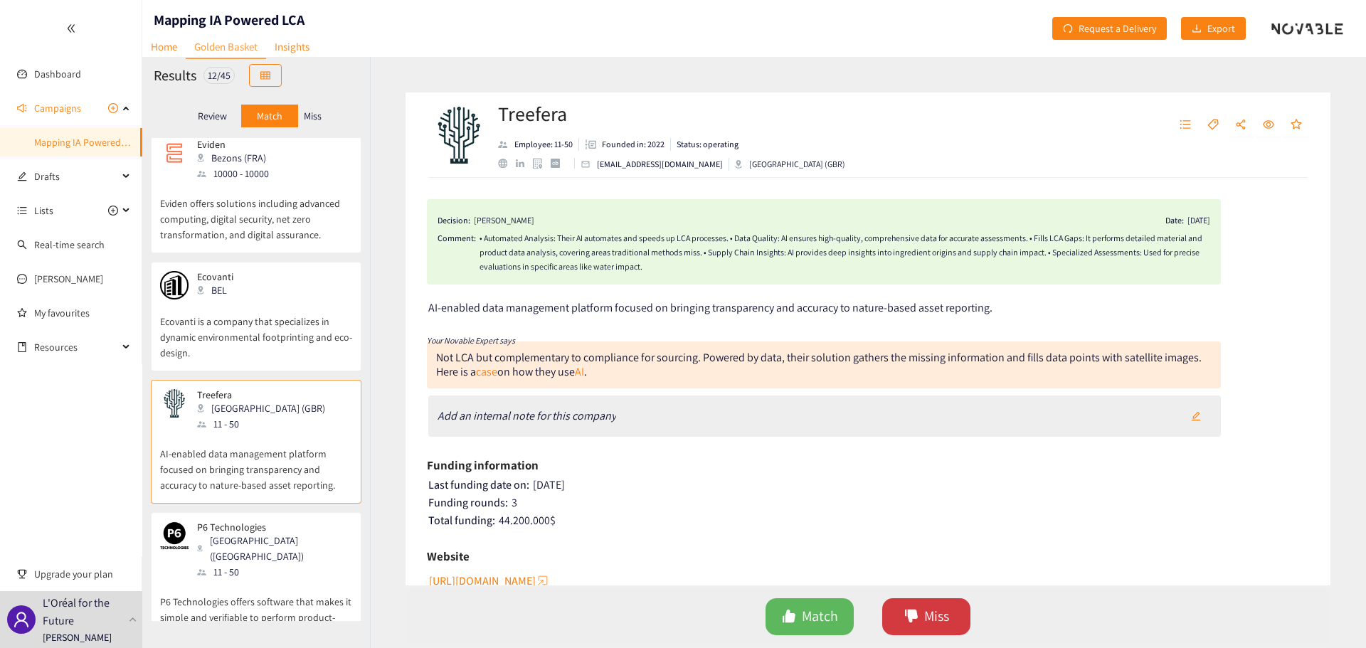
click at [923, 613] on button "Miss" at bounding box center [926, 616] width 88 height 37
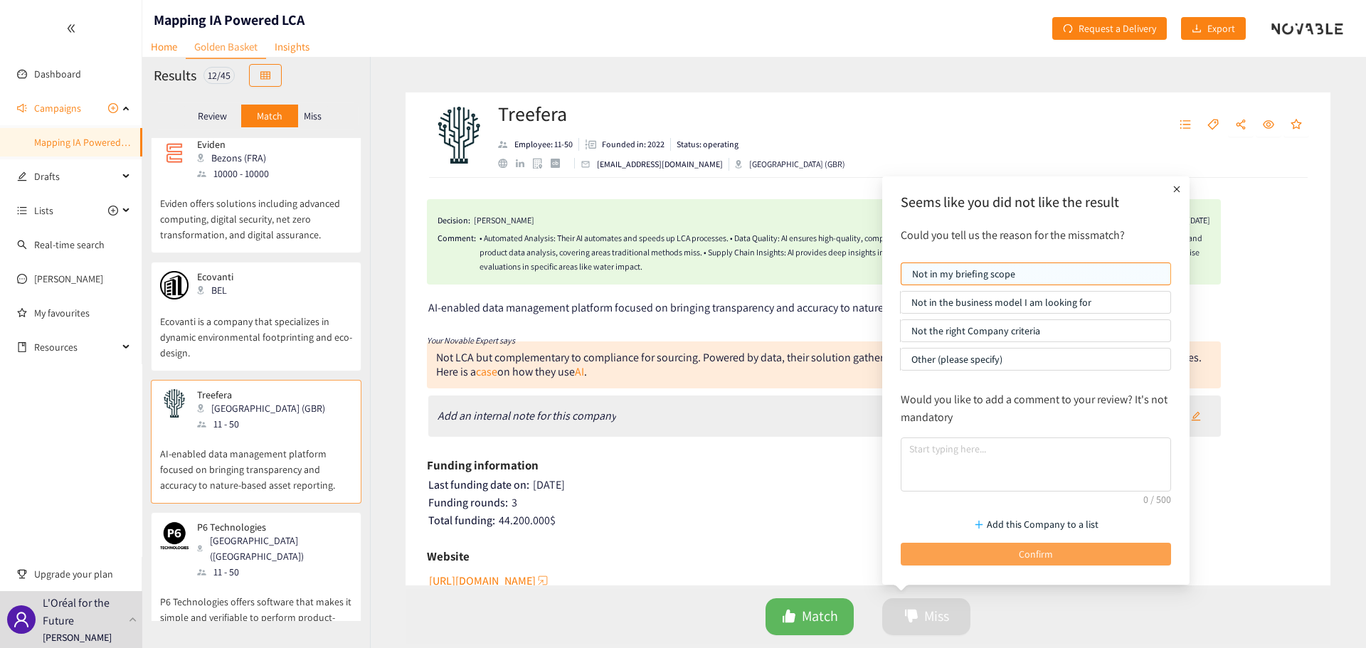
click at [969, 548] on button "Confirm" at bounding box center [1036, 554] width 270 height 23
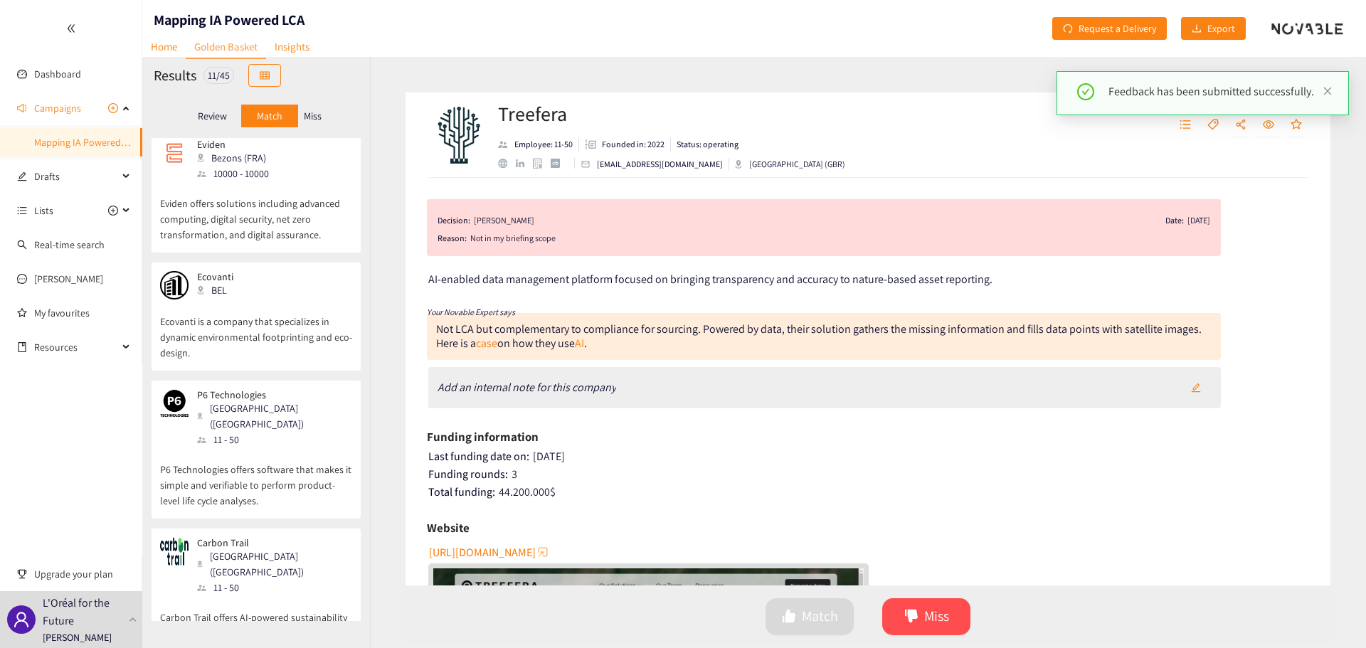
click at [287, 537] on div "Carbon Trail [GEOGRAPHIC_DATA] ([GEOGRAPHIC_DATA]) 11 - 50" at bounding box center [256, 566] width 192 height 58
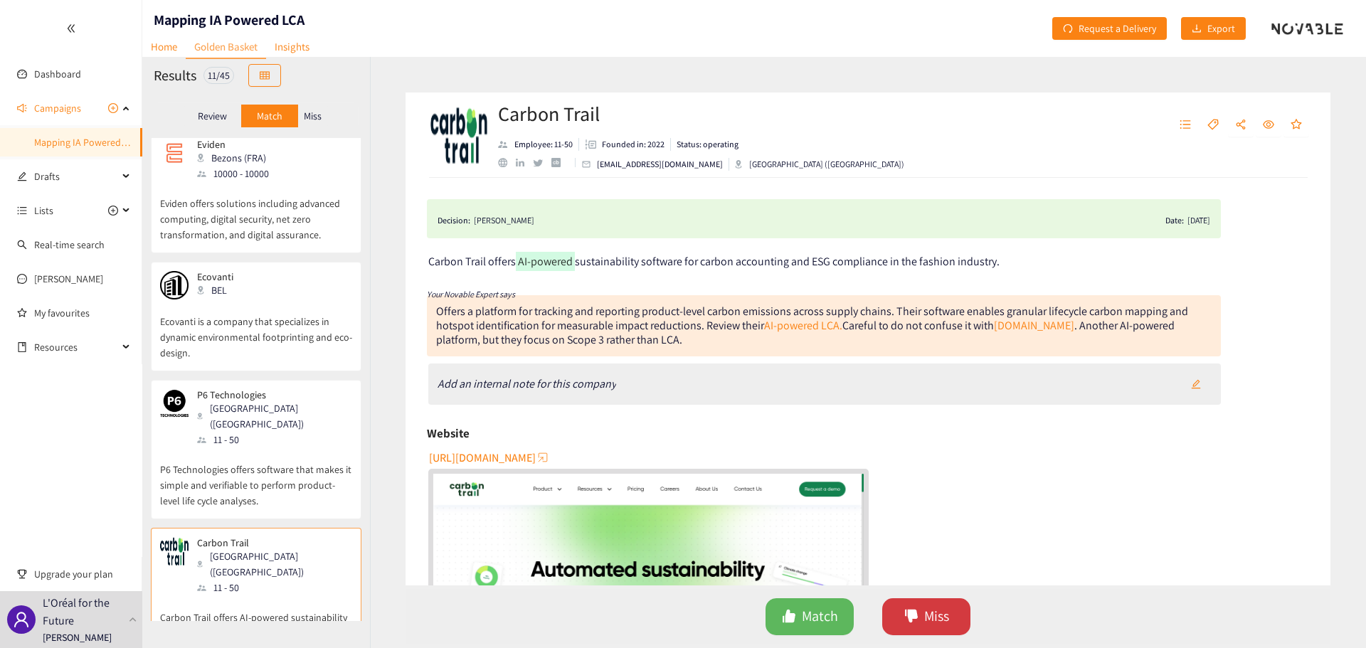
click at [915, 612] on icon "dislike" at bounding box center [911, 616] width 13 height 13
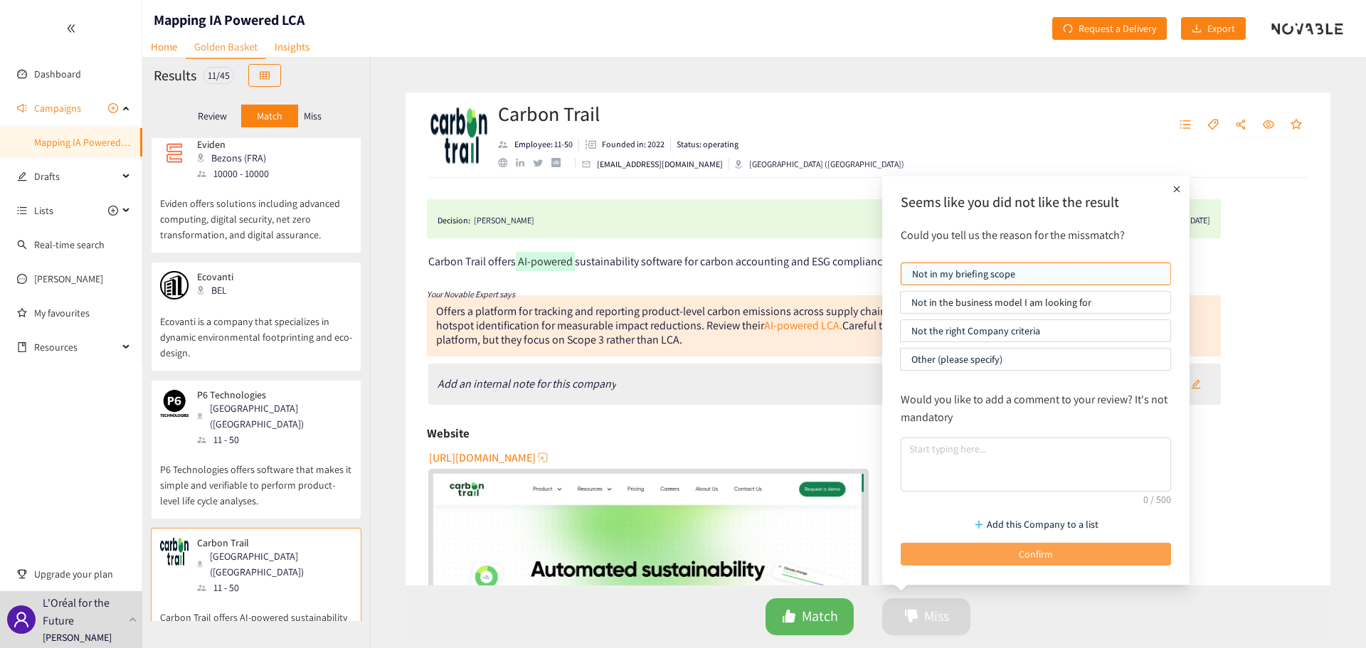
click at [958, 555] on button "Confirm" at bounding box center [1036, 554] width 270 height 23
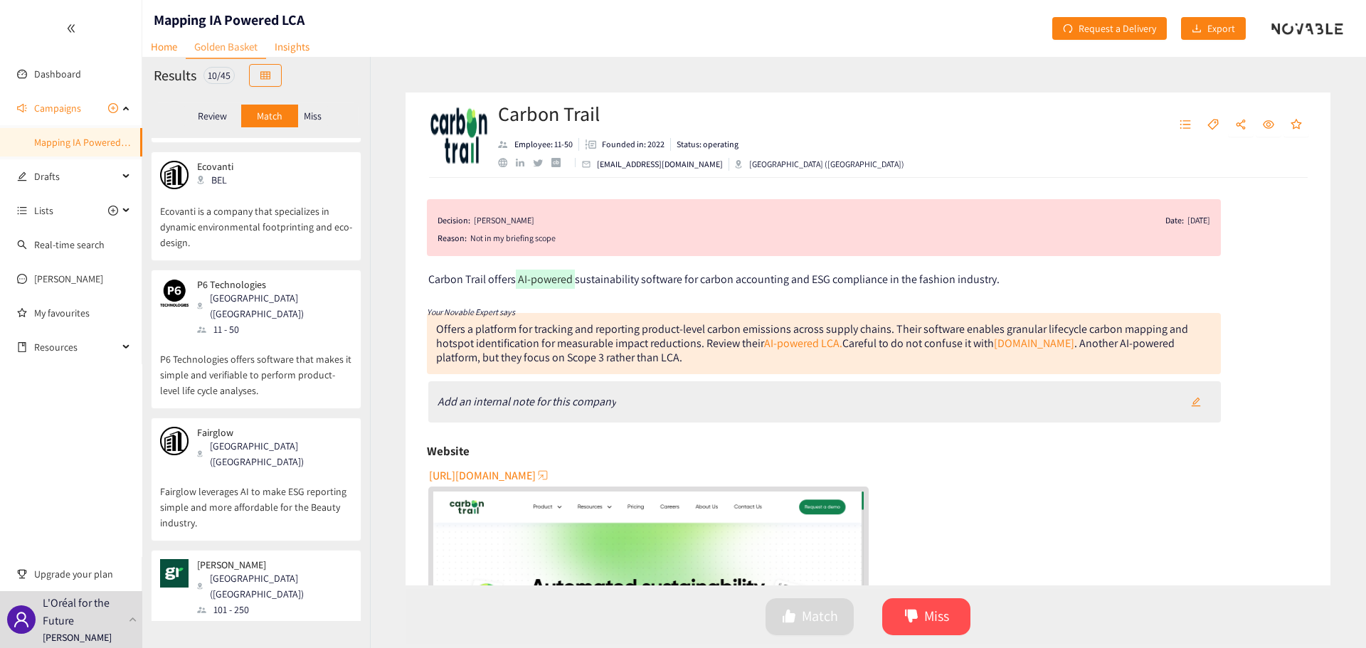
scroll to position [466, 0]
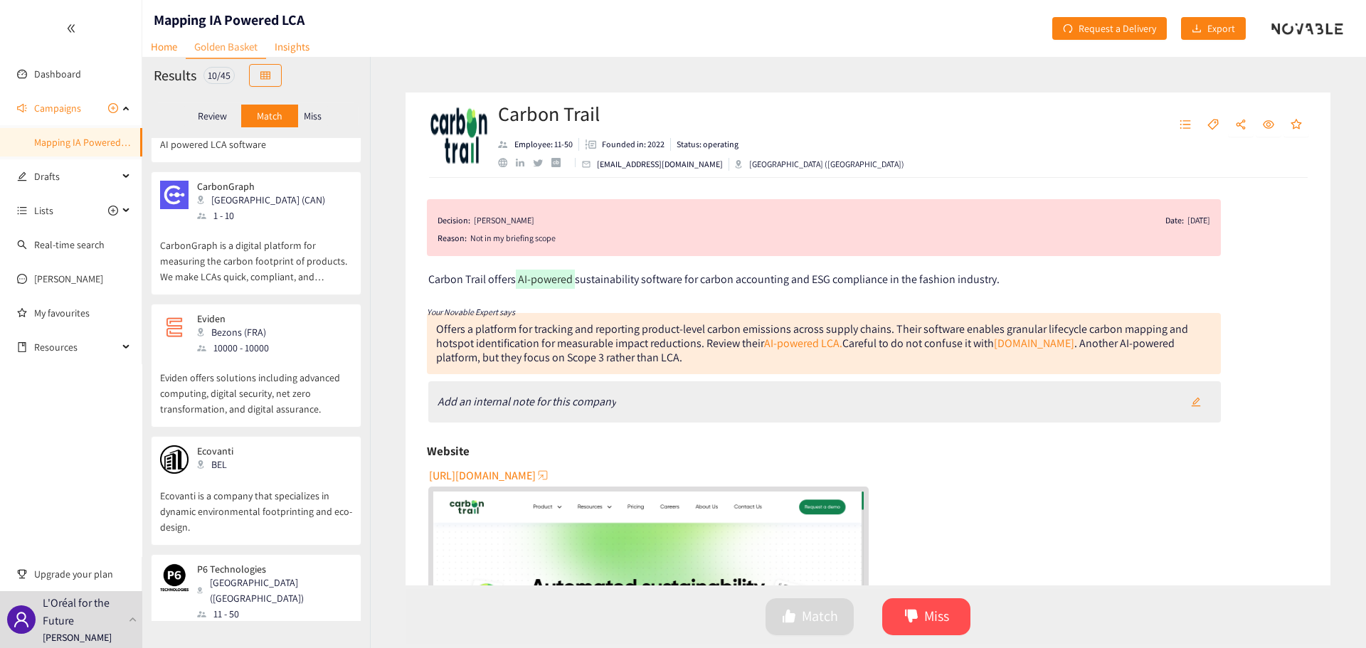
click at [287, 474] on p "Ecovanti is a company that specializes in dynamic environmental footprinting an…" at bounding box center [256, 504] width 192 height 61
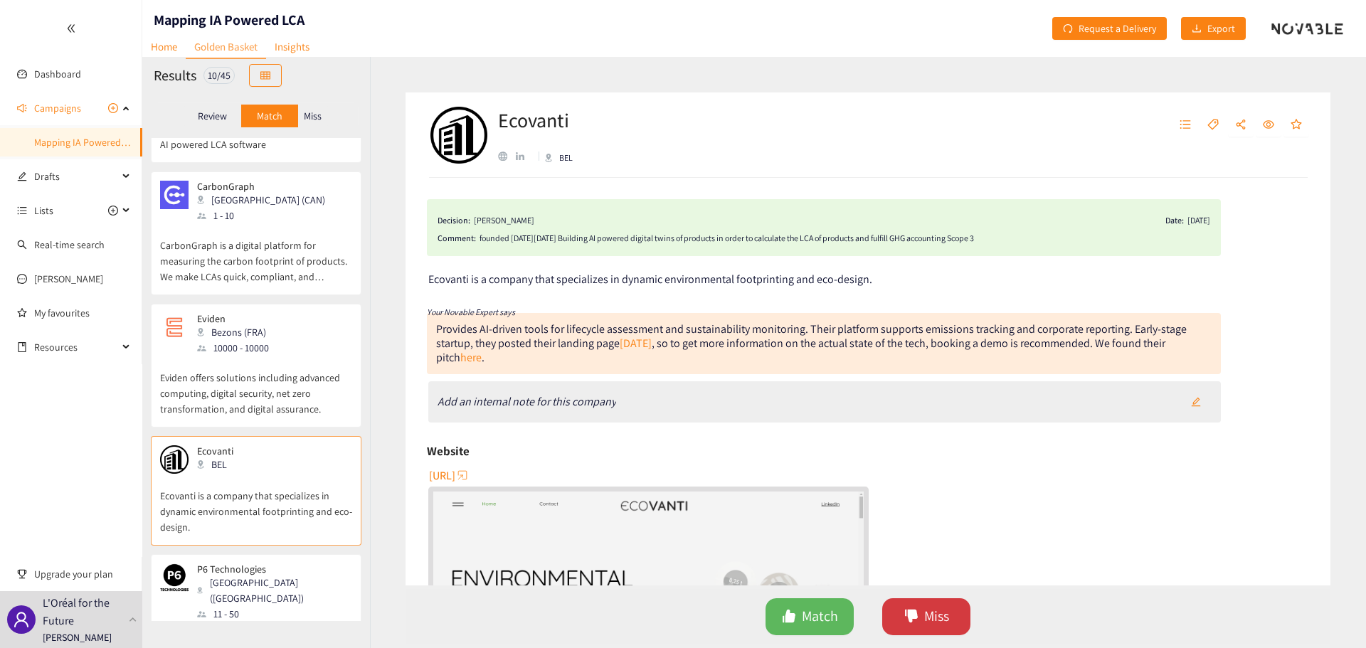
click at [928, 605] on span "Miss" at bounding box center [936, 616] width 25 height 22
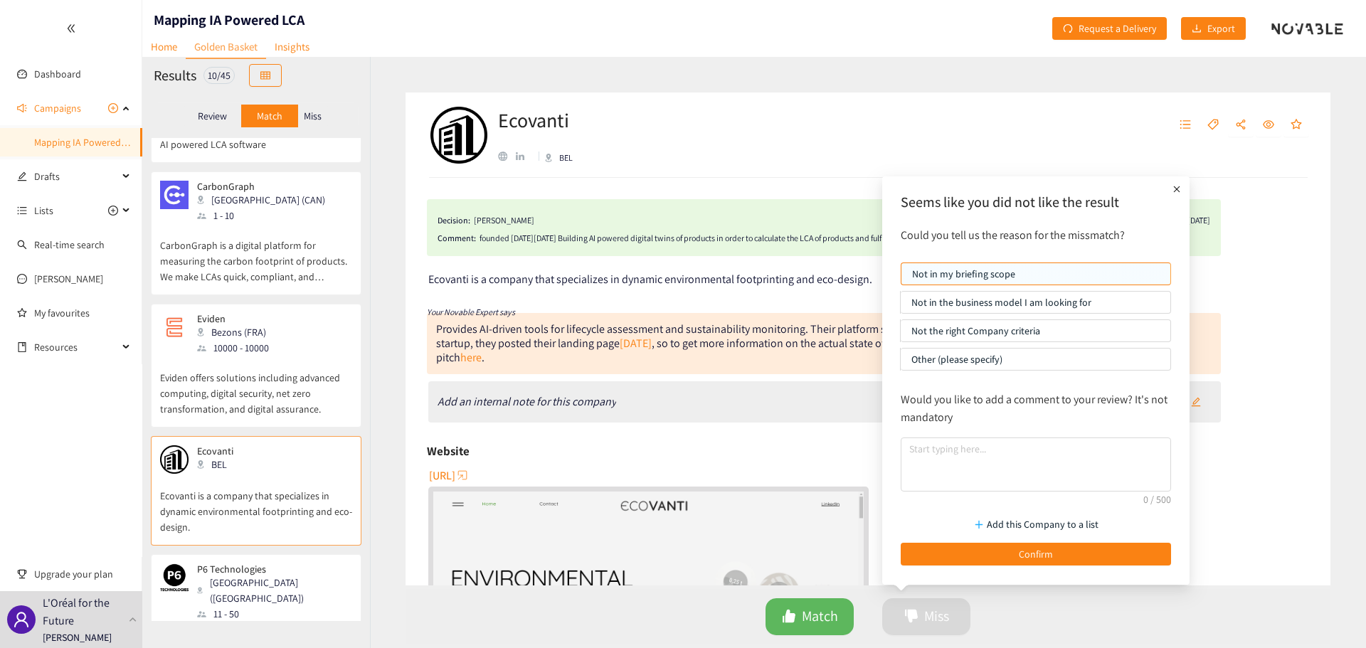
click at [969, 540] on div "Add this Company to a list Confirm" at bounding box center [1035, 537] width 285 height 70
click at [970, 549] on button "Confirm" at bounding box center [1036, 554] width 270 height 23
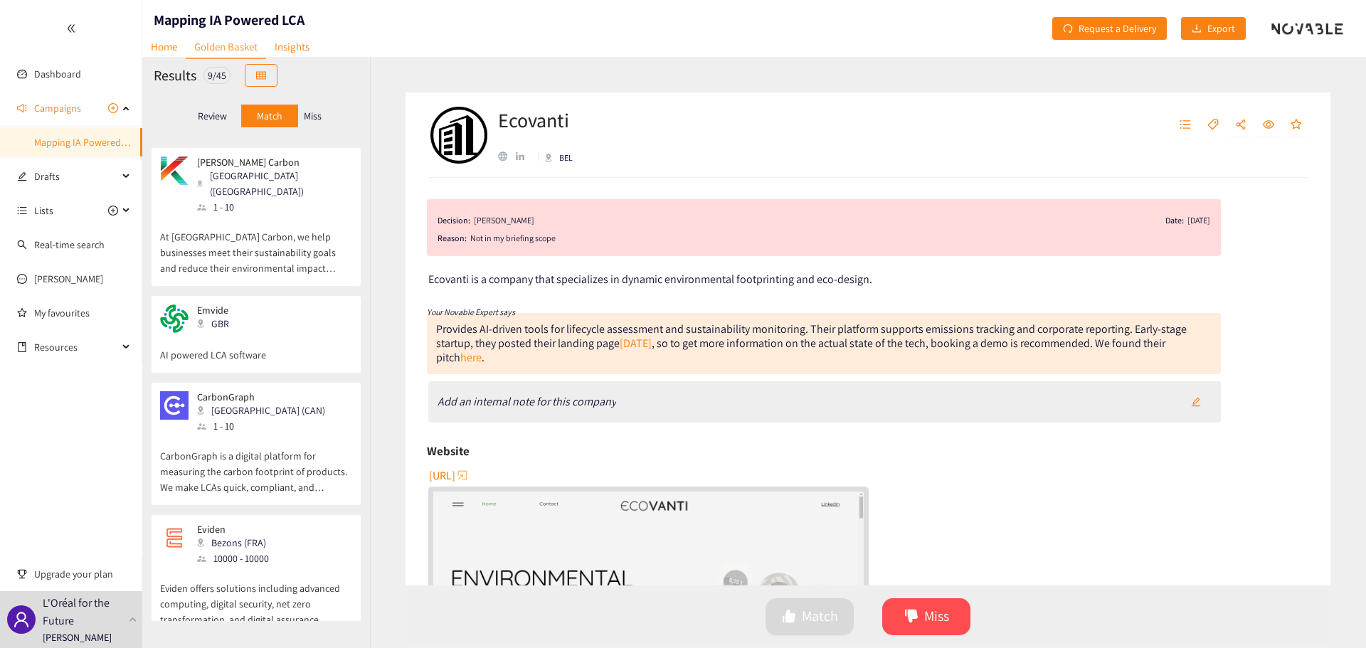
scroll to position [285, 0]
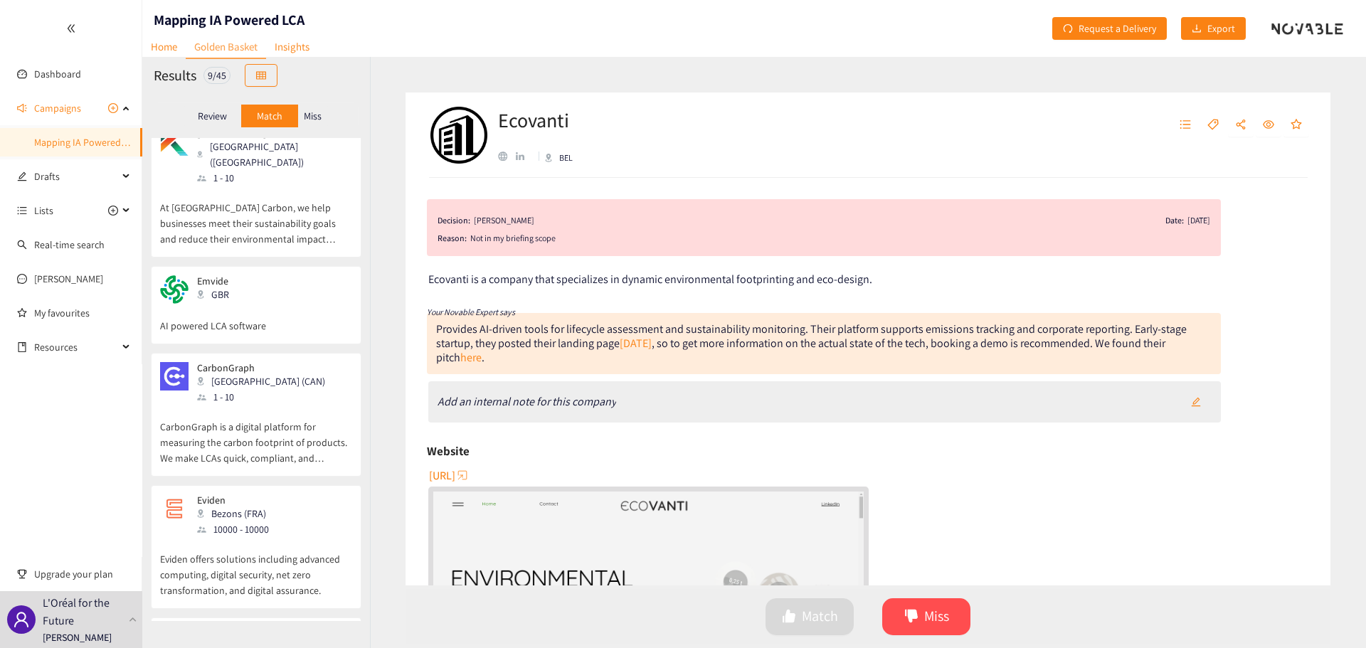
click at [293, 362] on div "CarbonGraph Toronto ([GEOGRAPHIC_DATA]) 1 - 10" at bounding box center [256, 383] width 192 height 43
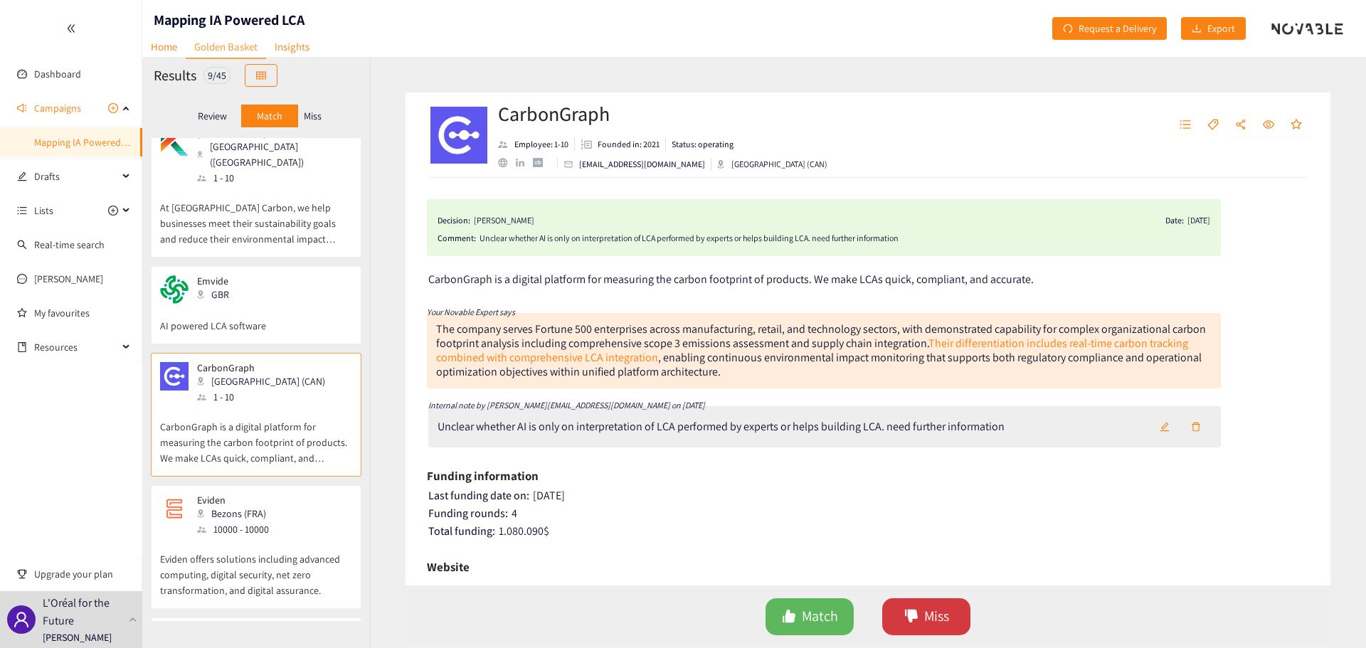
click at [923, 606] on button "Miss" at bounding box center [926, 616] width 88 height 37
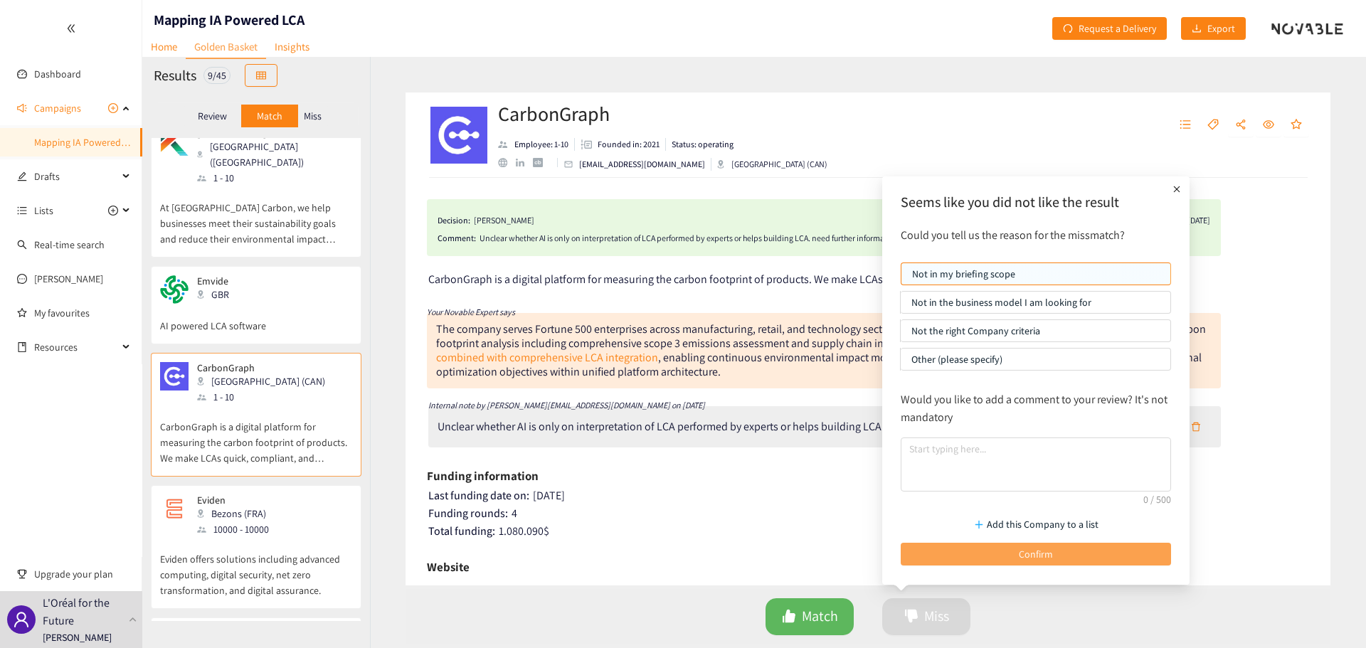
click at [974, 547] on button "Confirm" at bounding box center [1036, 554] width 270 height 23
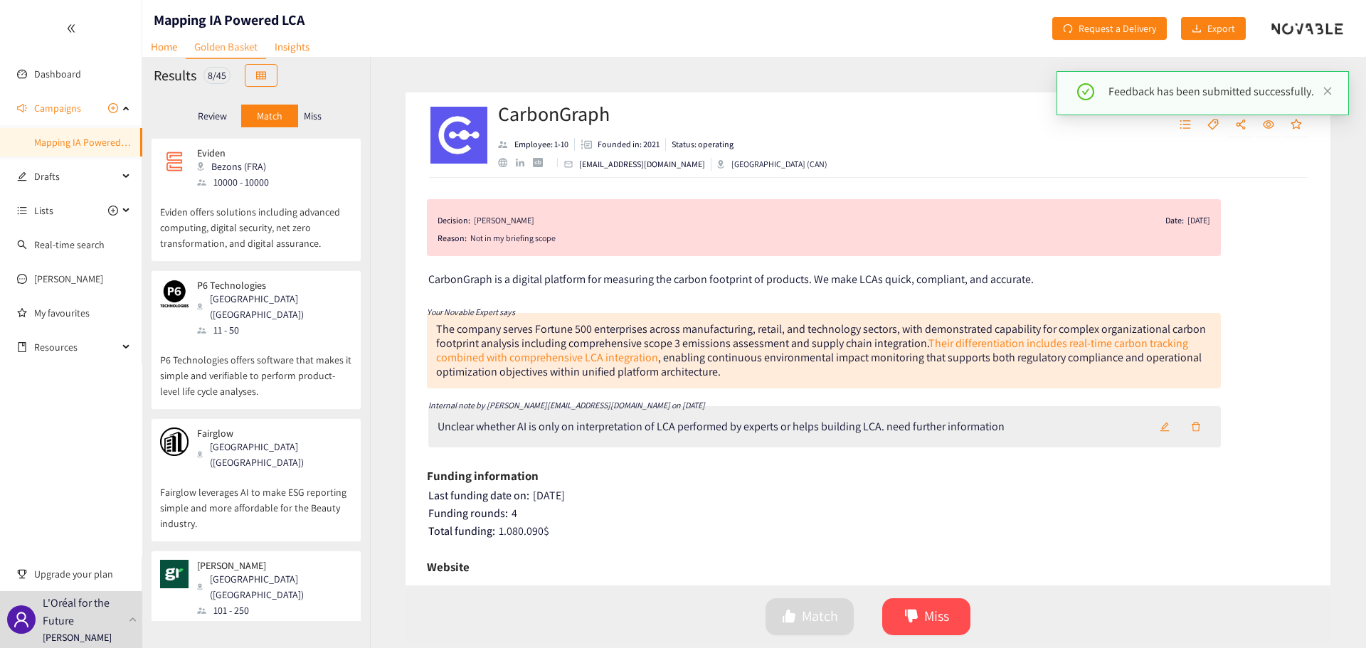
scroll to position [500, 0]
click at [299, 559] on div "[PERSON_NAME] ([GEOGRAPHIC_DATA]) 101 - 250" at bounding box center [256, 588] width 192 height 58
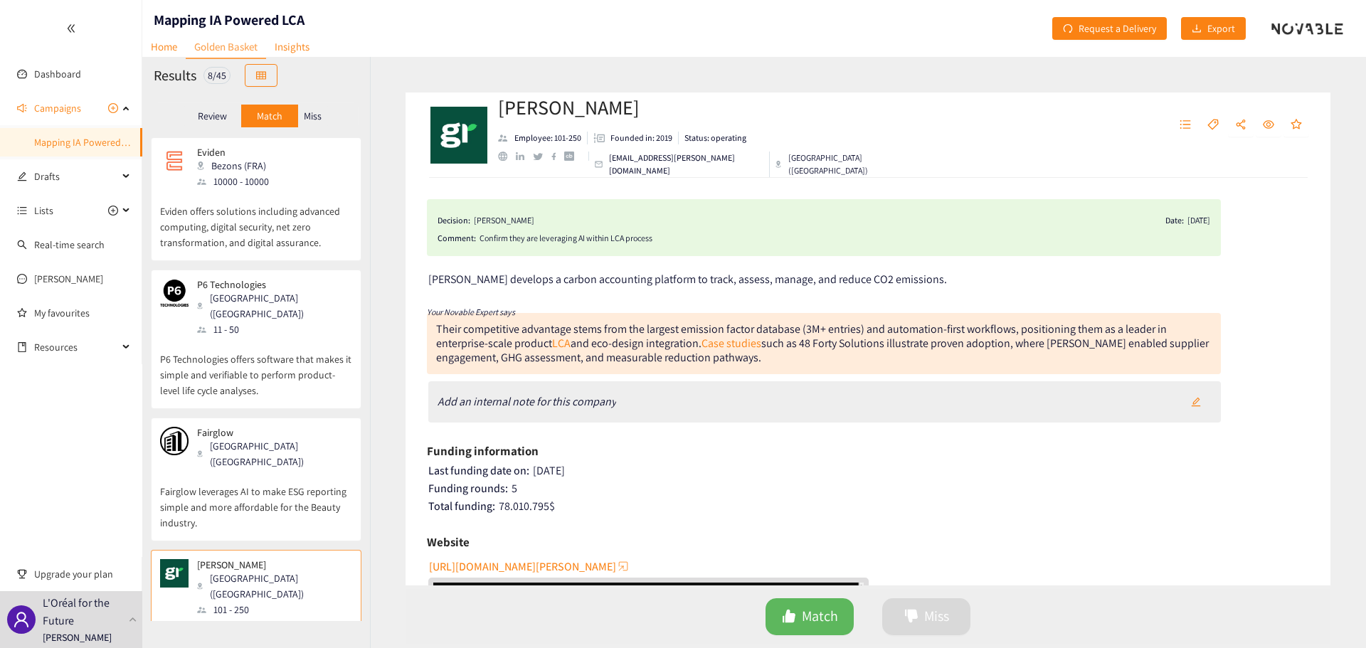
click at [282, 469] on p "Fairglow leverages AI to make ESG reporting simple and more affordable for the …" at bounding box center [256, 499] width 192 height 61
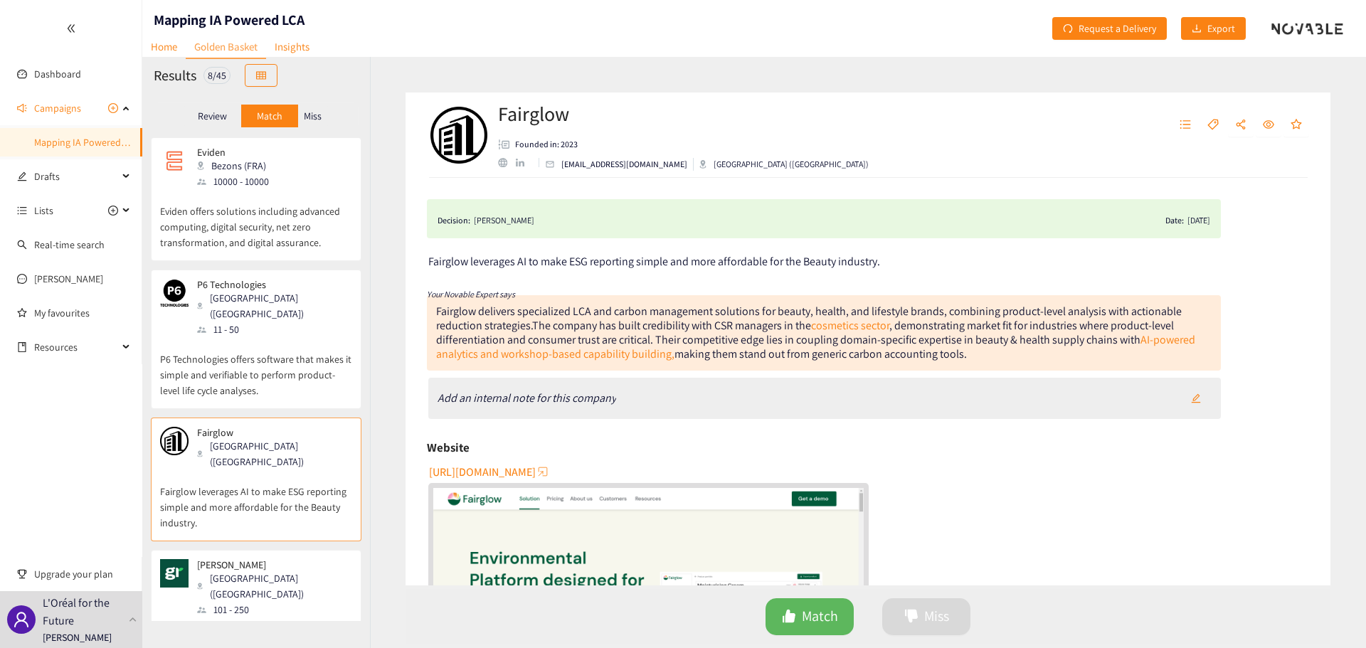
click at [312, 116] on p "Miss" at bounding box center [313, 115] width 18 height 11
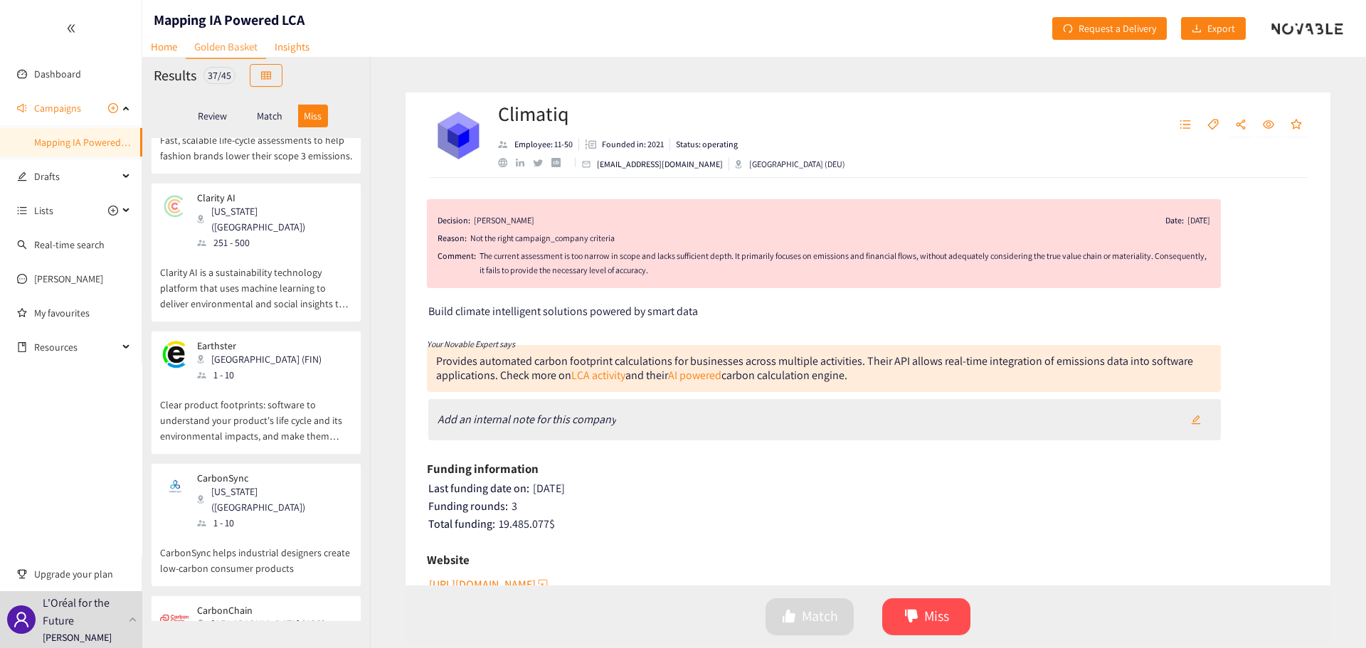
click at [206, 110] on p "Review" at bounding box center [212, 115] width 29 height 11
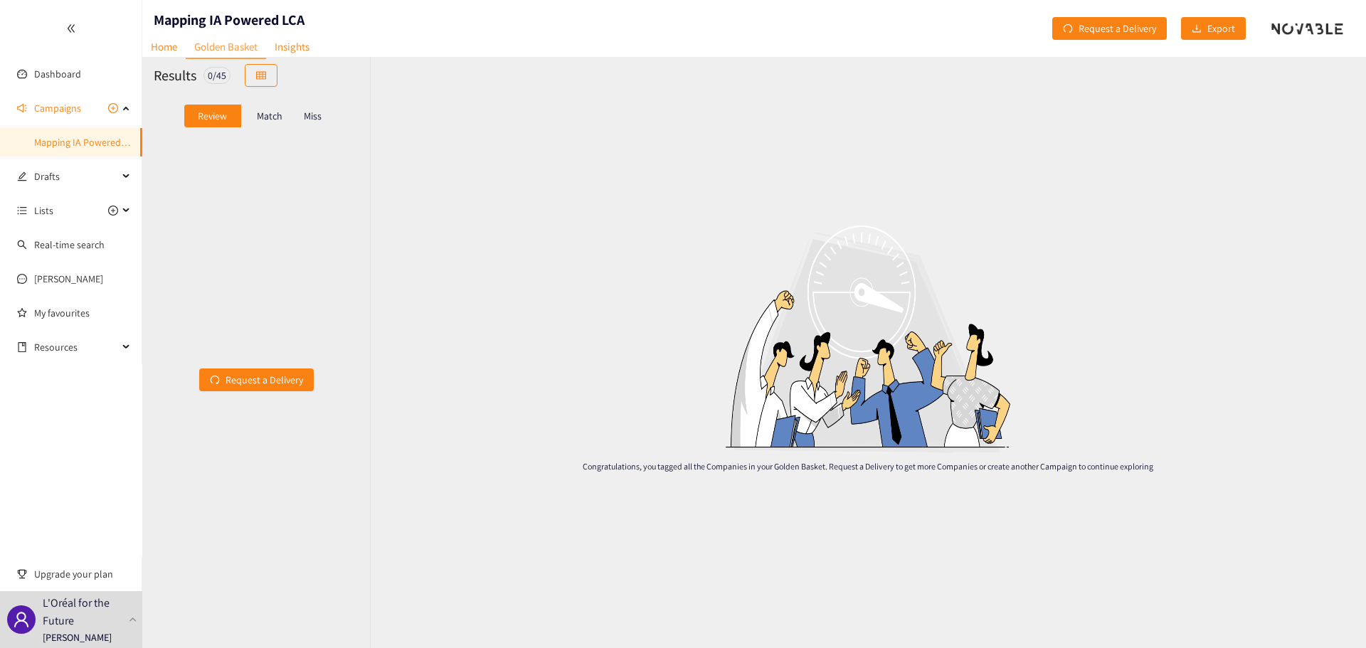
click at [278, 112] on p "Match" at bounding box center [270, 115] width 26 height 11
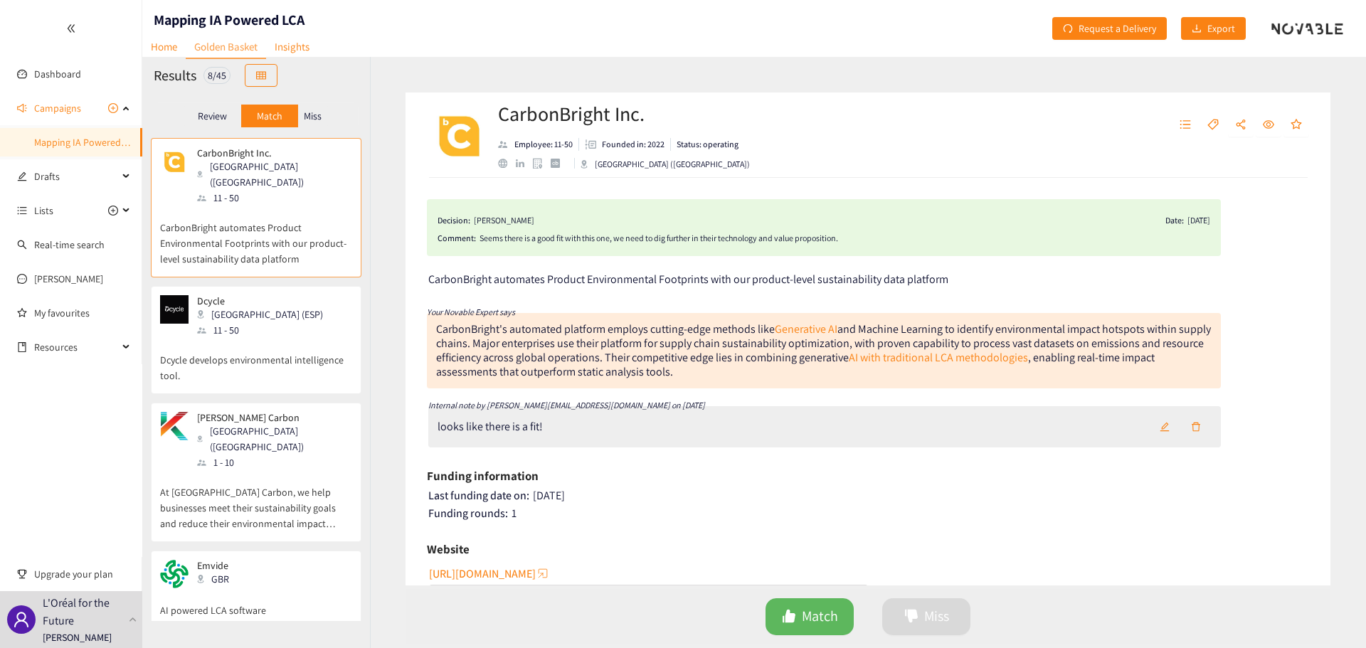
click at [400, 303] on div "CarbonBright Inc. Employee: 11-50 Founded in: 2022 Status: operating [GEOGRAPHI…" at bounding box center [868, 352] width 996 height 591
click at [1028, 551] on div "Website" at bounding box center [868, 548] width 882 height 21
click at [239, 307] on div "[GEOGRAPHIC_DATA] (ESP)" at bounding box center [264, 315] width 134 height 16
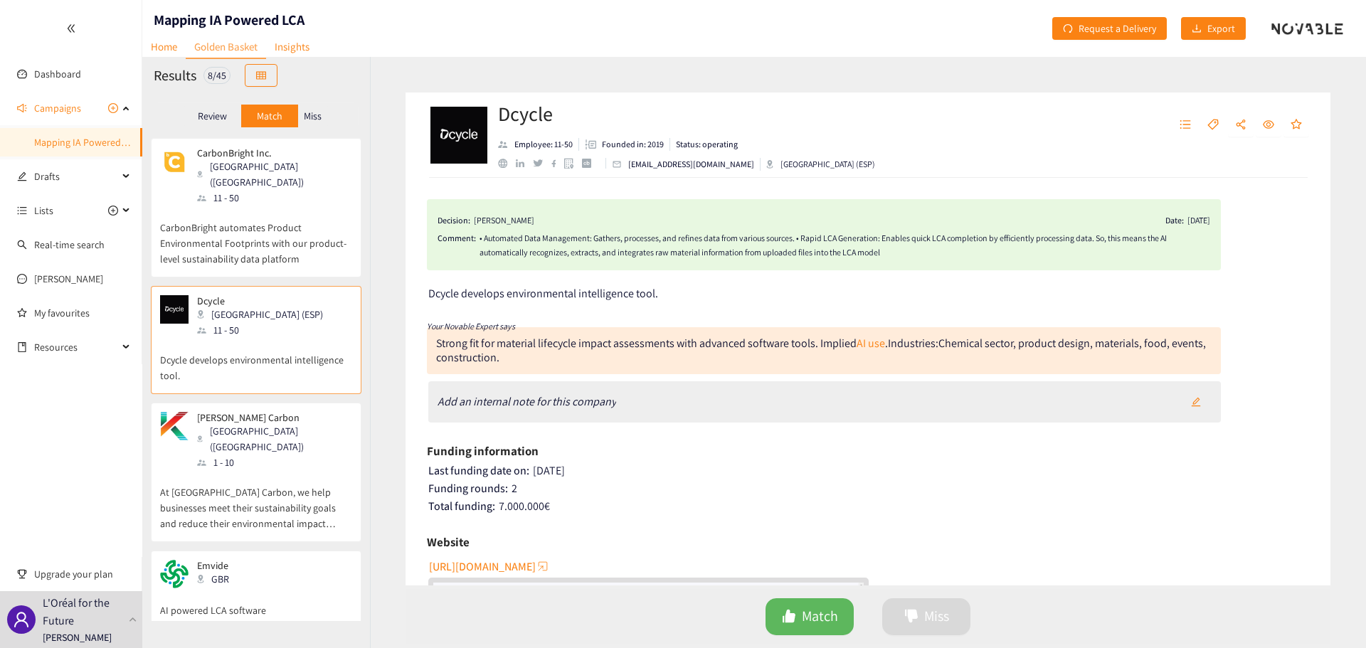
click at [253, 190] on div "11 - 50" at bounding box center [274, 198] width 154 height 16
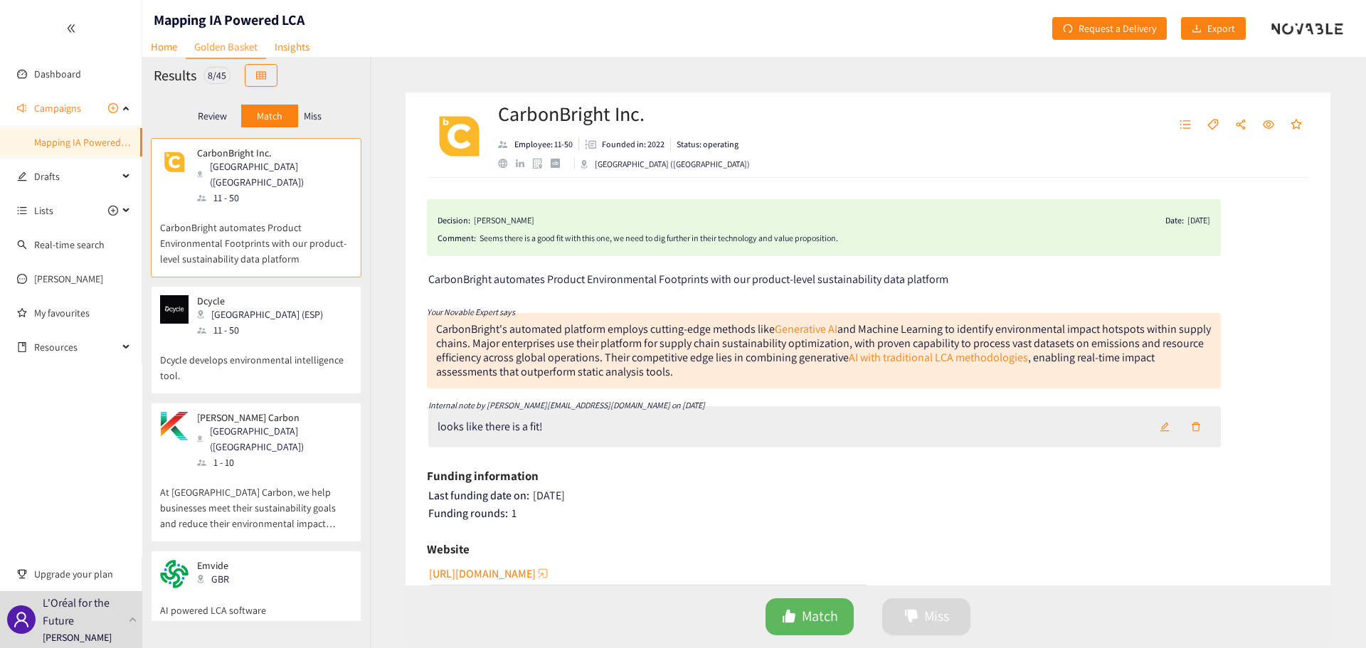
click at [275, 433] on div "[PERSON_NAME] Carbon Mesa ([GEOGRAPHIC_DATA]) 1 - 10" at bounding box center [256, 441] width 192 height 58
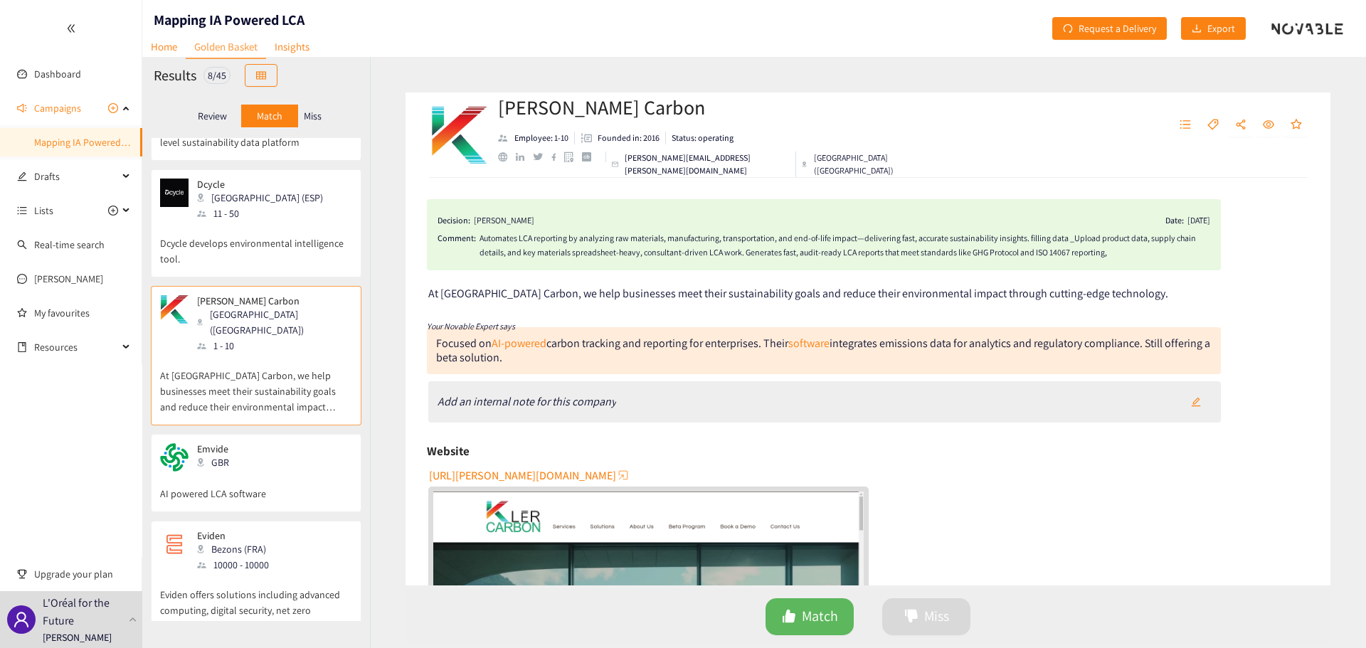
scroll to position [142, 0]
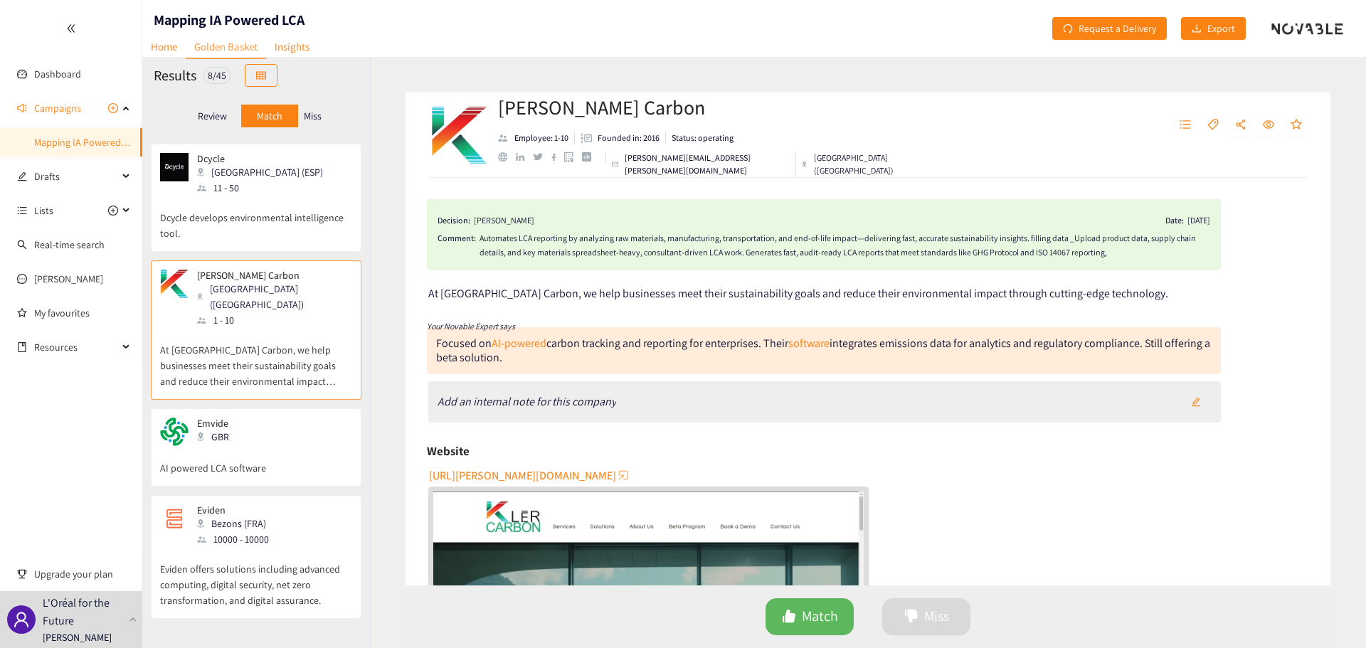
click at [281, 446] on p "AI powered LCA software" at bounding box center [256, 461] width 192 height 30
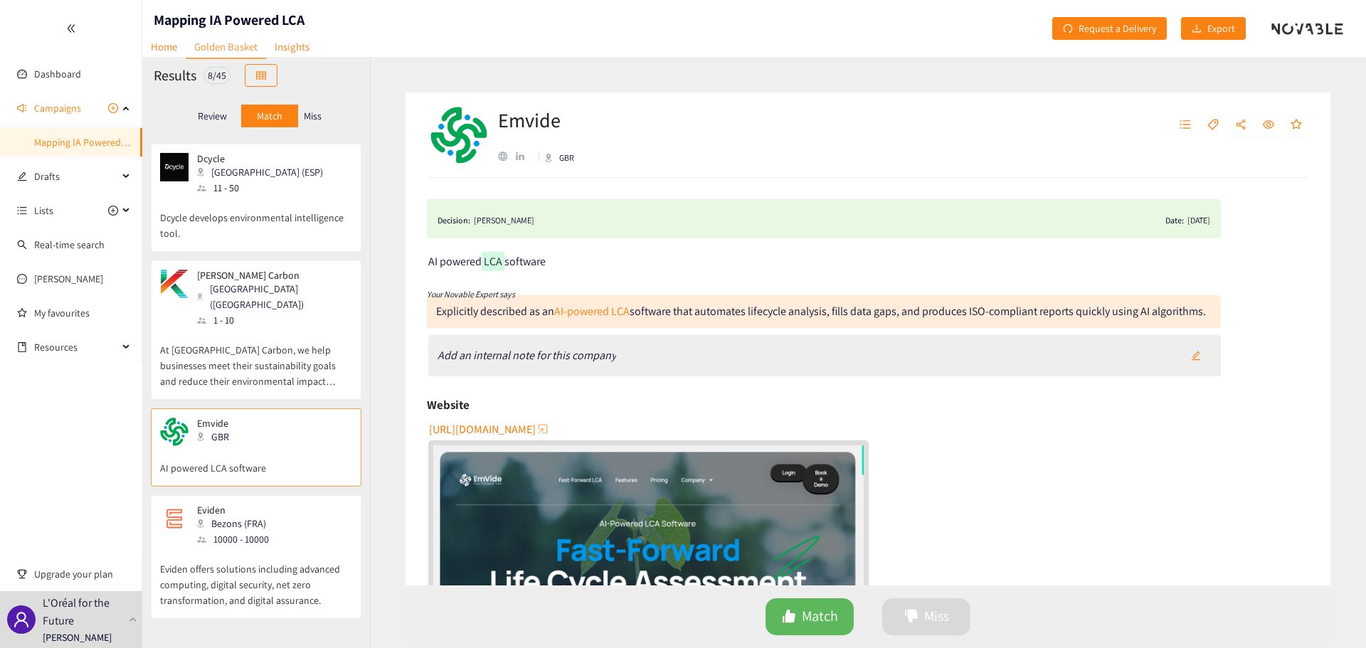
click at [694, 213] on div "Decision: [PERSON_NAME] Date: [DATE]" at bounding box center [823, 219] width 772 height 18
